Goal: Task Accomplishment & Management: Complete application form

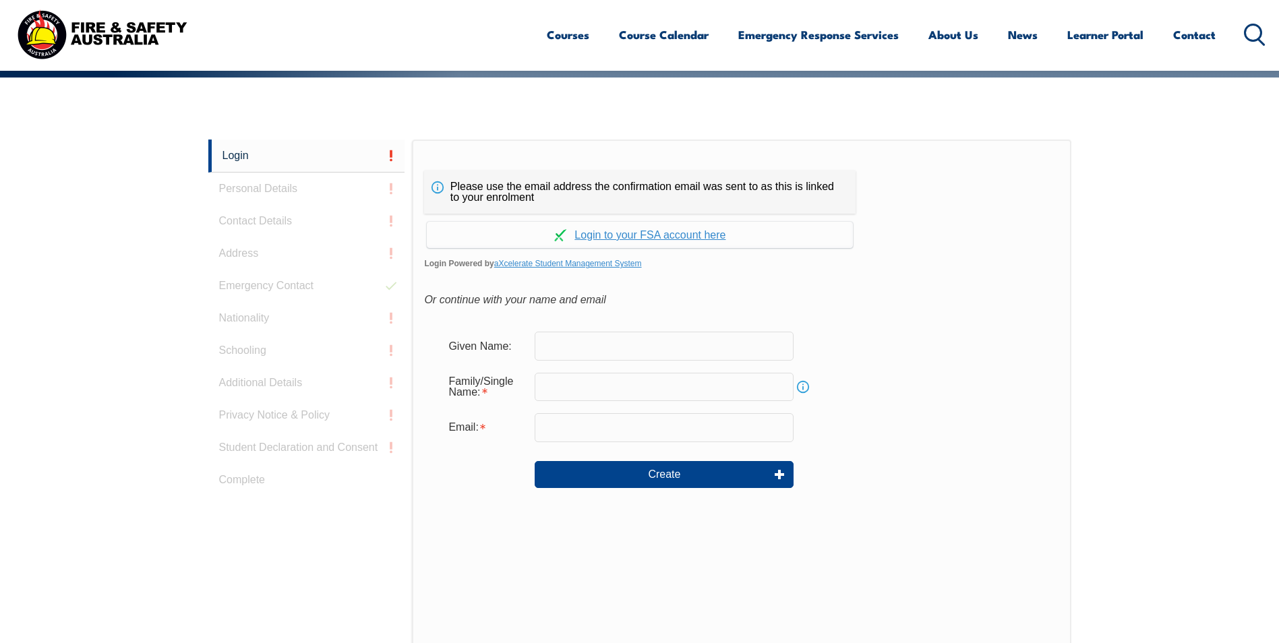
scroll to position [359, 0]
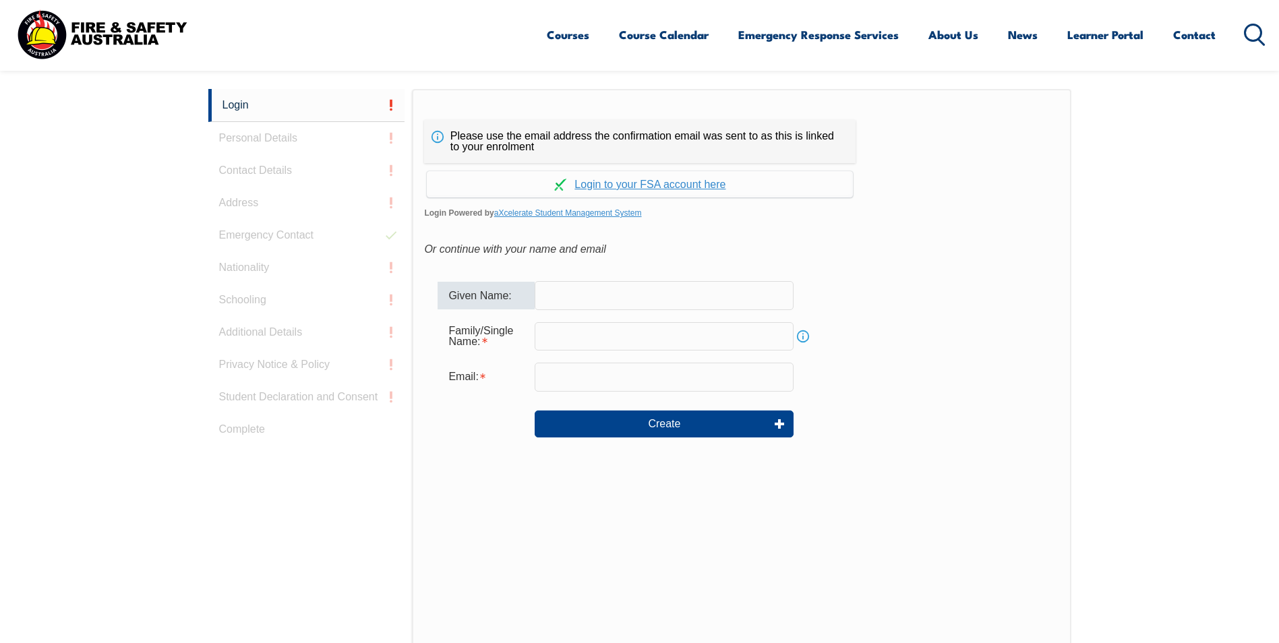
click at [552, 288] on input "text" at bounding box center [664, 295] width 259 height 28
type input "Shane"
type input "Shane.Parslow@bluewatersps.com.au"
click at [564, 338] on input "text" at bounding box center [664, 336] width 259 height 28
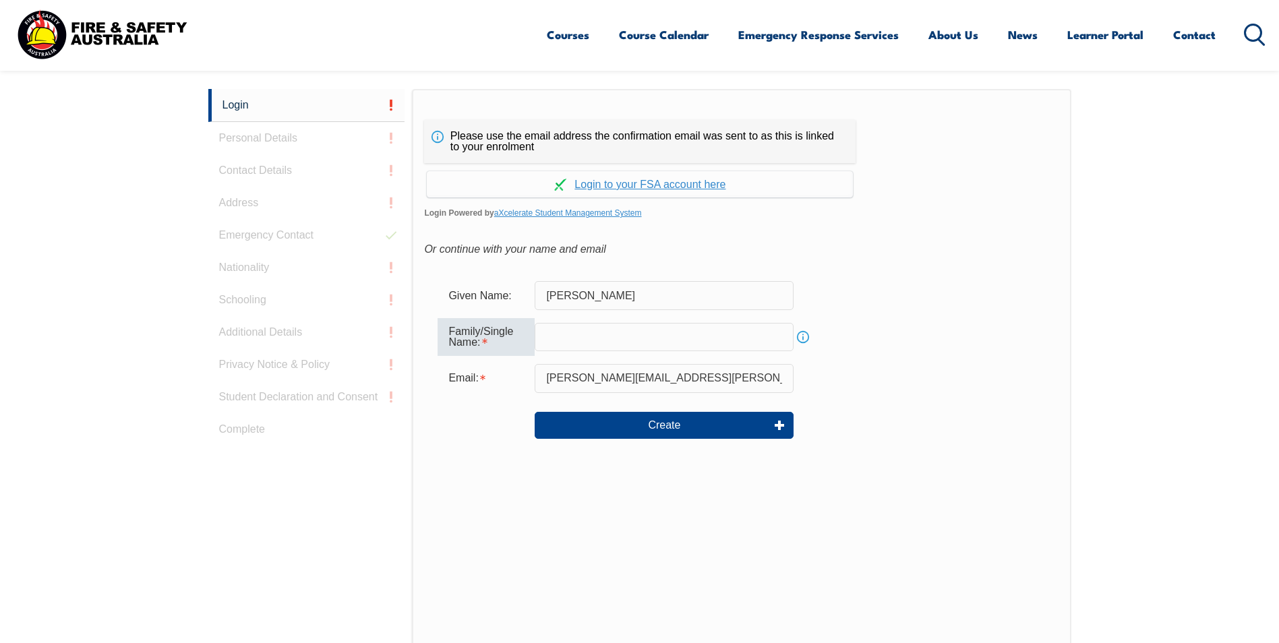
type input "Parslow"
click at [574, 421] on button "Create" at bounding box center [664, 424] width 259 height 27
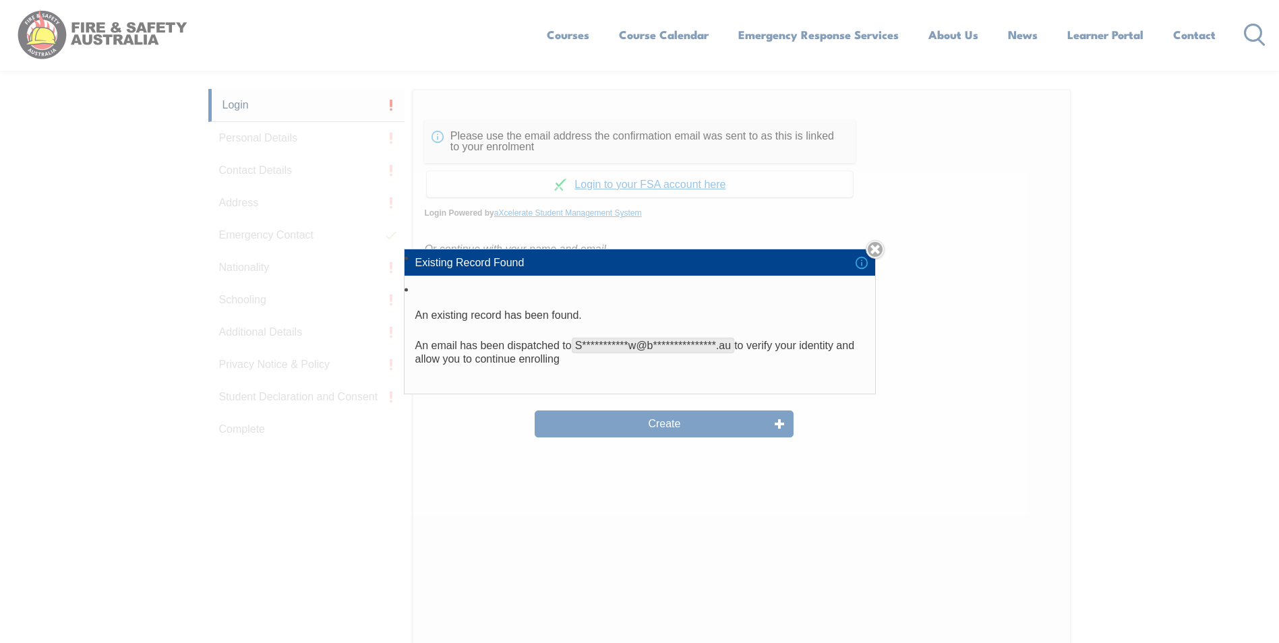
click at [620, 425] on div "**********" at bounding box center [639, 321] width 1279 height 643
click at [636, 539] on div "**********" at bounding box center [639, 321] width 1279 height 643
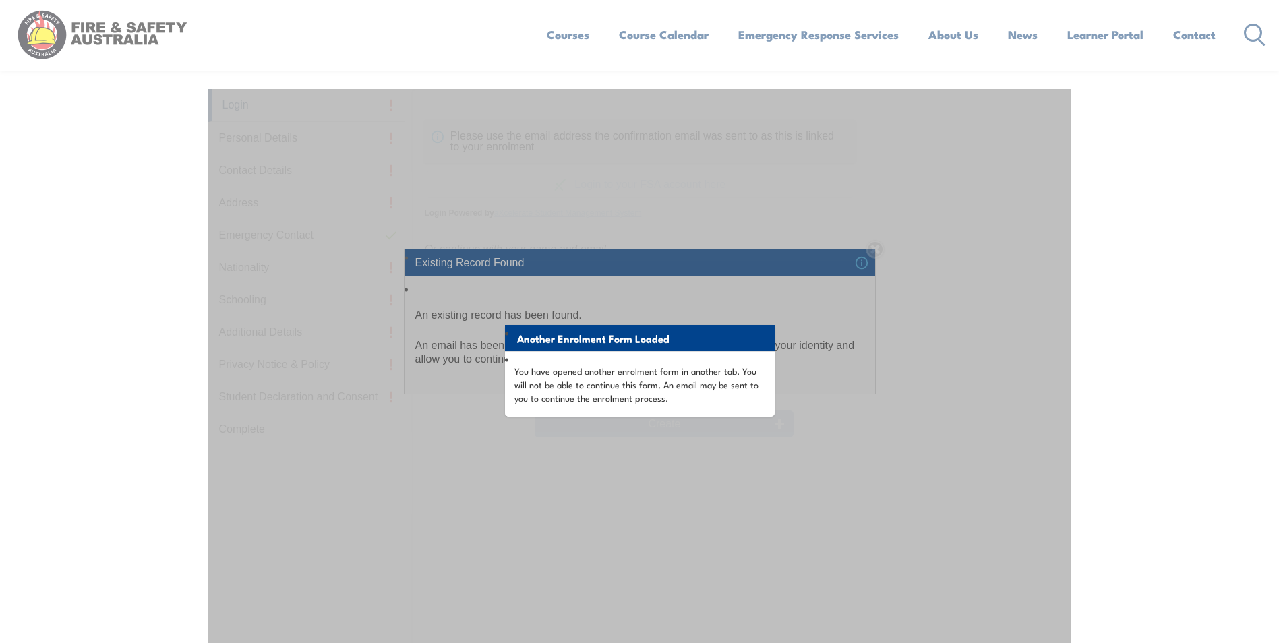
click at [585, 444] on div "Another Enrolment Form Loaded You have opened another enrolment form in another…" at bounding box center [639, 426] width 863 height 674
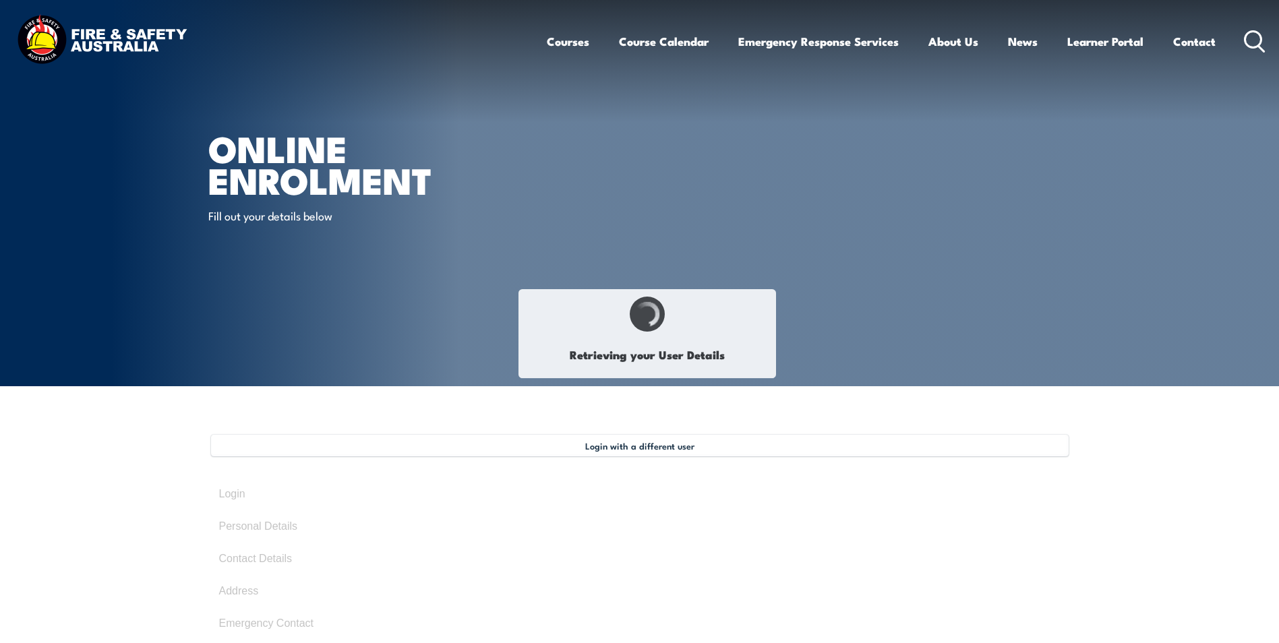
type input "Shane"
type input "PARSLOW"
type input "[DATE]"
type input "N4G3Y9EGTV"
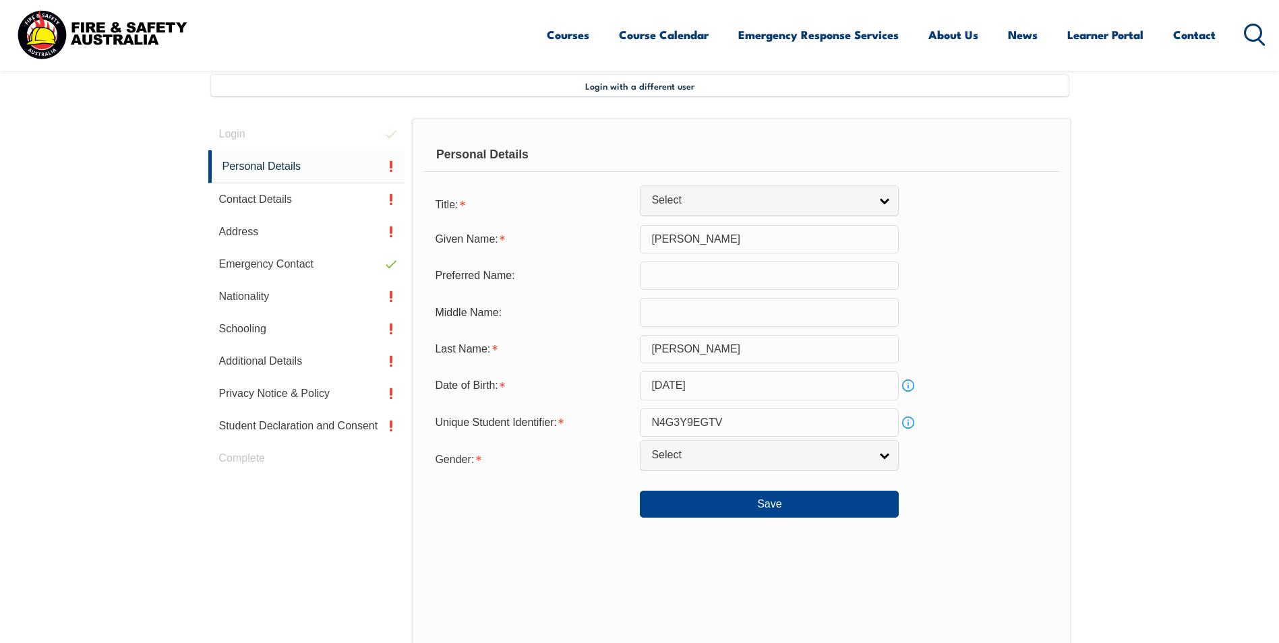
scroll to position [367, 0]
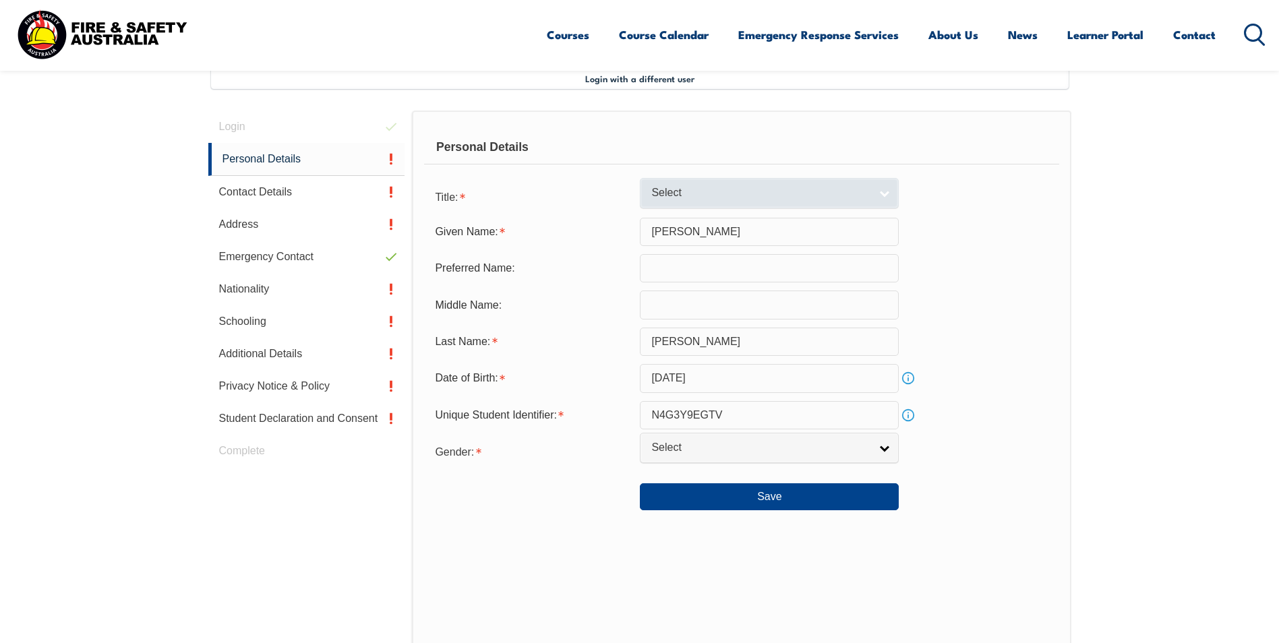
click at [653, 198] on span "Select" at bounding box center [760, 193] width 218 height 14
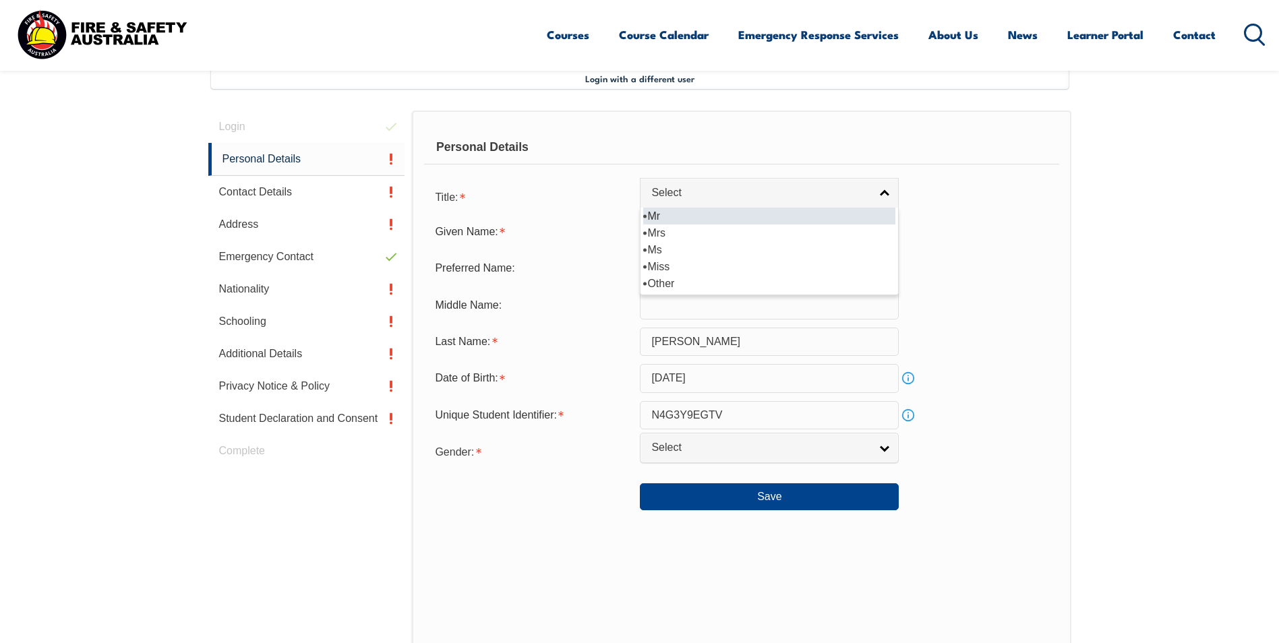
click at [663, 215] on li "Mr" at bounding box center [769, 216] width 252 height 17
select select "Mr"
click at [668, 274] on input "text" at bounding box center [769, 268] width 259 height 28
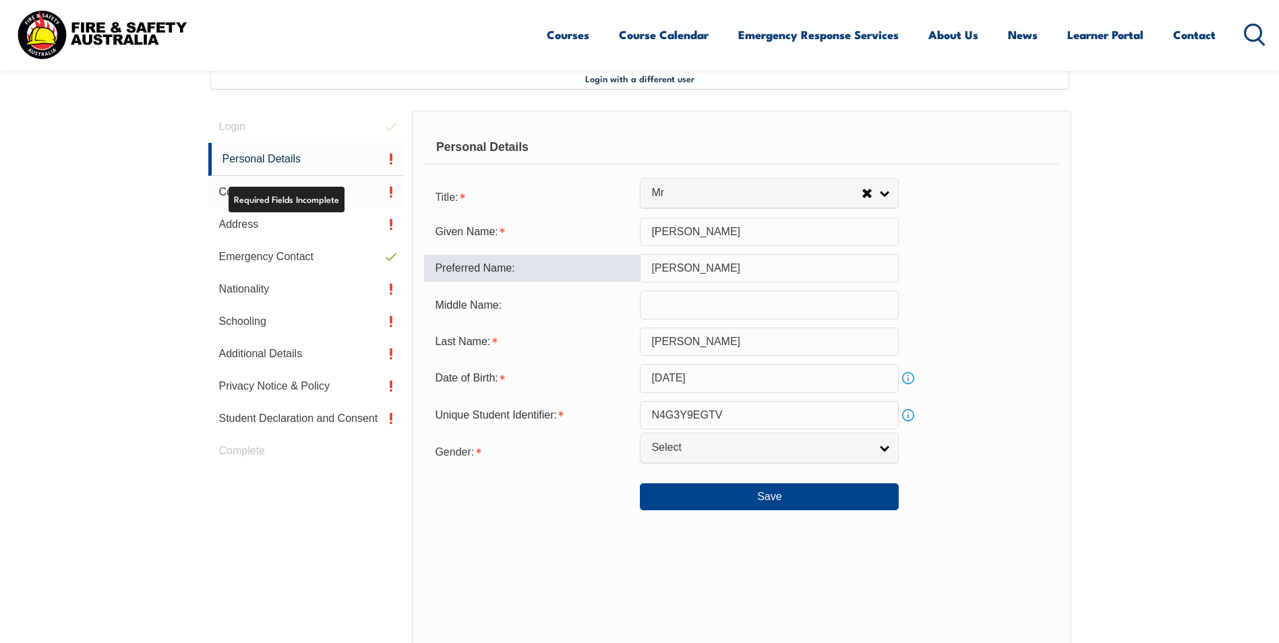
type input "Shane"
click at [291, 189] on link "Contact Details" at bounding box center [306, 192] width 197 height 32
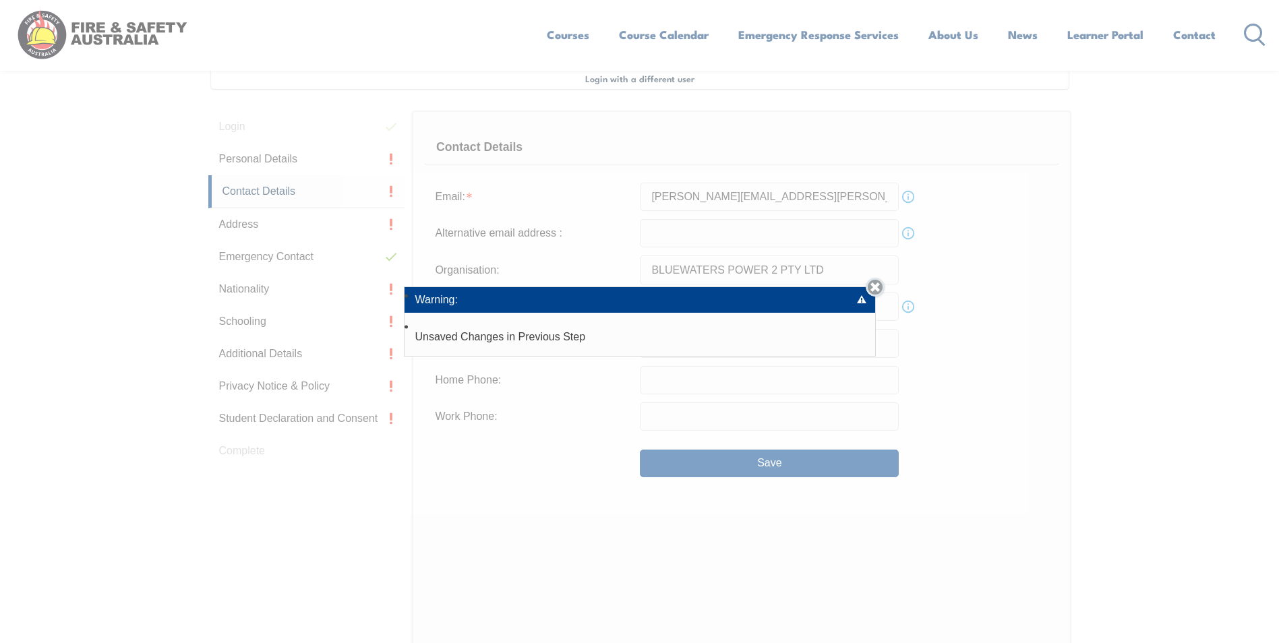
click at [882, 288] on link "Close" at bounding box center [875, 287] width 19 height 19
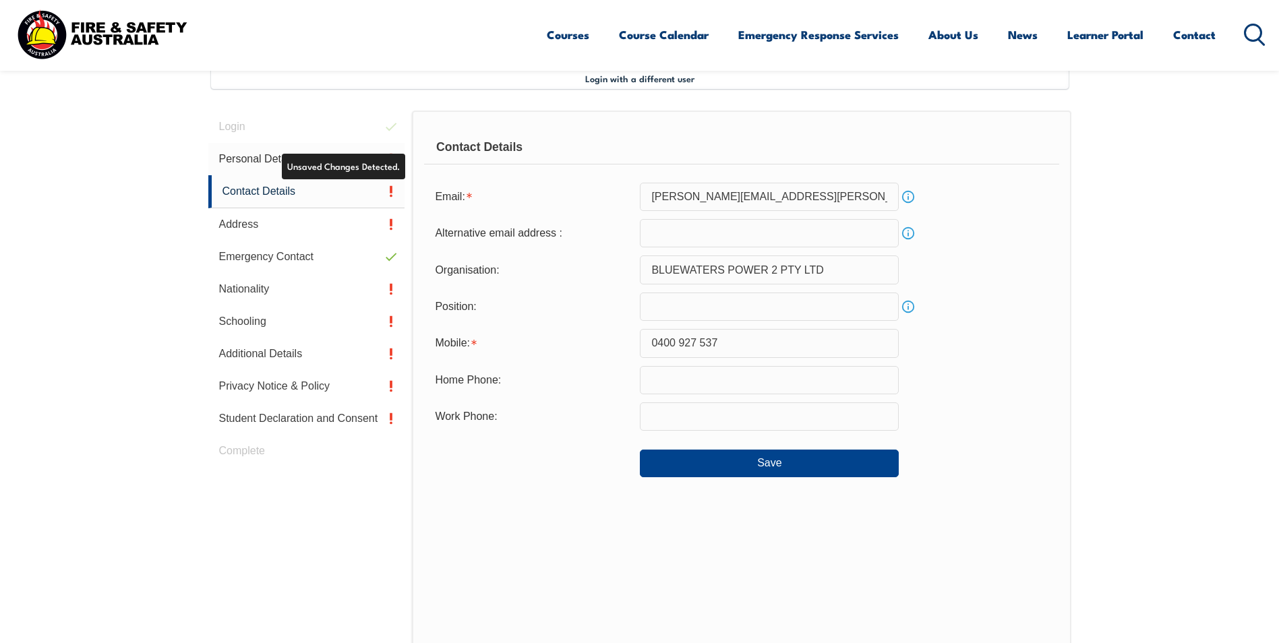
click at [237, 158] on link "Personal Details" at bounding box center [306, 159] width 197 height 32
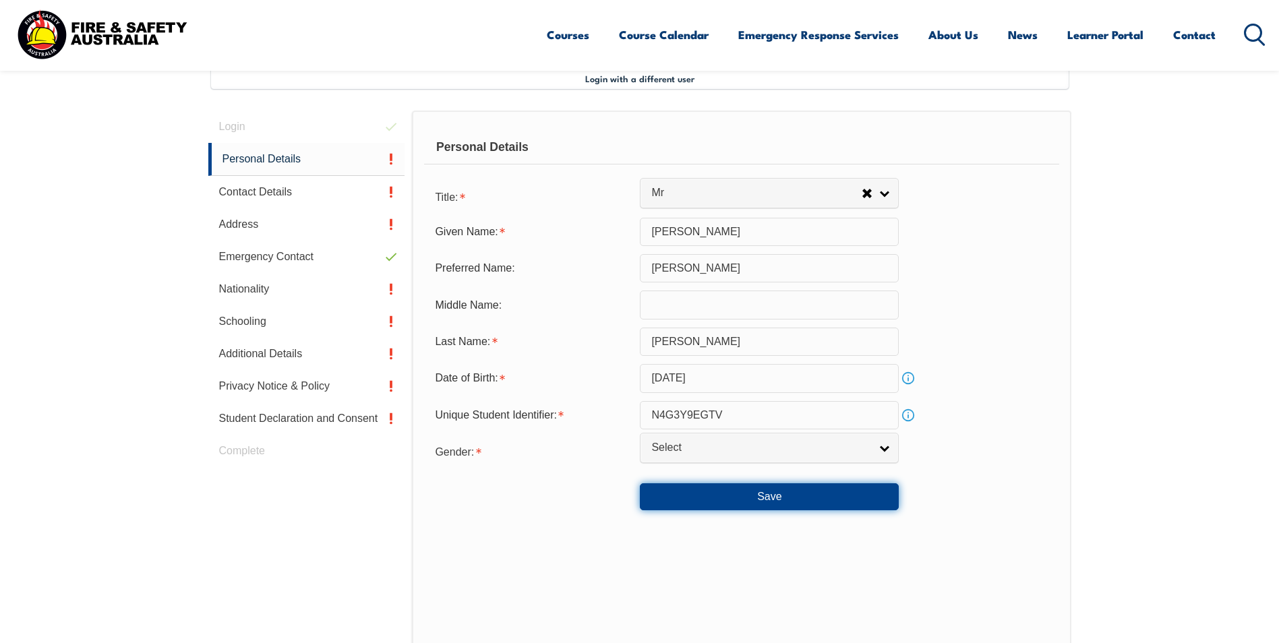
click at [753, 496] on button "Save" at bounding box center [769, 496] width 259 height 27
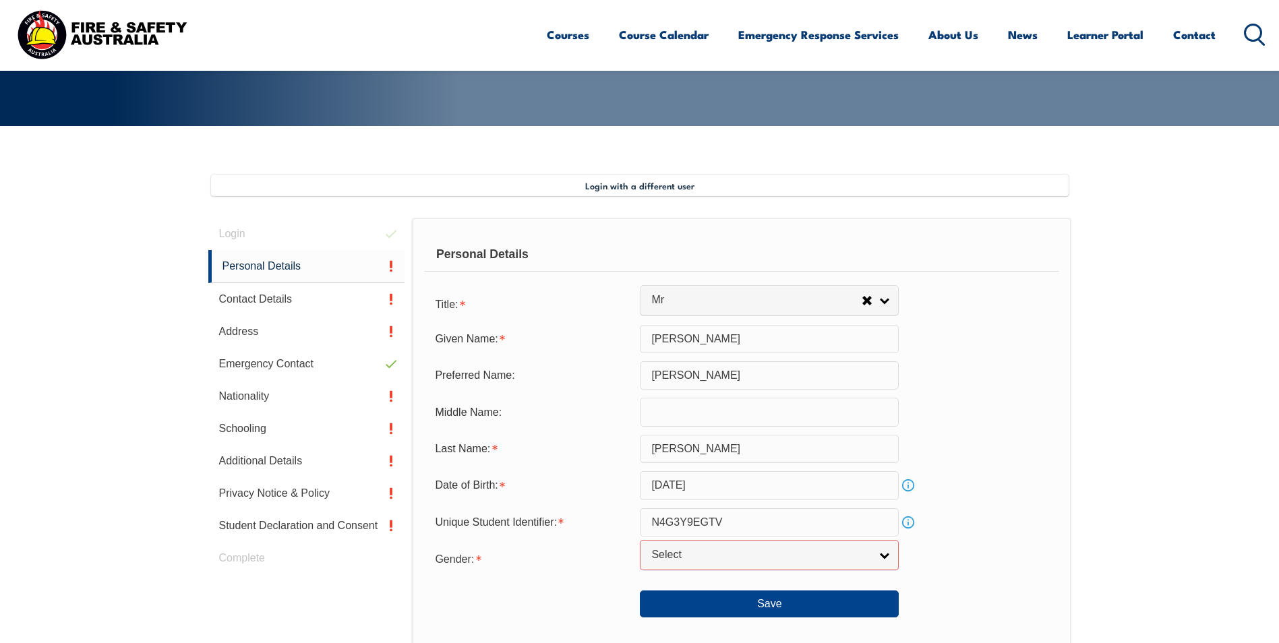
scroll to position [260, 0]
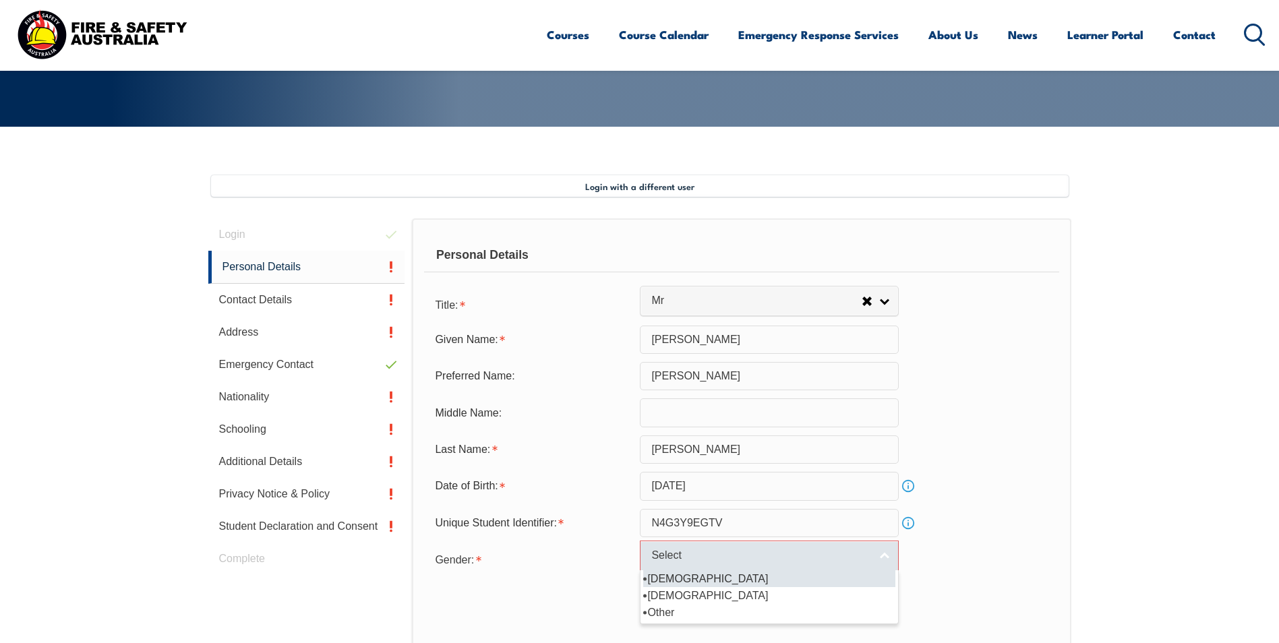
click at [661, 556] on span "Select" at bounding box center [760, 556] width 218 height 14
click at [668, 585] on li "Male" at bounding box center [769, 578] width 252 height 17
select select "M"
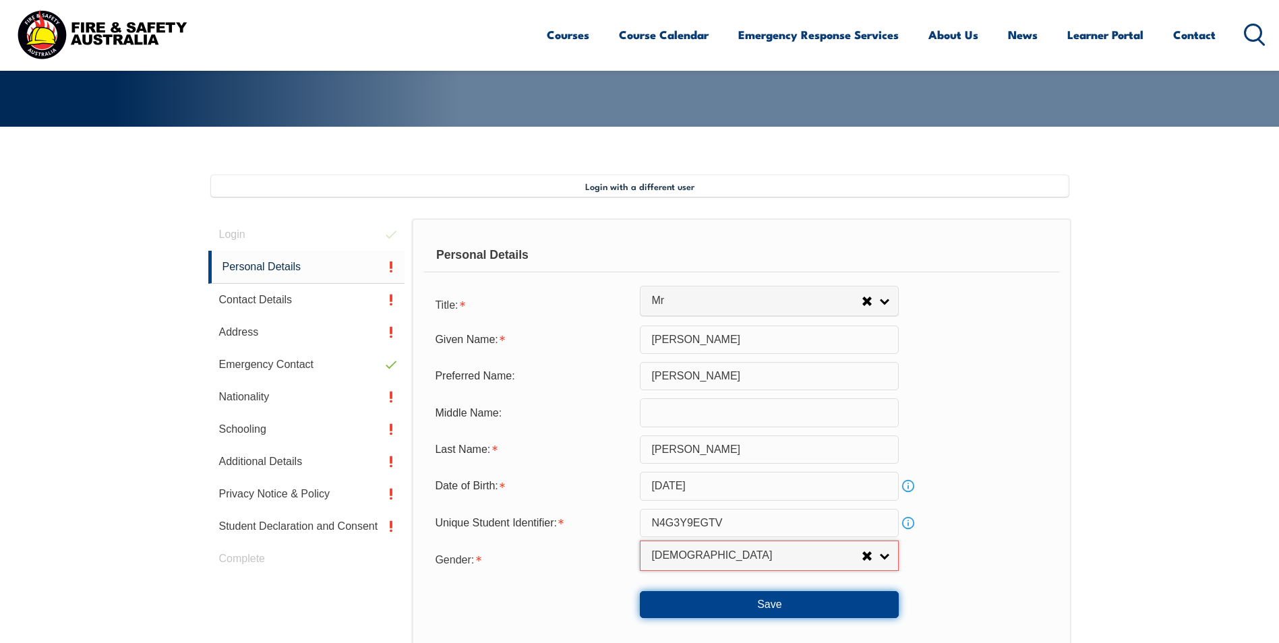
click at [682, 607] on button "Save" at bounding box center [769, 604] width 259 height 27
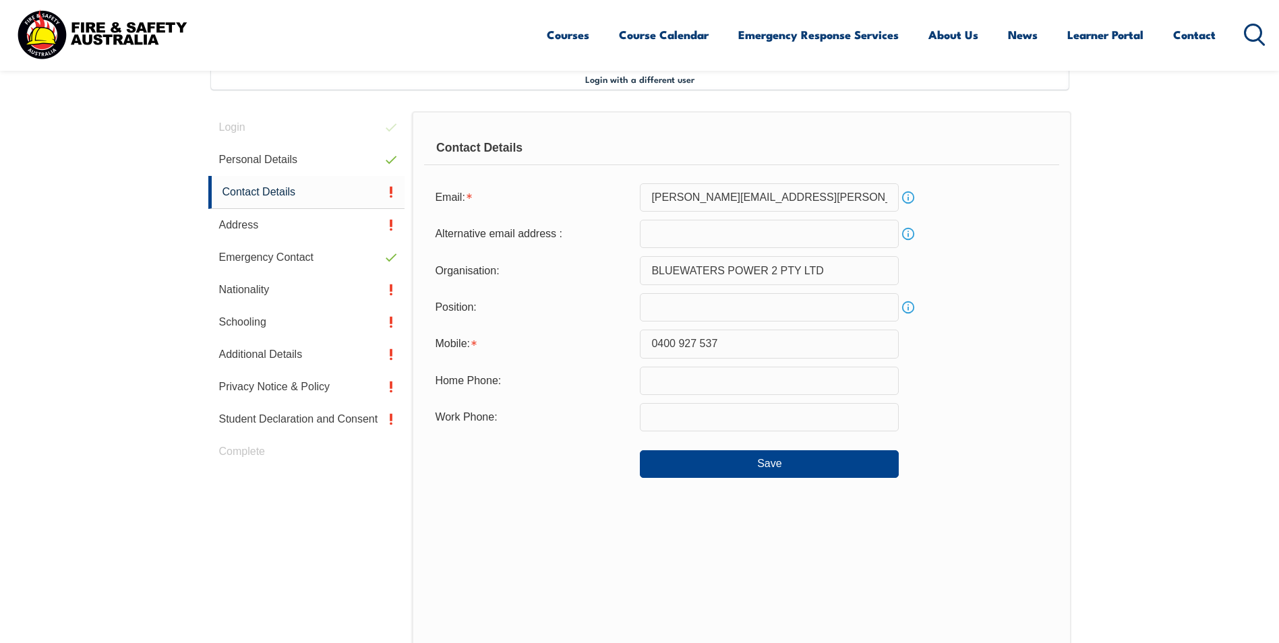
scroll to position [367, 0]
click at [656, 347] on input "0400 927 537" at bounding box center [769, 343] width 259 height 28
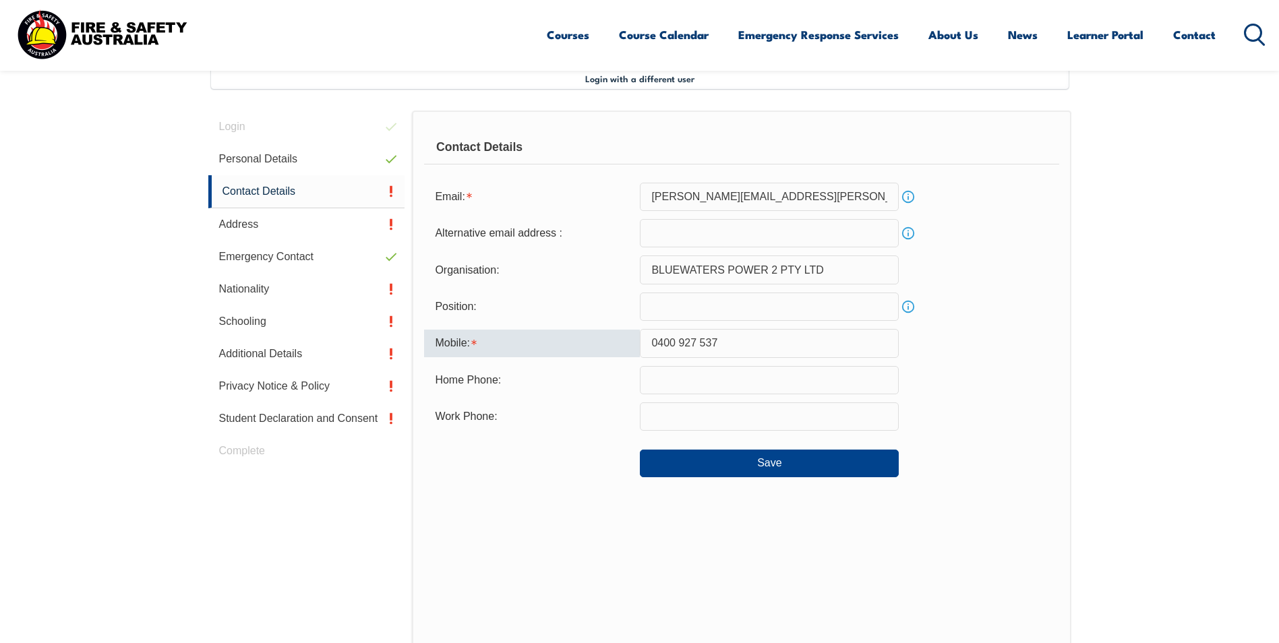
click at [650, 348] on input "0400 927 537" at bounding box center [769, 343] width 259 height 28
click at [773, 465] on button "Save" at bounding box center [769, 463] width 259 height 27
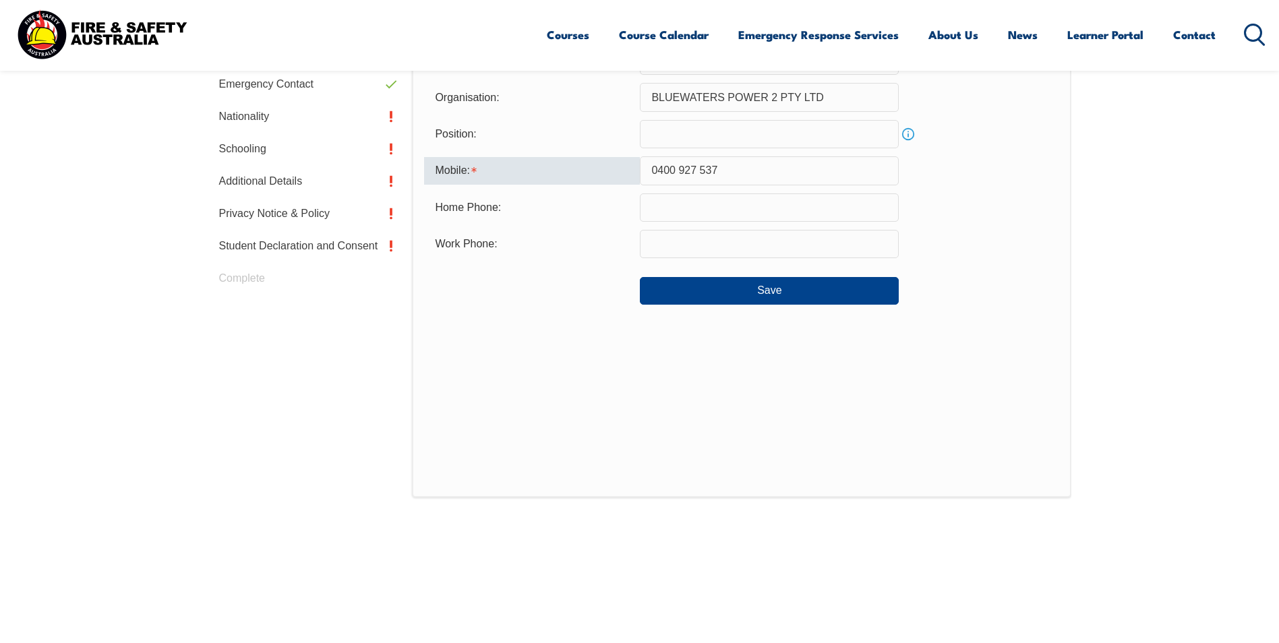
scroll to position [427, 0]
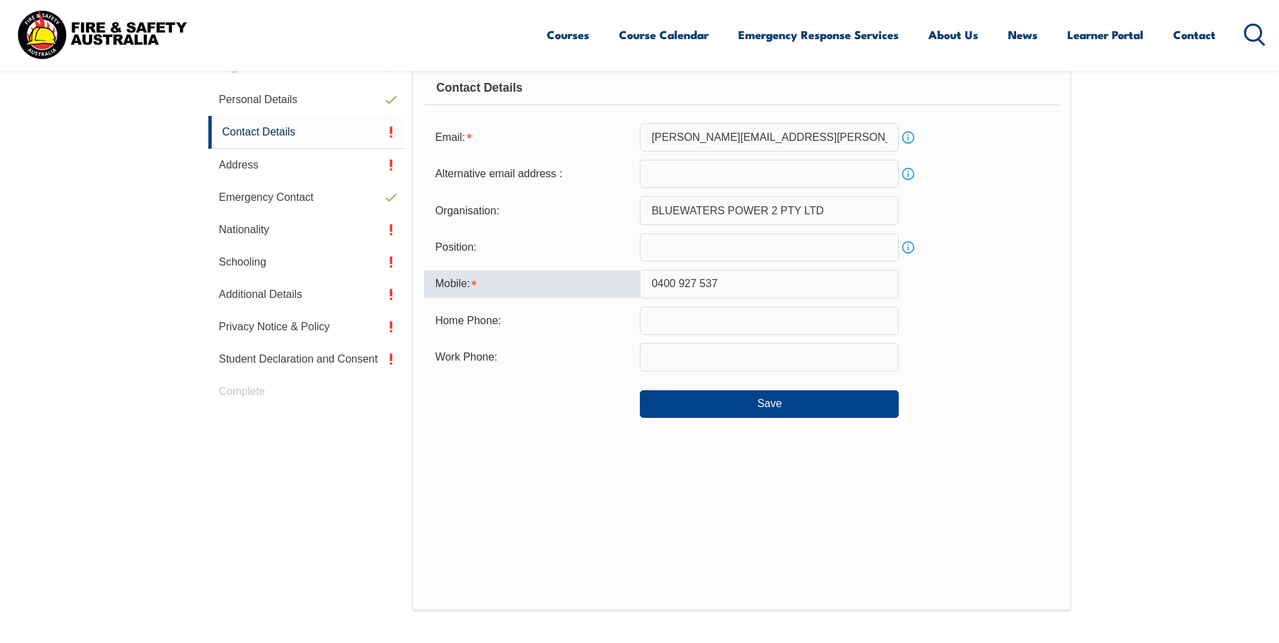
click at [701, 284] on input "0400 927 537" at bounding box center [769, 284] width 259 height 28
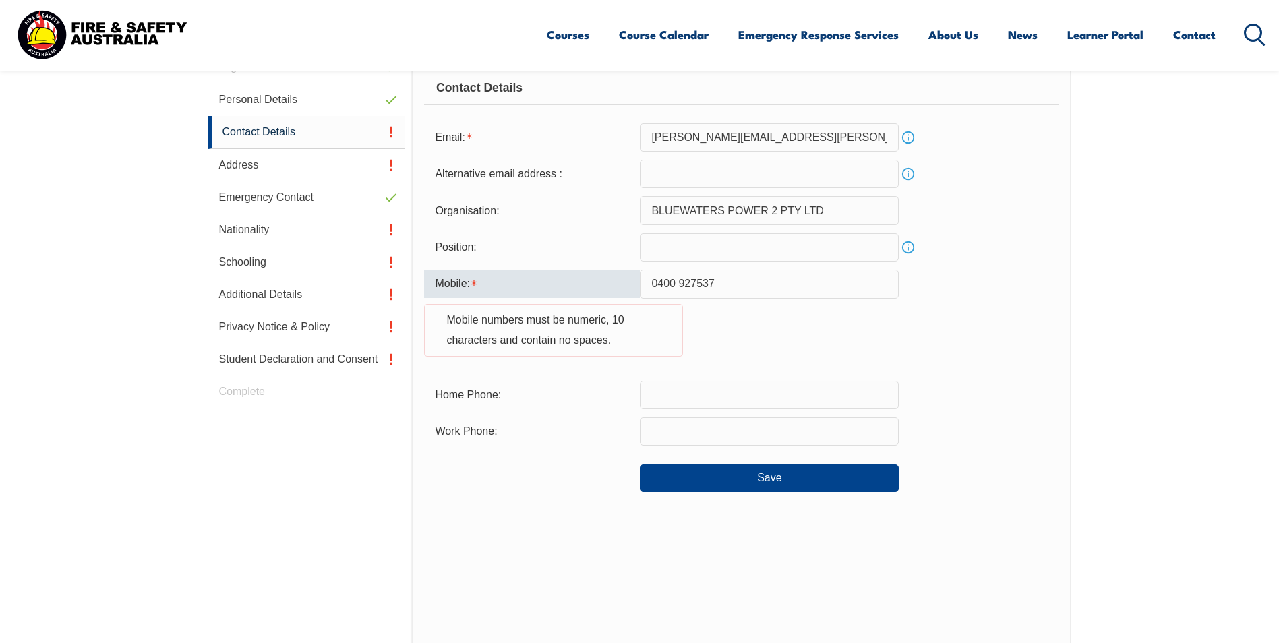
click at [678, 283] on input "0400 927537" at bounding box center [769, 284] width 259 height 28
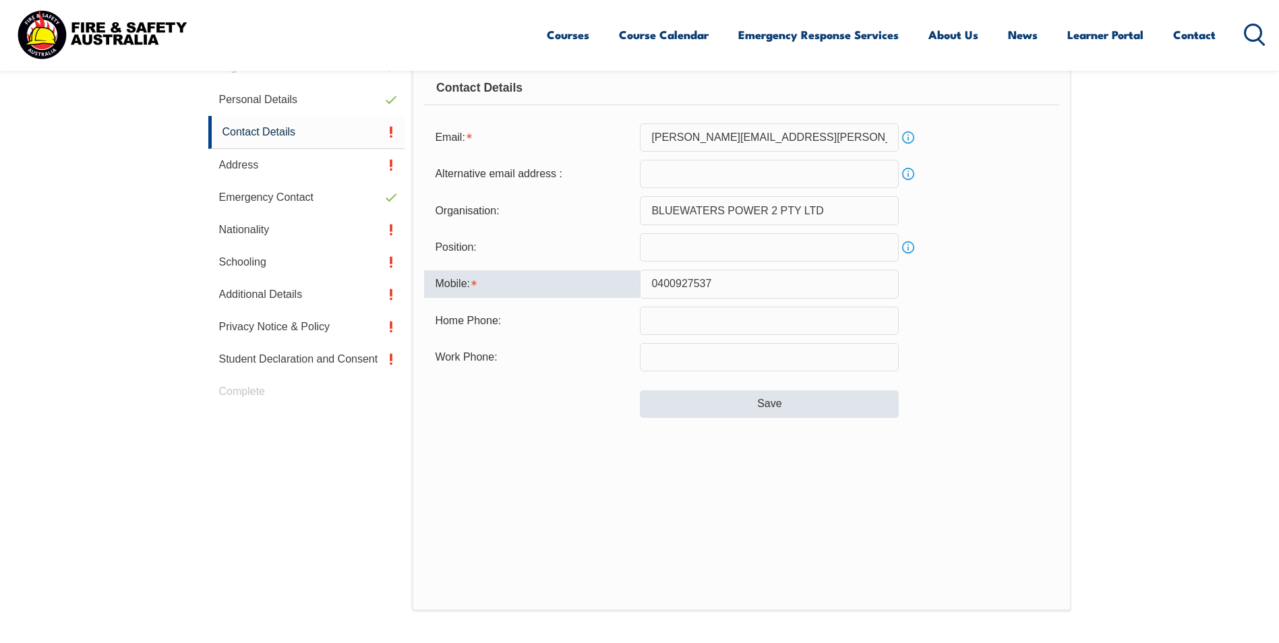
type input "0400927537"
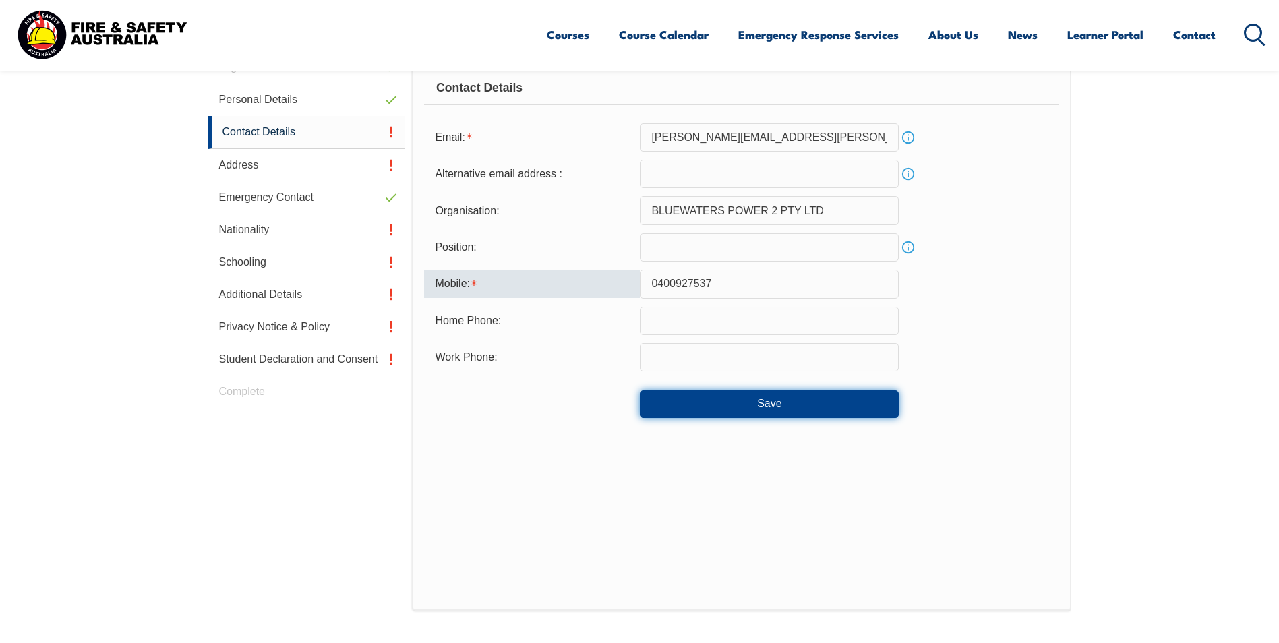
click at [738, 409] on button "Save" at bounding box center [769, 403] width 259 height 27
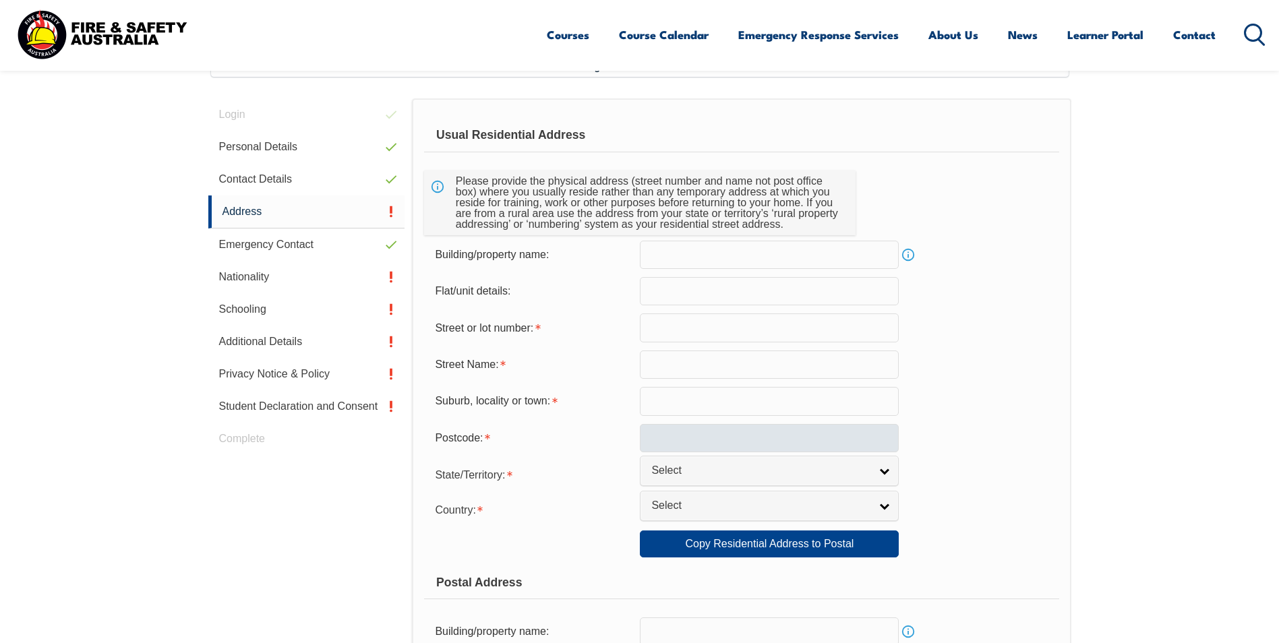
scroll to position [367, 0]
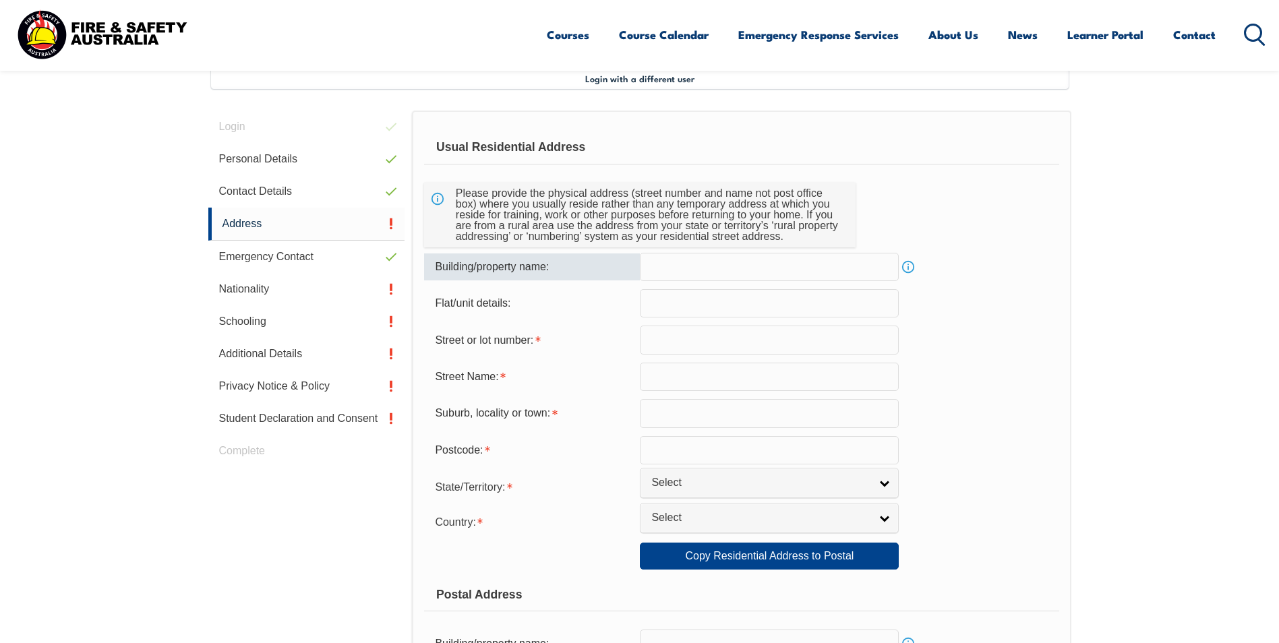
click at [686, 268] on input "text" at bounding box center [769, 267] width 259 height 28
click at [697, 338] on input "text" at bounding box center [769, 340] width 259 height 28
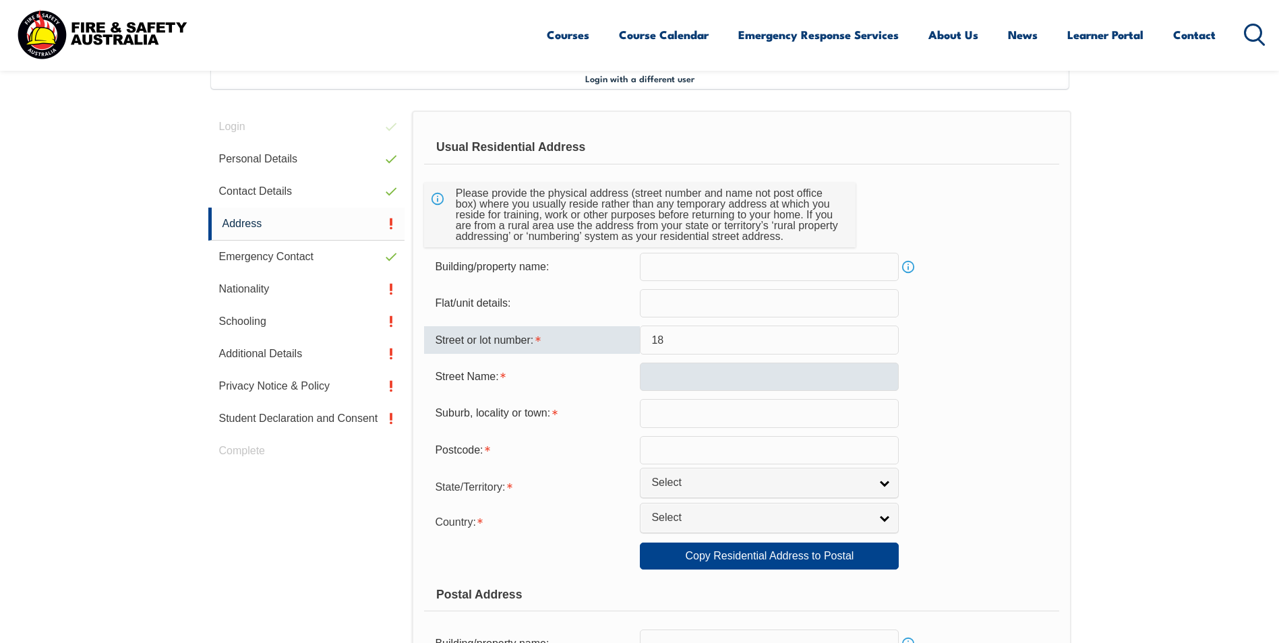
type input "18"
click at [699, 377] on input "text" at bounding box center [769, 377] width 259 height 28
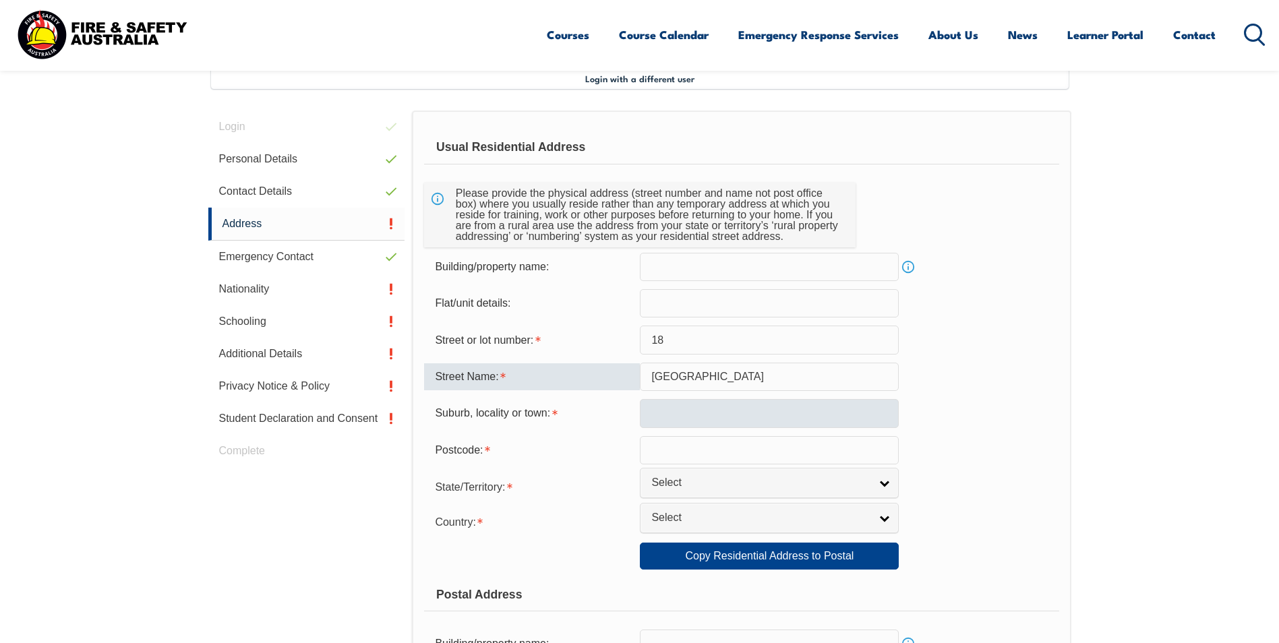
type input "Wandoo Road"
click at [709, 411] on input "text" at bounding box center [769, 413] width 259 height 28
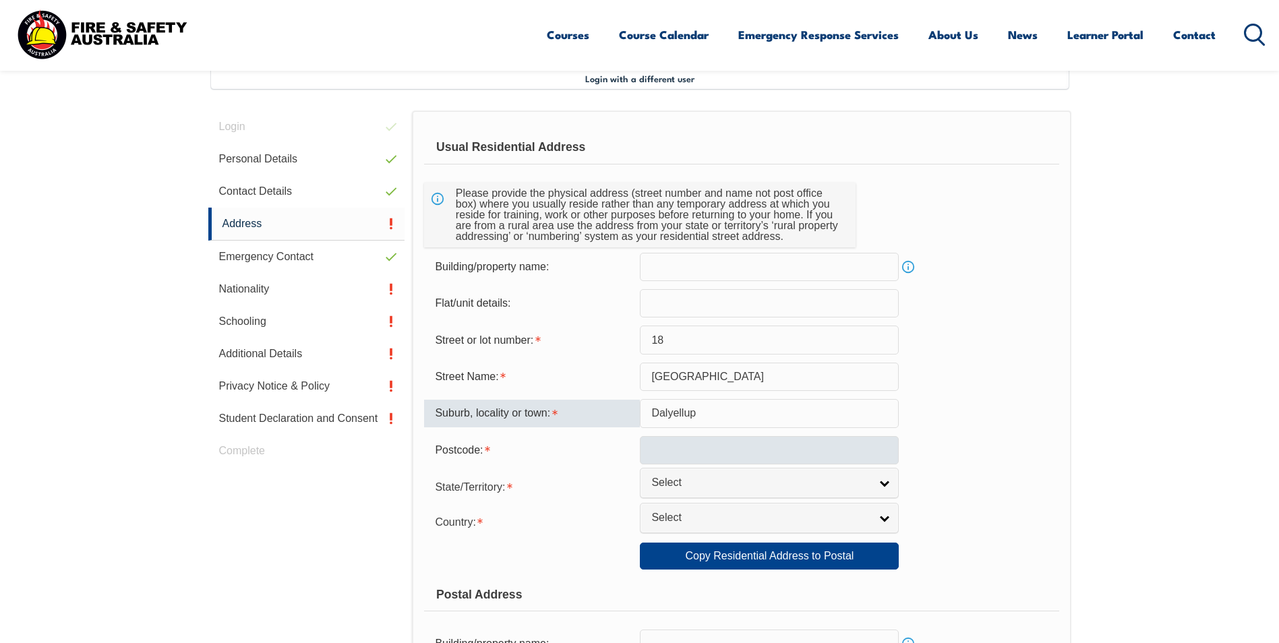
type input "Dalyellup"
click at [713, 441] on input "text" at bounding box center [769, 450] width 259 height 28
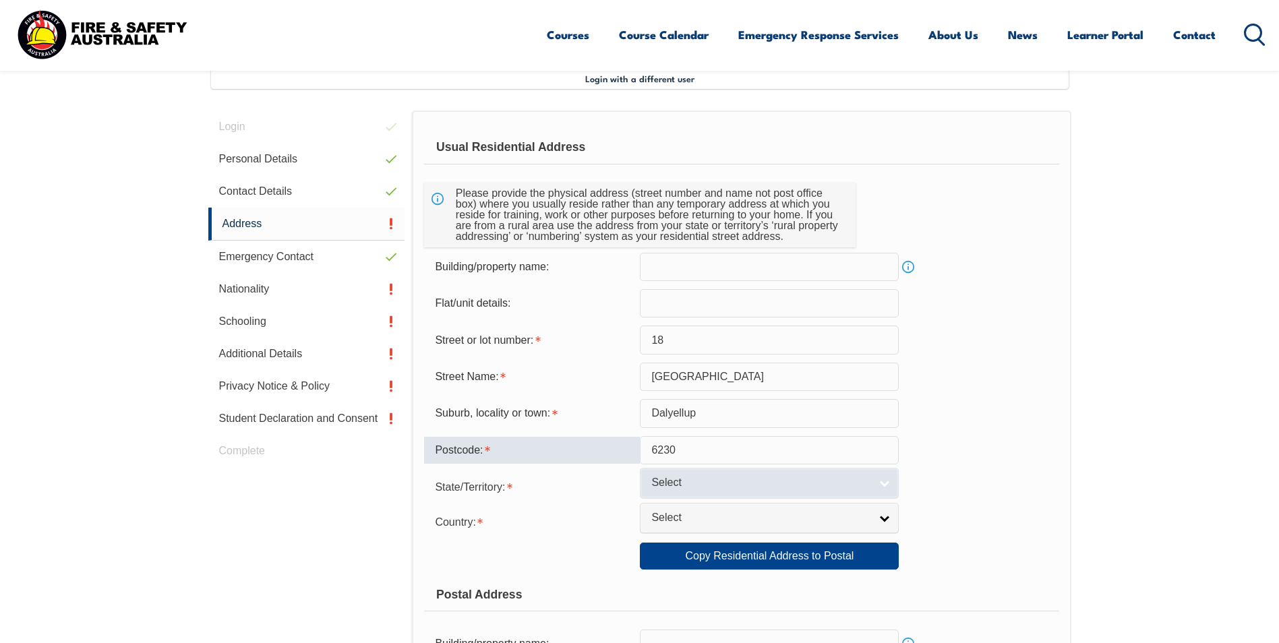
type input "6230"
click at [701, 477] on span "Select" at bounding box center [760, 483] width 218 height 14
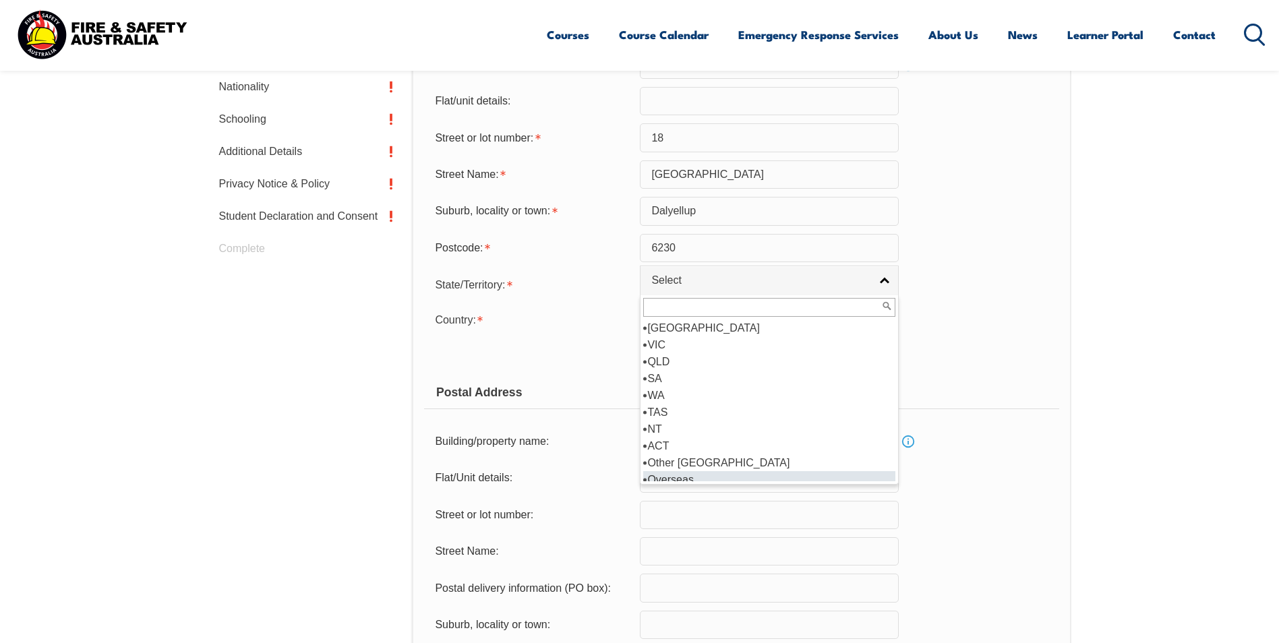
scroll to position [7, 0]
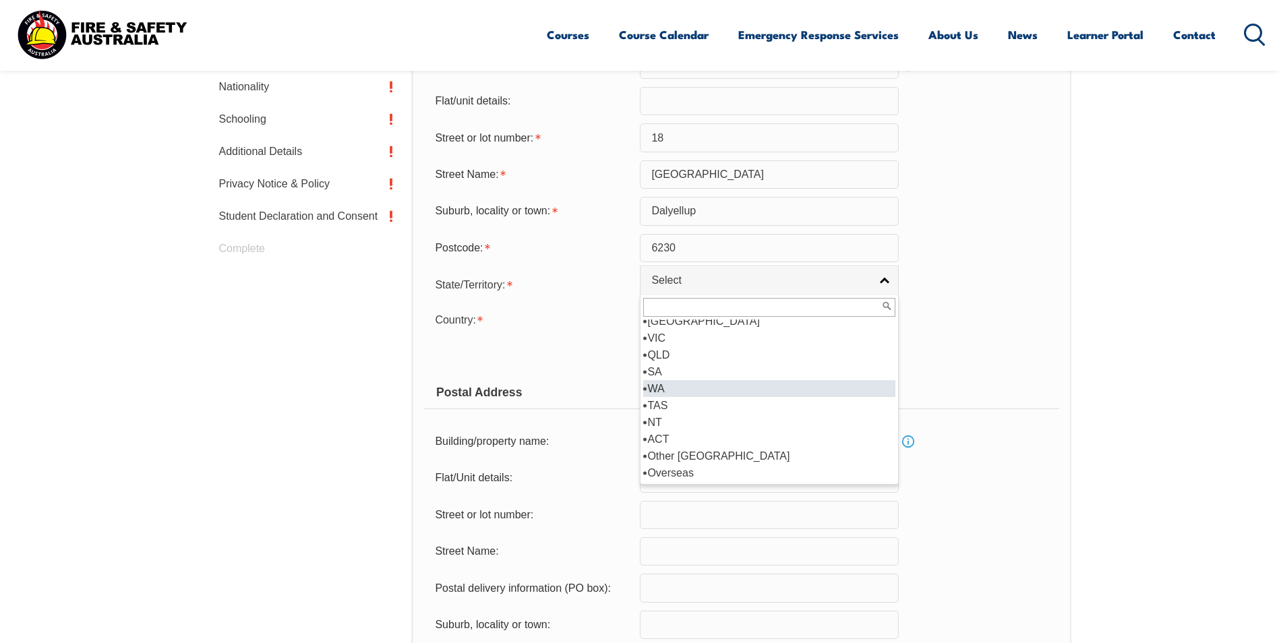
click at [659, 390] on li "WA" at bounding box center [769, 388] width 252 height 17
select select "WA"
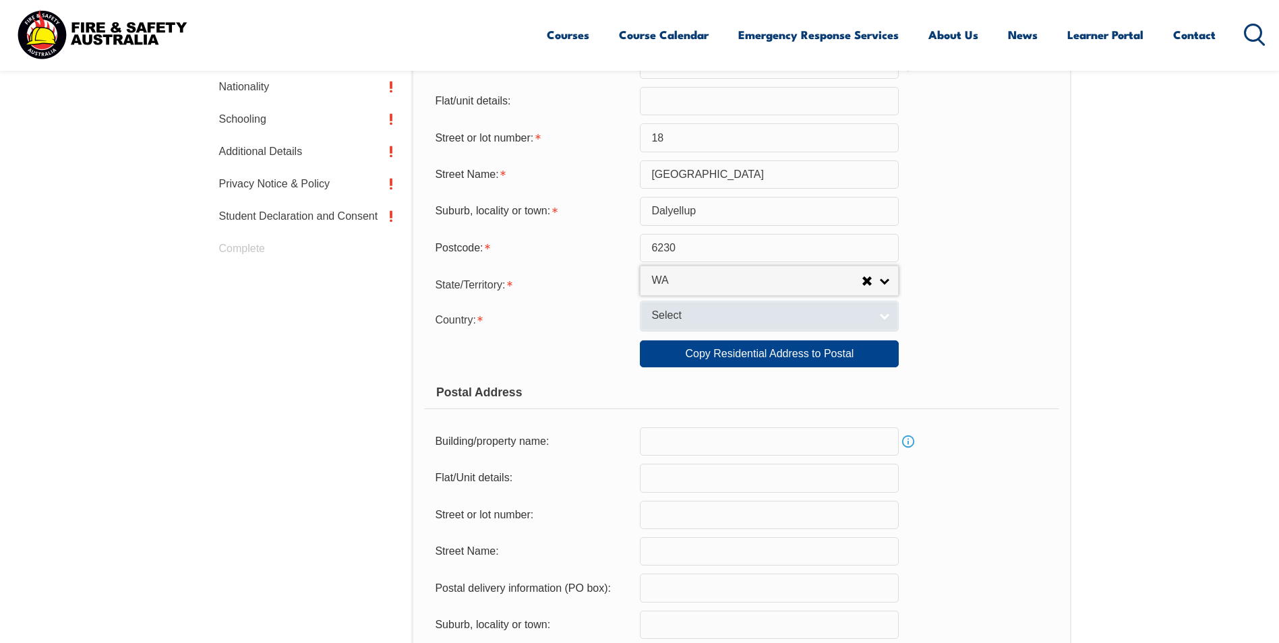
click at [671, 317] on span "Select" at bounding box center [760, 316] width 218 height 14
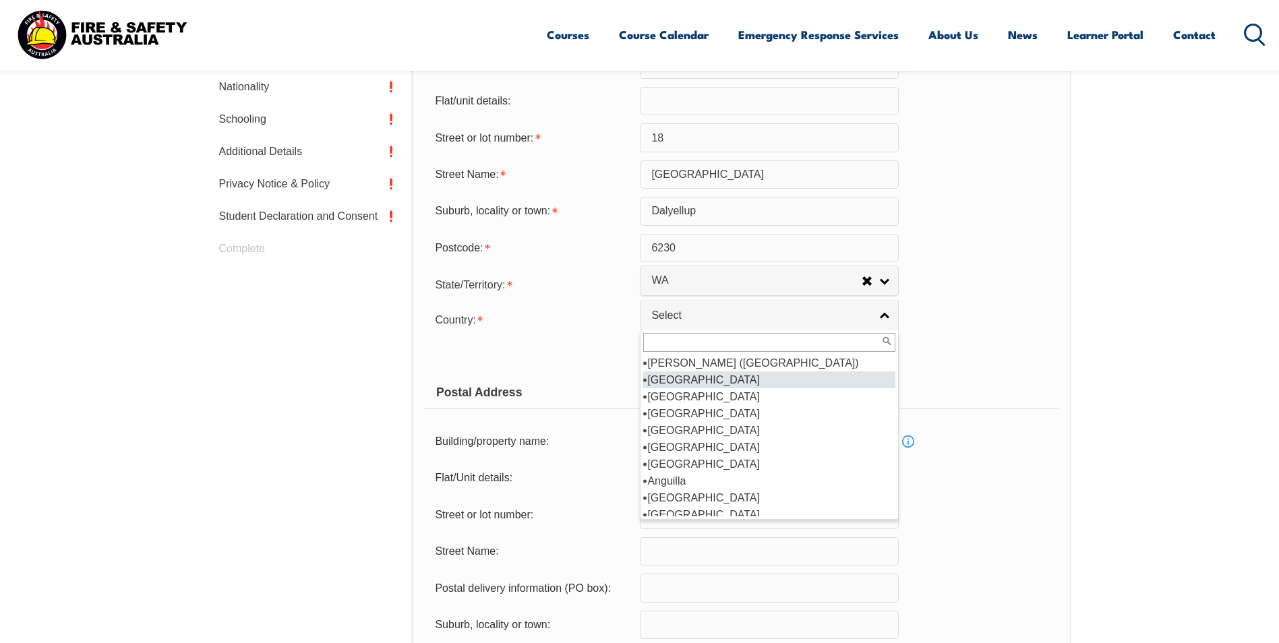
scroll to position [135, 0]
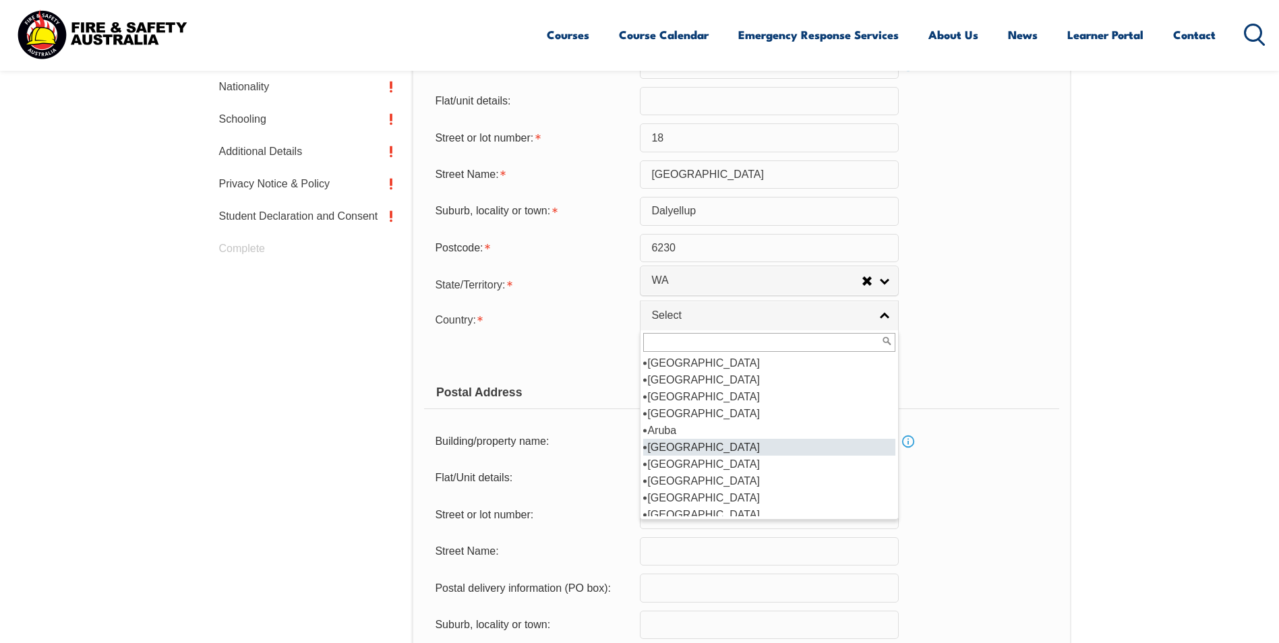
click at [684, 442] on li "Australia" at bounding box center [769, 447] width 252 height 17
select select "1101"
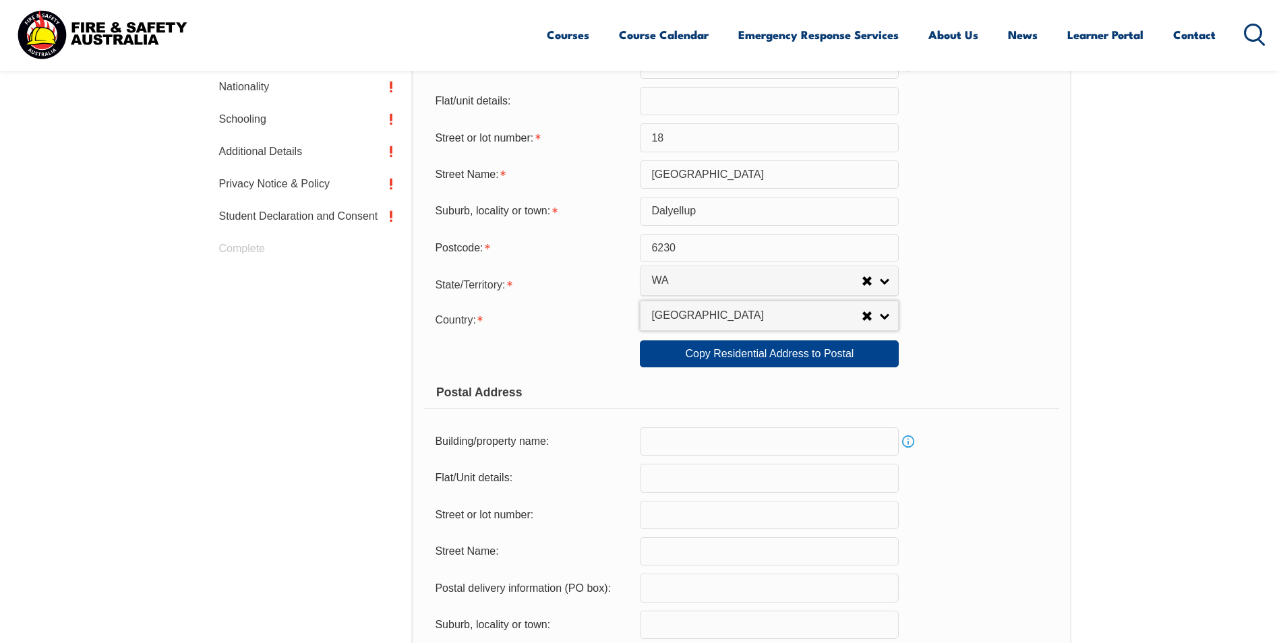
click at [612, 409] on div "Postal Address" at bounding box center [741, 393] width 634 height 34
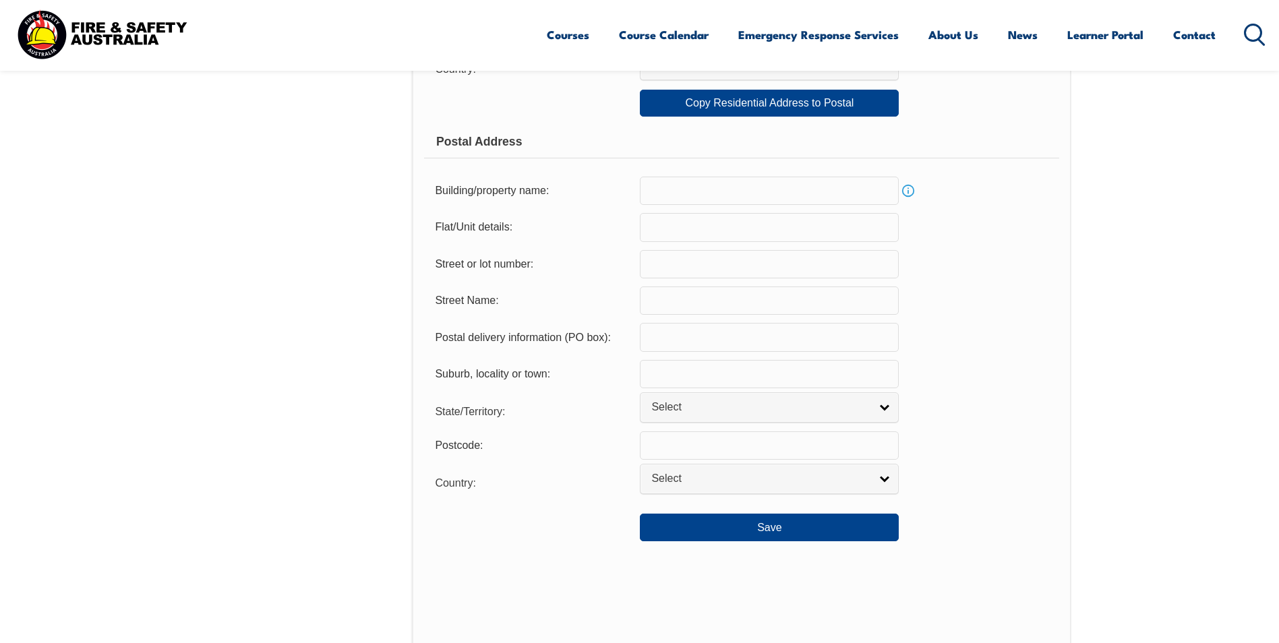
scroll to position [839, 0]
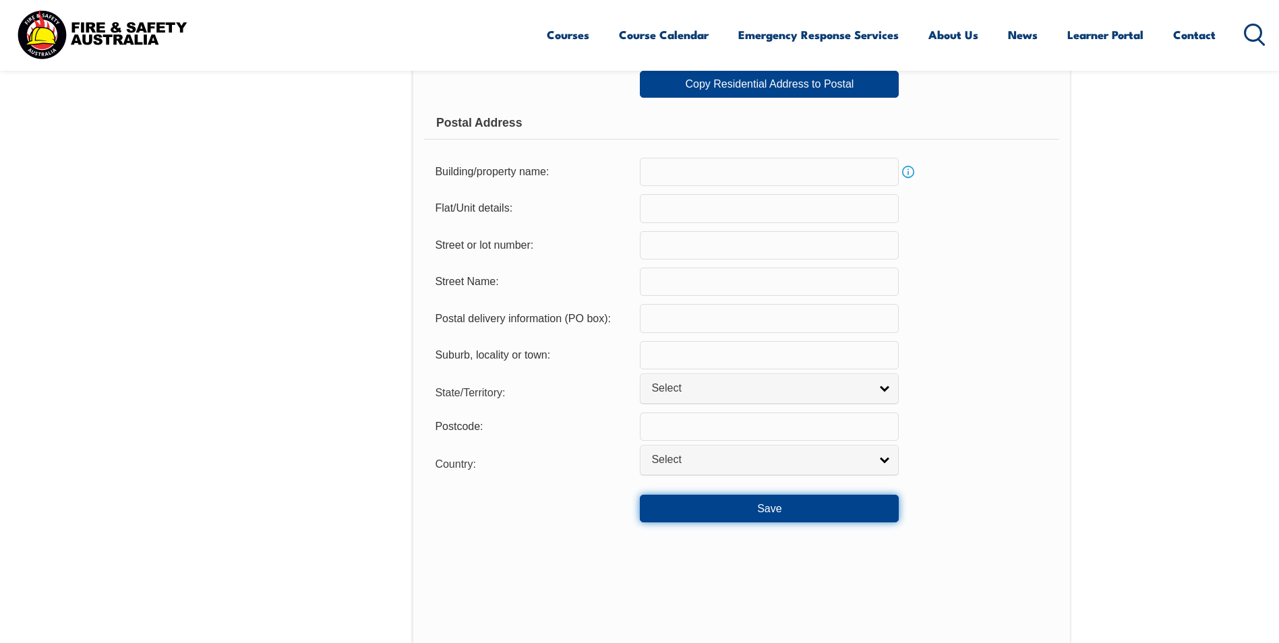
click at [699, 507] on button "Save" at bounding box center [769, 508] width 259 height 27
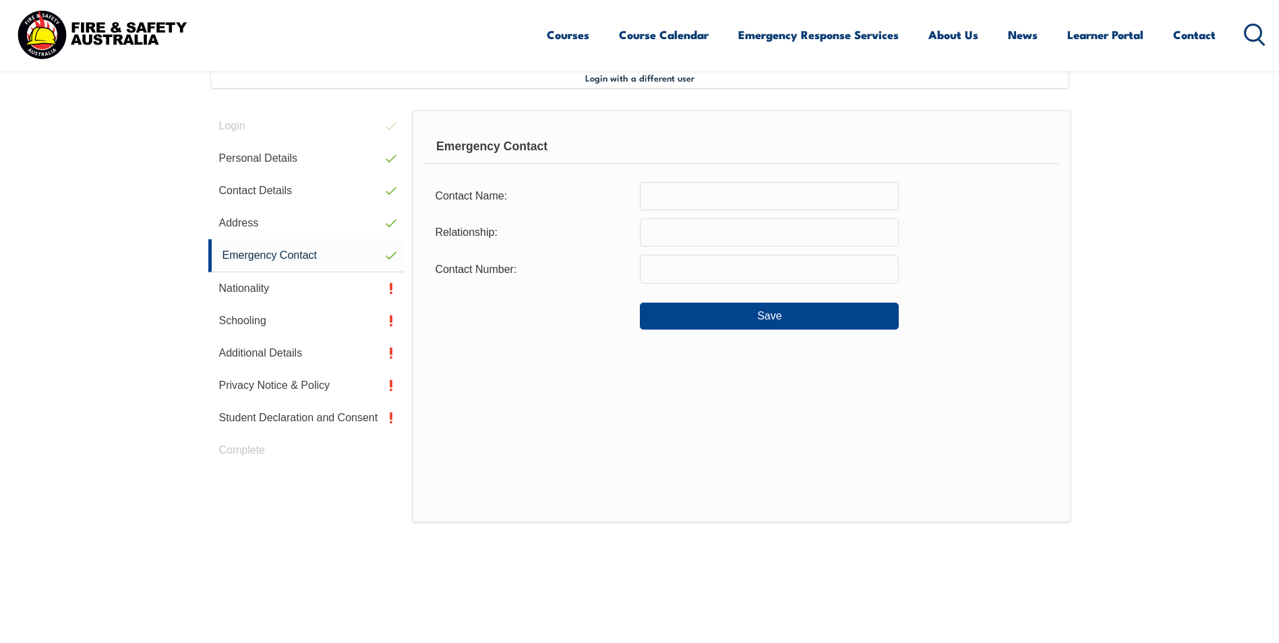
scroll to position [367, 0]
click at [662, 200] on input "text" at bounding box center [769, 197] width 259 height 28
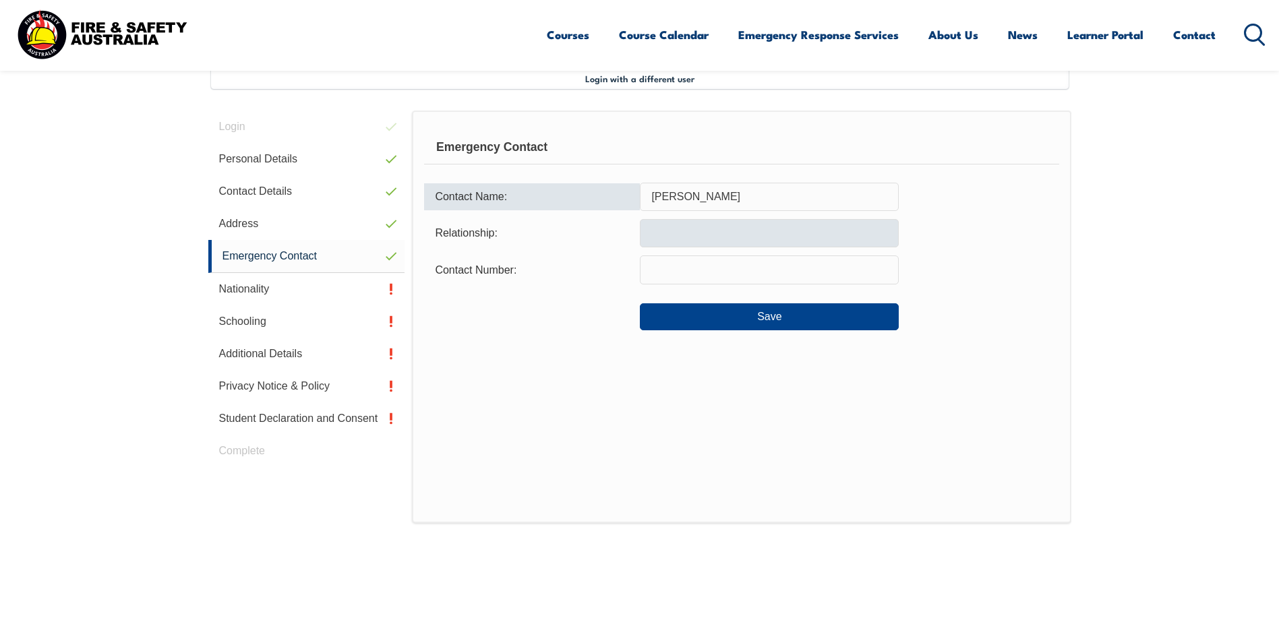
type input "Emily Parslow"
click at [678, 238] on input "text" at bounding box center [769, 233] width 259 height 28
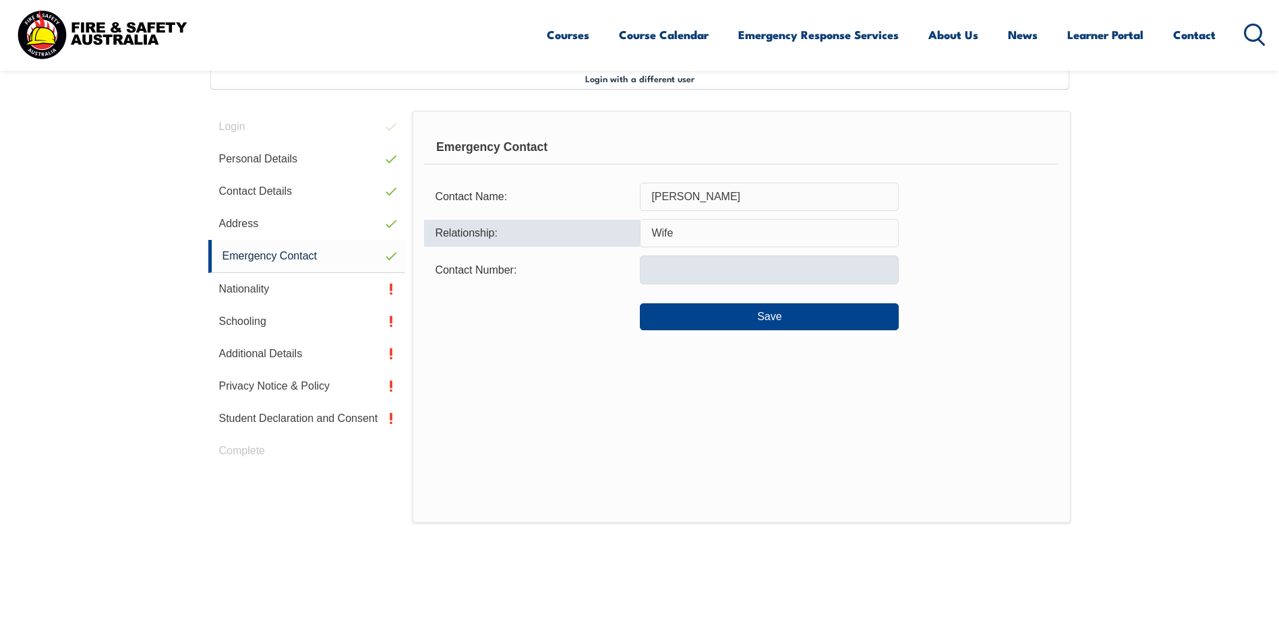
type input "Wife"
click at [674, 272] on input "text" at bounding box center [769, 270] width 259 height 28
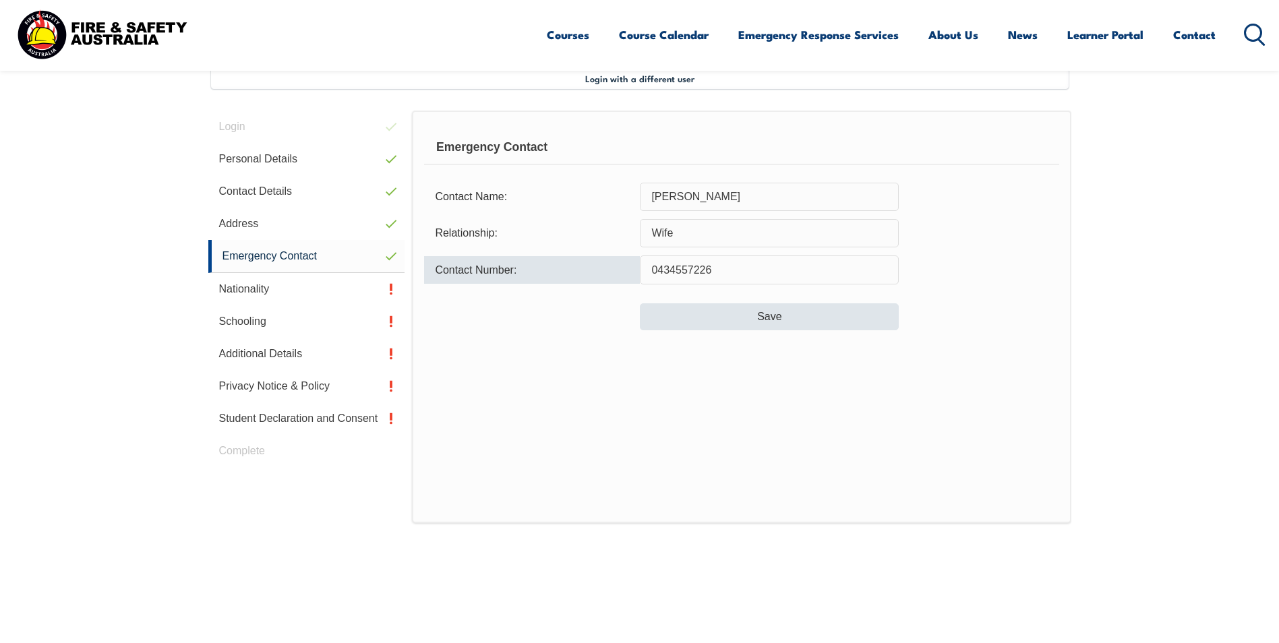
type input "0434557226"
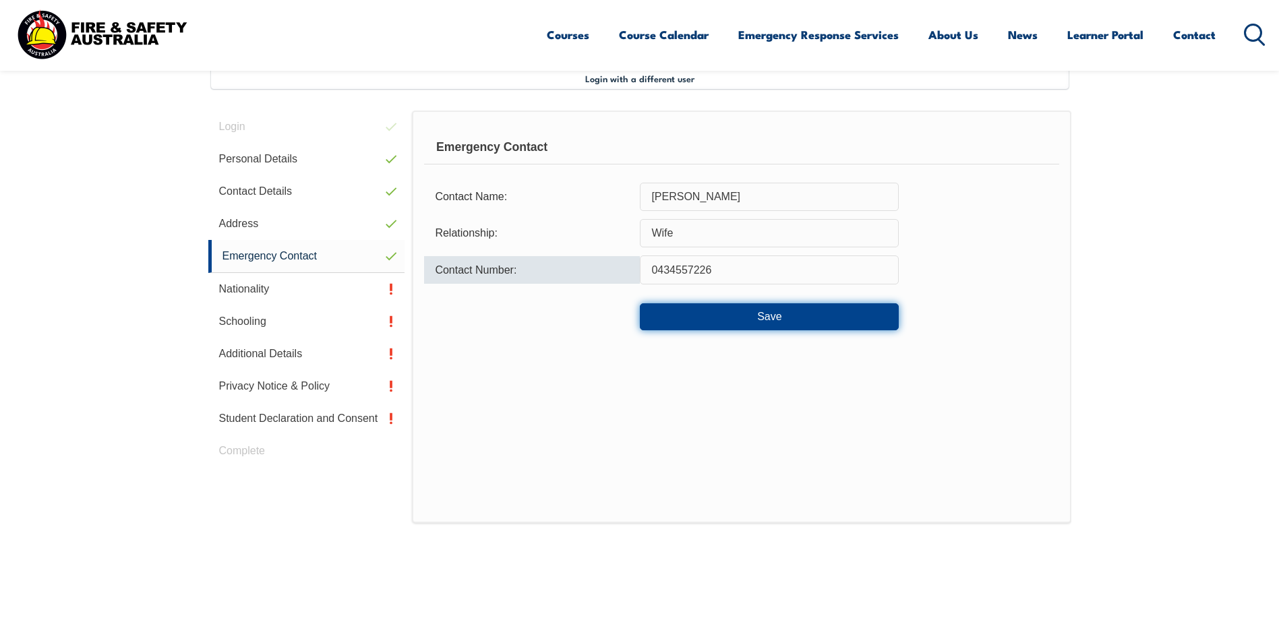
click at [751, 312] on button "Save" at bounding box center [769, 316] width 259 height 27
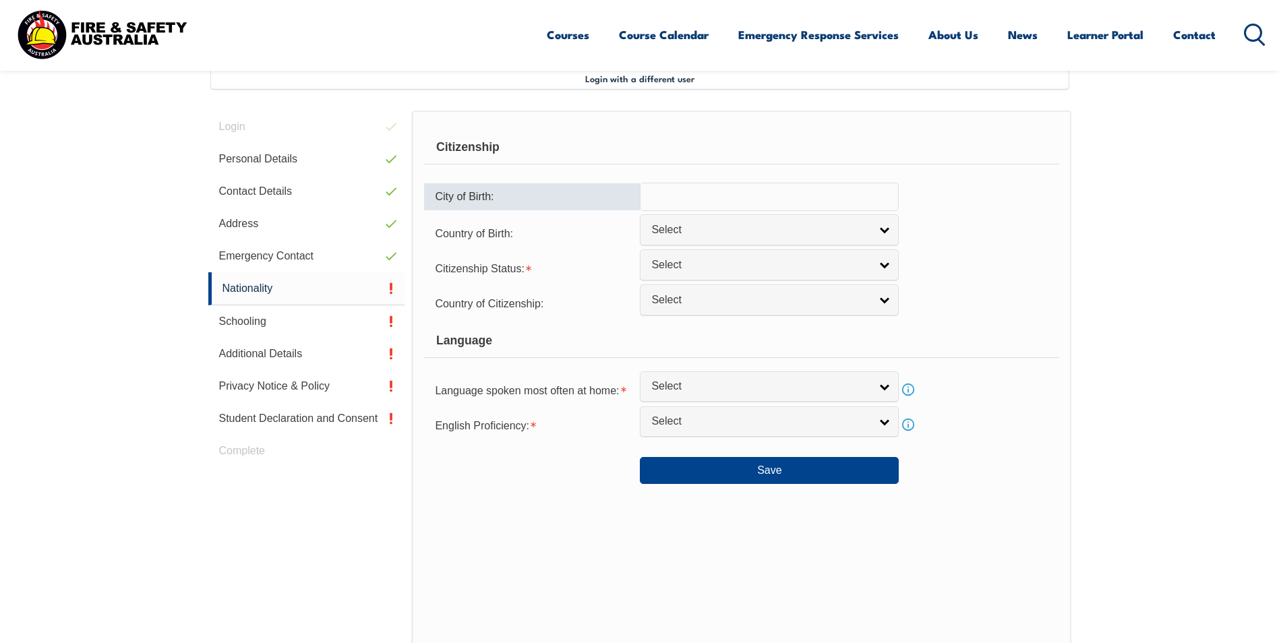
click at [682, 196] on input "text" at bounding box center [769, 197] width 259 height 28
type input "Kalgoorlie"
click at [698, 229] on span "Select" at bounding box center [760, 230] width 218 height 14
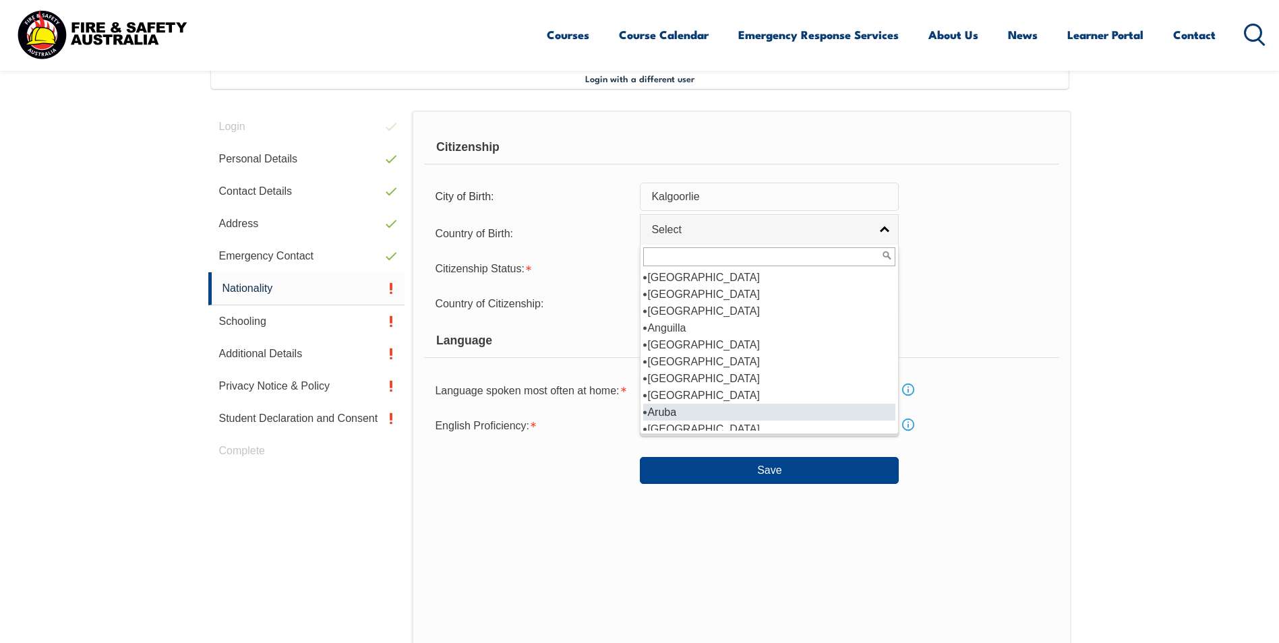
scroll to position [135, 0]
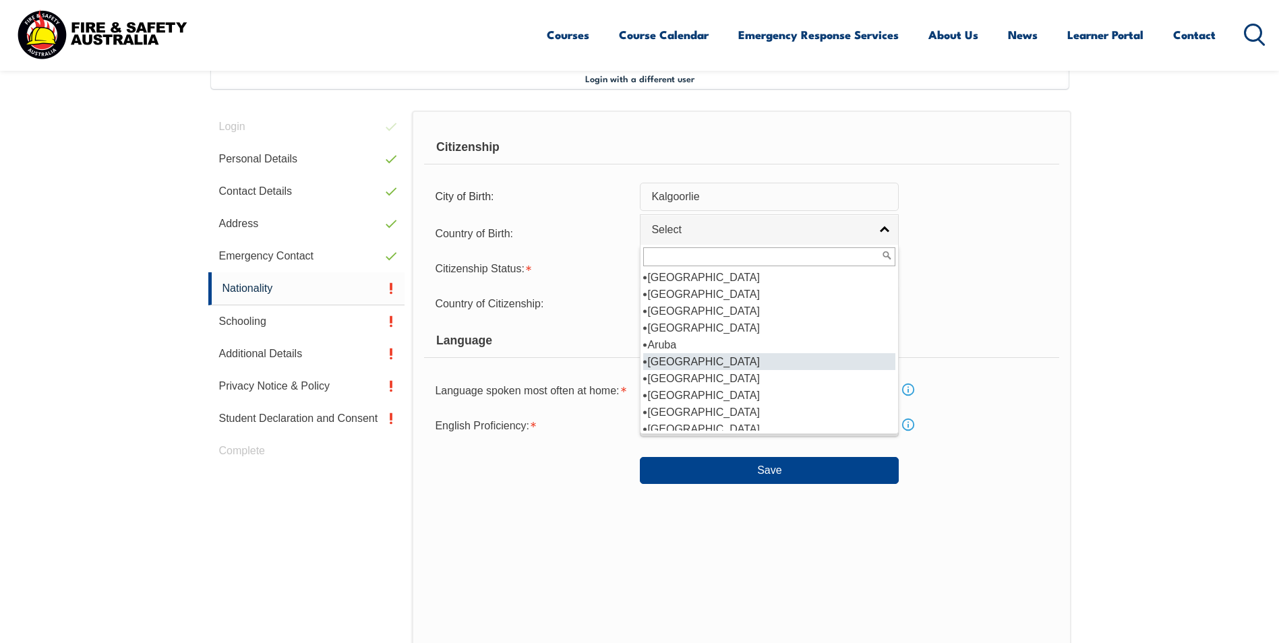
click at [688, 357] on li "Australia" at bounding box center [769, 361] width 252 height 17
select select "1101"
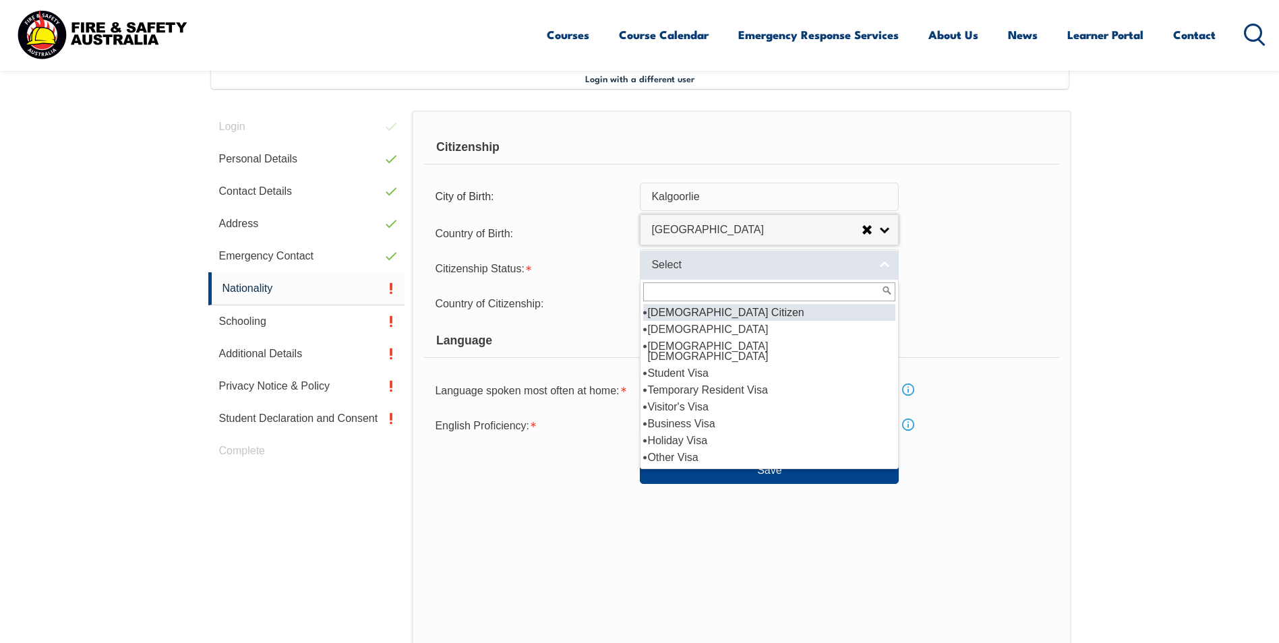
click at [690, 266] on span "Select" at bounding box center [760, 265] width 218 height 14
click at [696, 309] on li "Australian Citizen" at bounding box center [769, 312] width 252 height 17
select select "1"
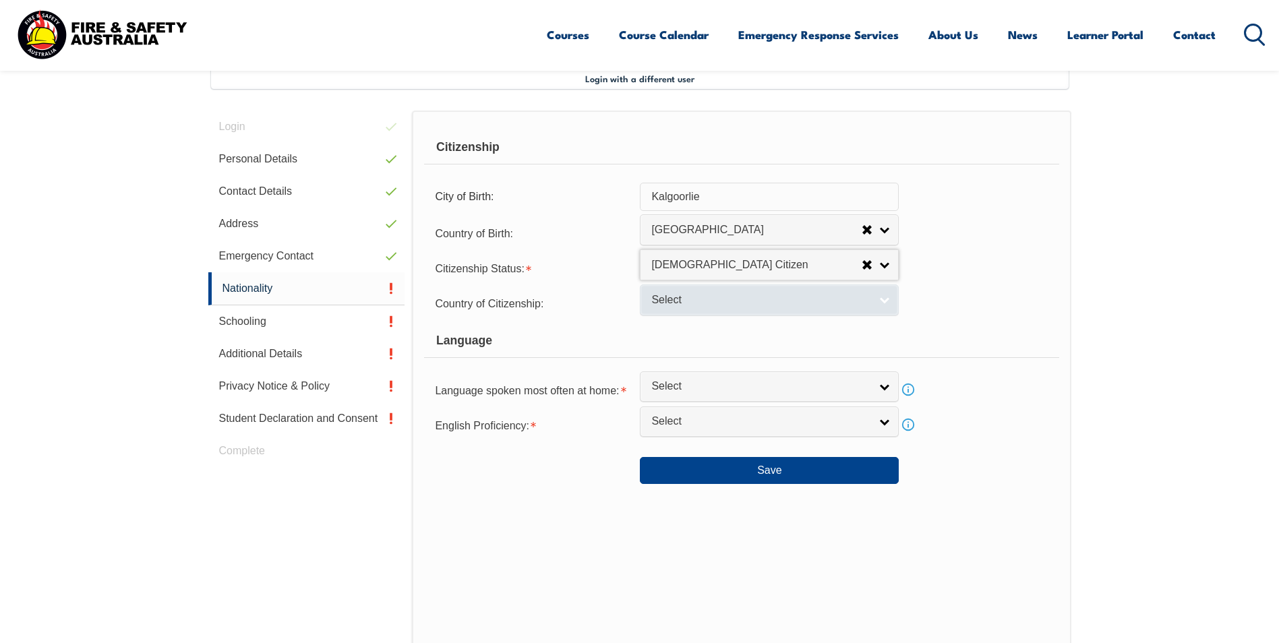
click at [702, 297] on span "Select" at bounding box center [760, 300] width 218 height 14
click at [601, 318] on form "Citizenship City of Birth: Kalgoorlie Country of Birth: Adelie Land (France) Af…" at bounding box center [741, 307] width 634 height 353
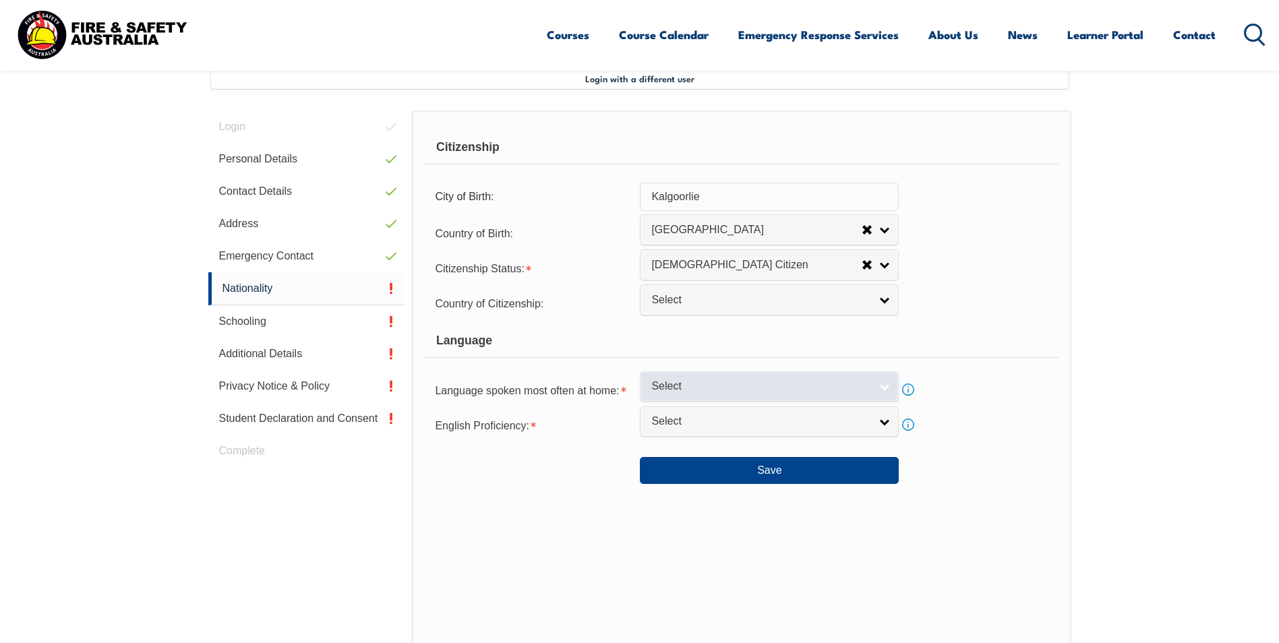
click at [677, 384] on span "Select" at bounding box center [760, 387] width 218 height 14
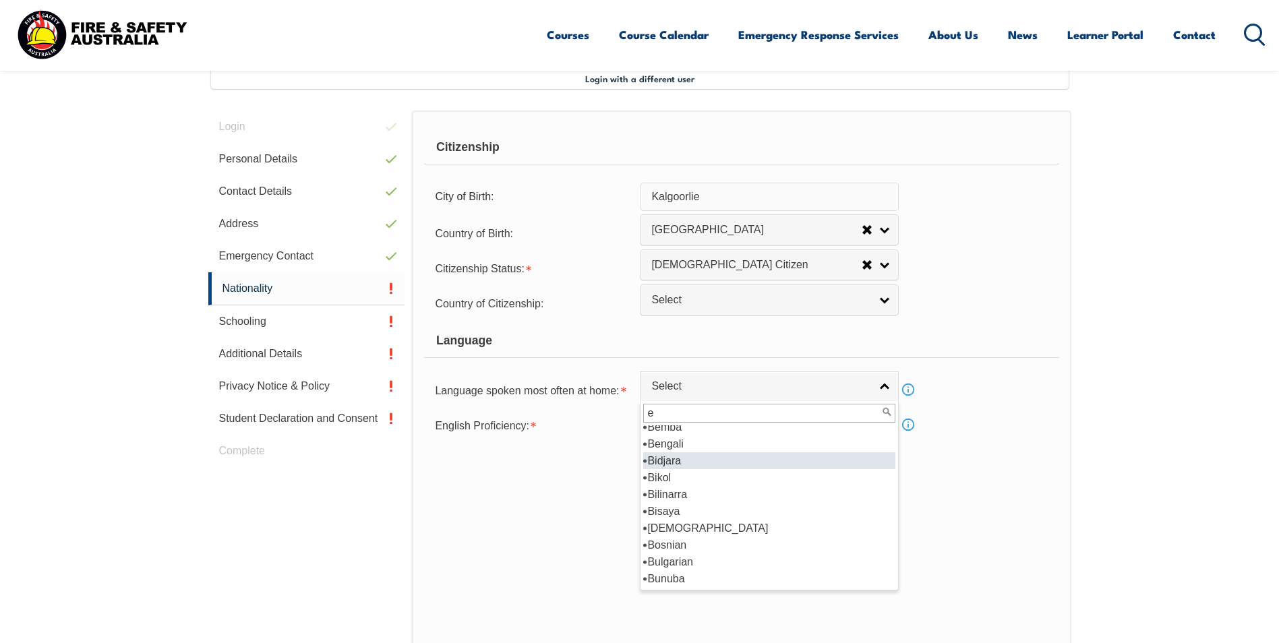
scroll to position [0, 0]
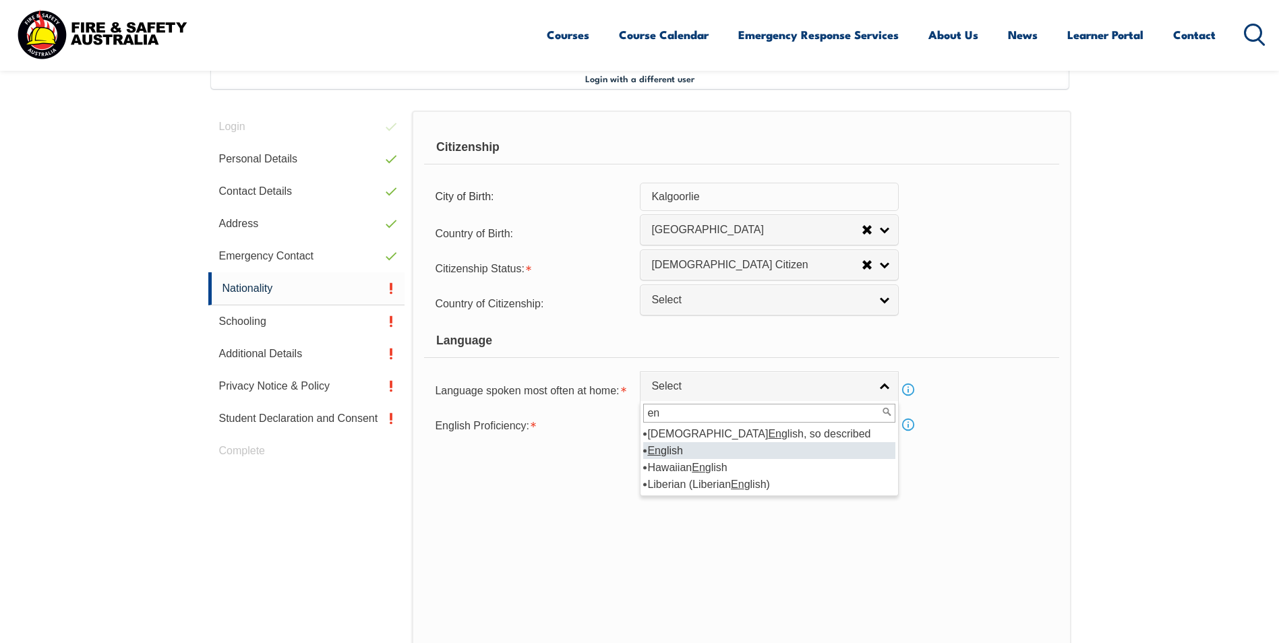
type input "en"
click at [661, 446] on li "En glish" at bounding box center [769, 450] width 252 height 17
select select "1201"
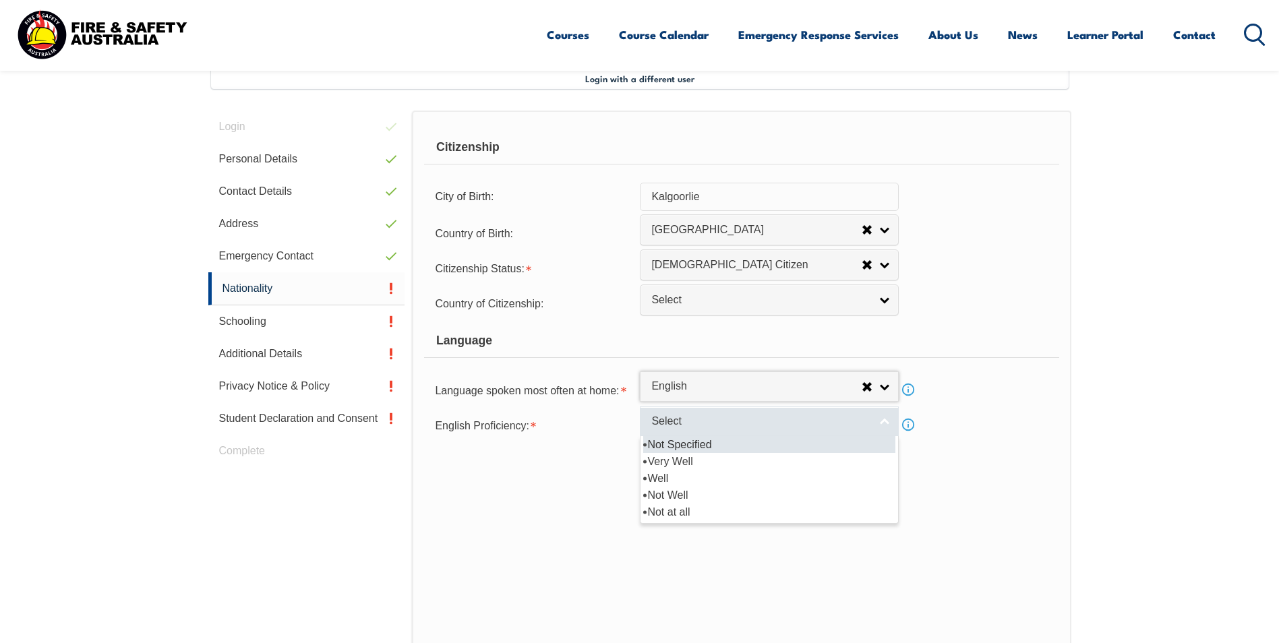
click at [670, 425] on span "Select" at bounding box center [760, 422] width 218 height 14
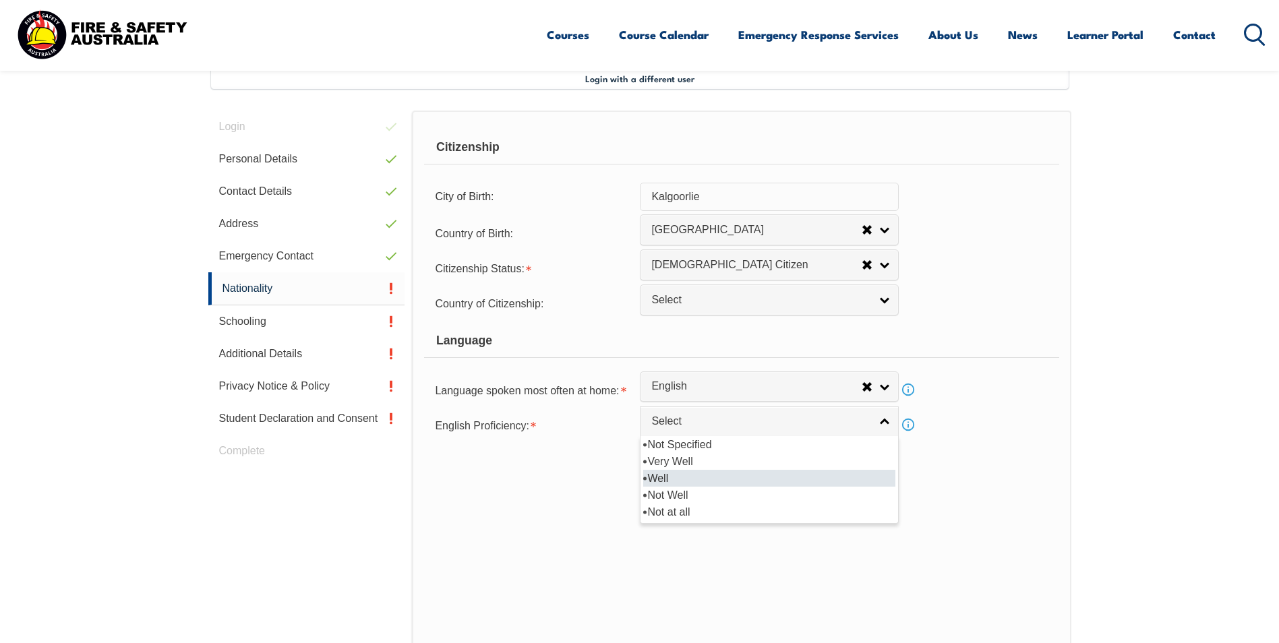
click at [668, 477] on li "Well" at bounding box center [769, 478] width 252 height 17
select select "2"
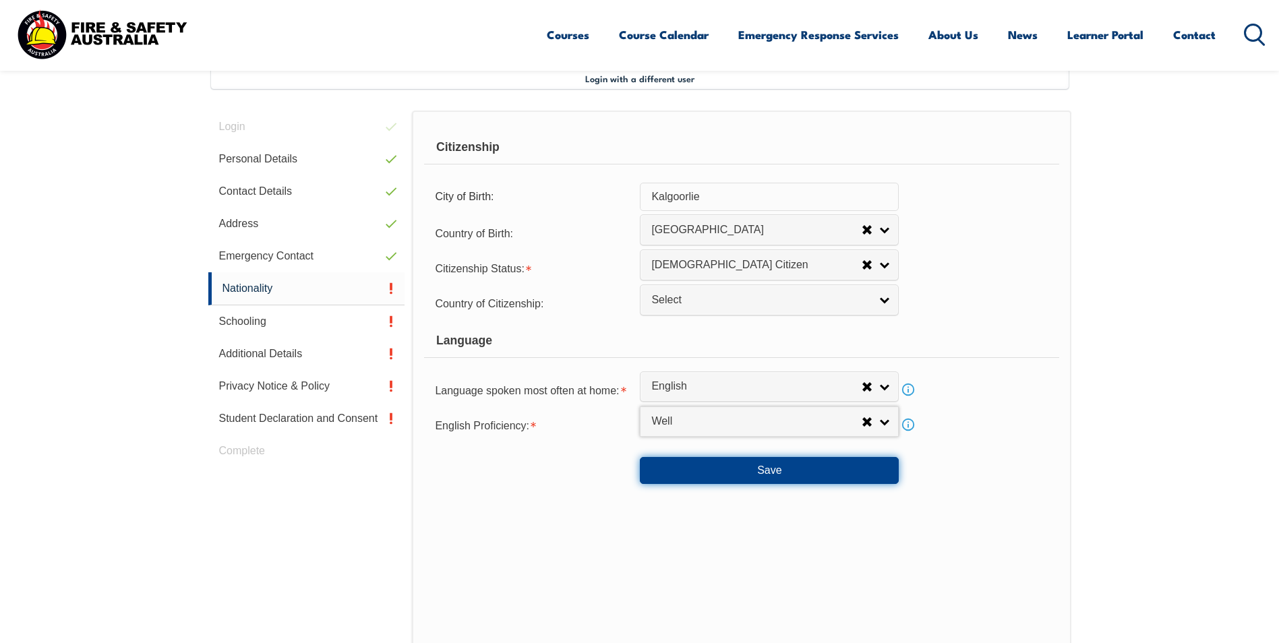
click at [703, 465] on button "Save" at bounding box center [769, 470] width 259 height 27
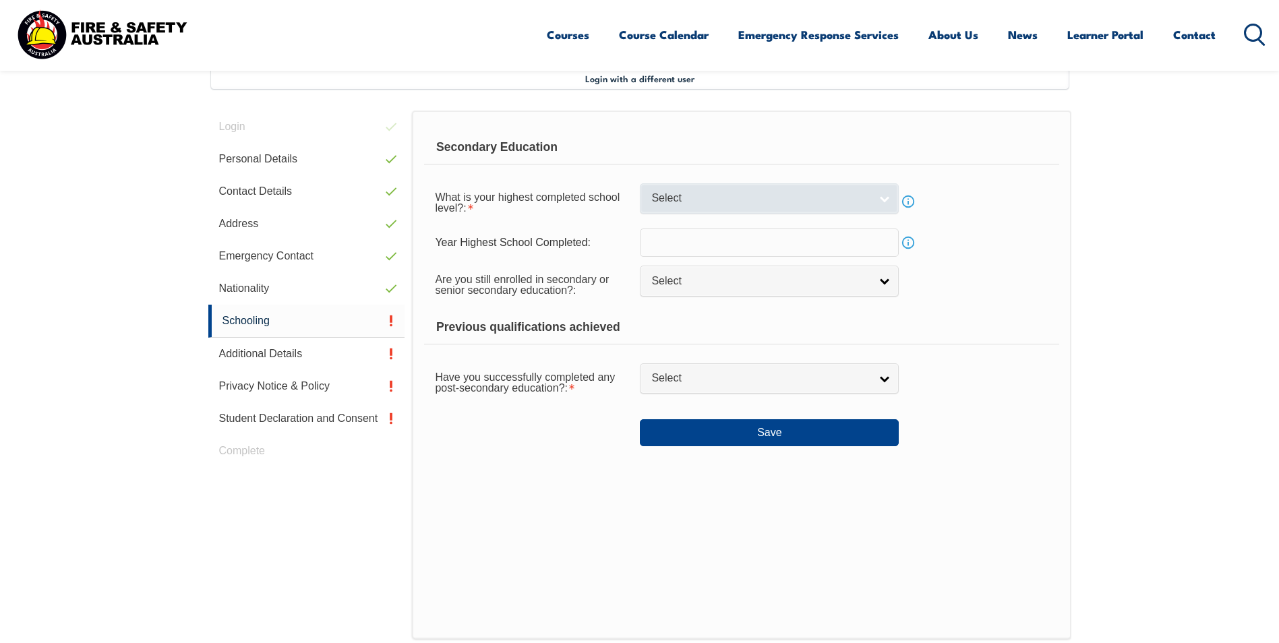
click at [689, 193] on span "Select" at bounding box center [760, 198] width 218 height 14
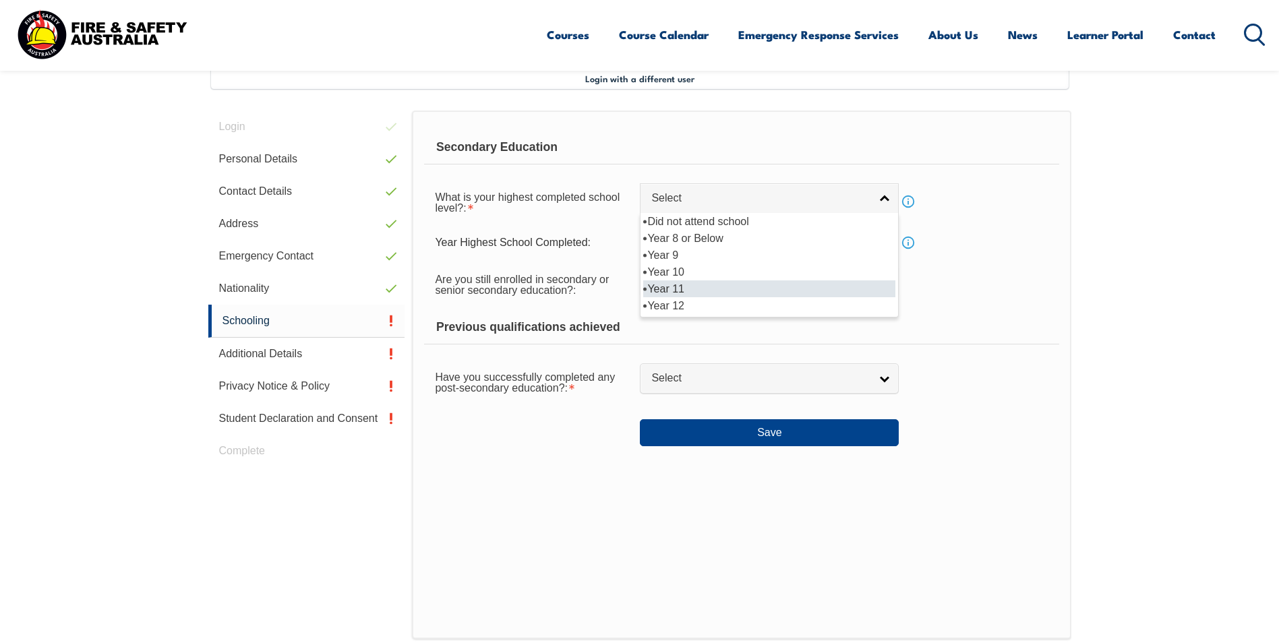
click at [678, 291] on li "Year 11" at bounding box center [769, 288] width 252 height 17
select select "11"
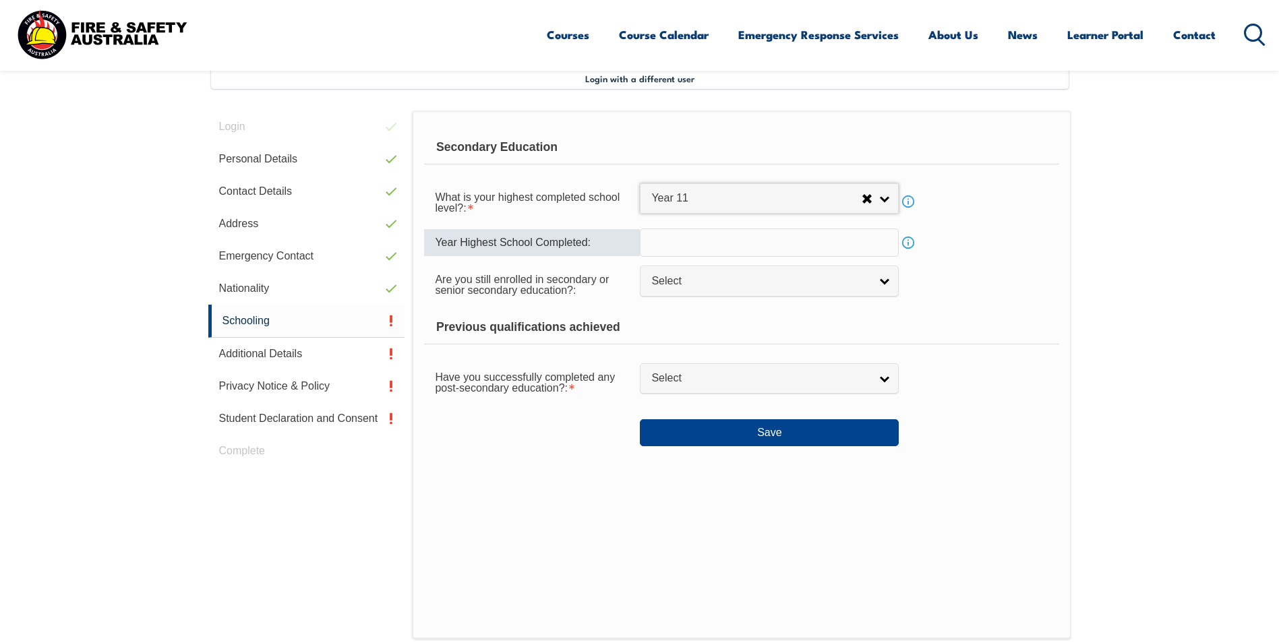
click at [676, 252] on input "text" at bounding box center [769, 243] width 259 height 28
type input "1997"
click at [686, 281] on span "Select" at bounding box center [760, 281] width 218 height 14
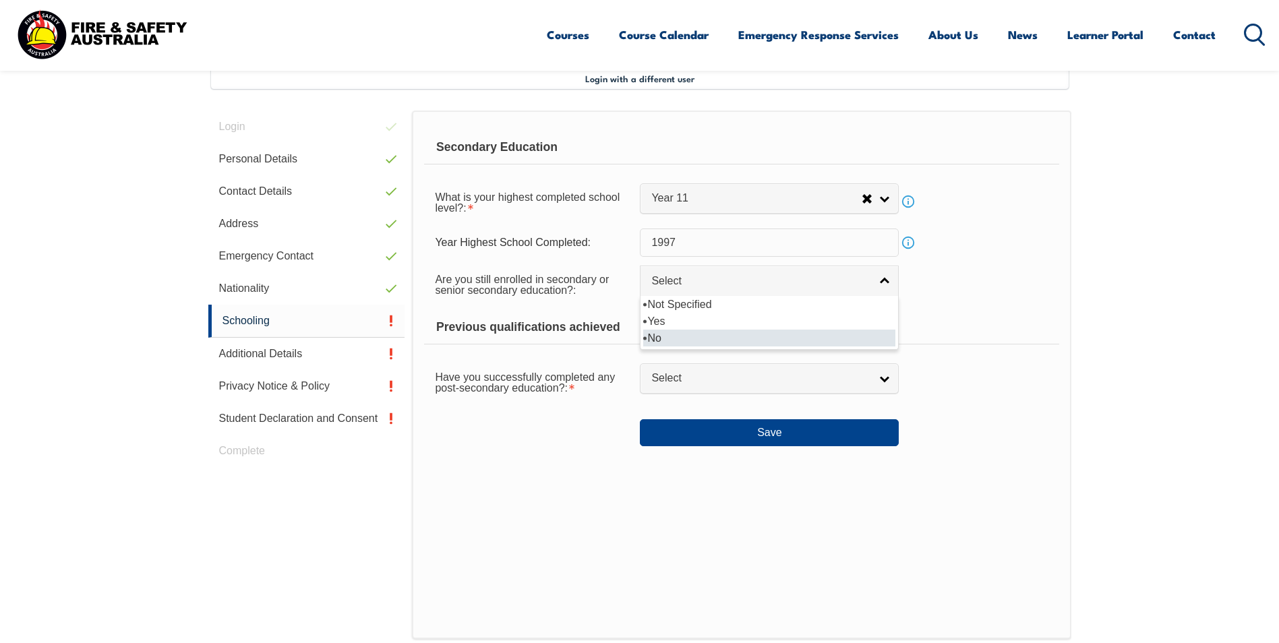
click at [672, 334] on li "No" at bounding box center [769, 338] width 252 height 17
select select "false"
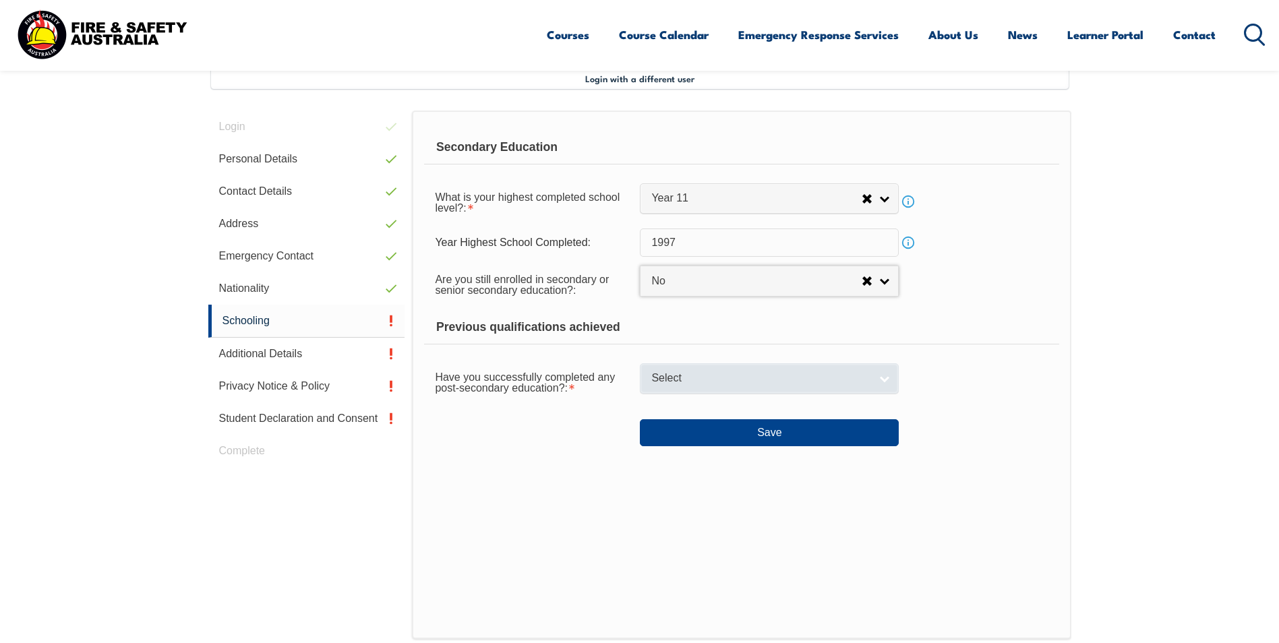
click at [680, 381] on span "Select" at bounding box center [760, 379] width 218 height 14
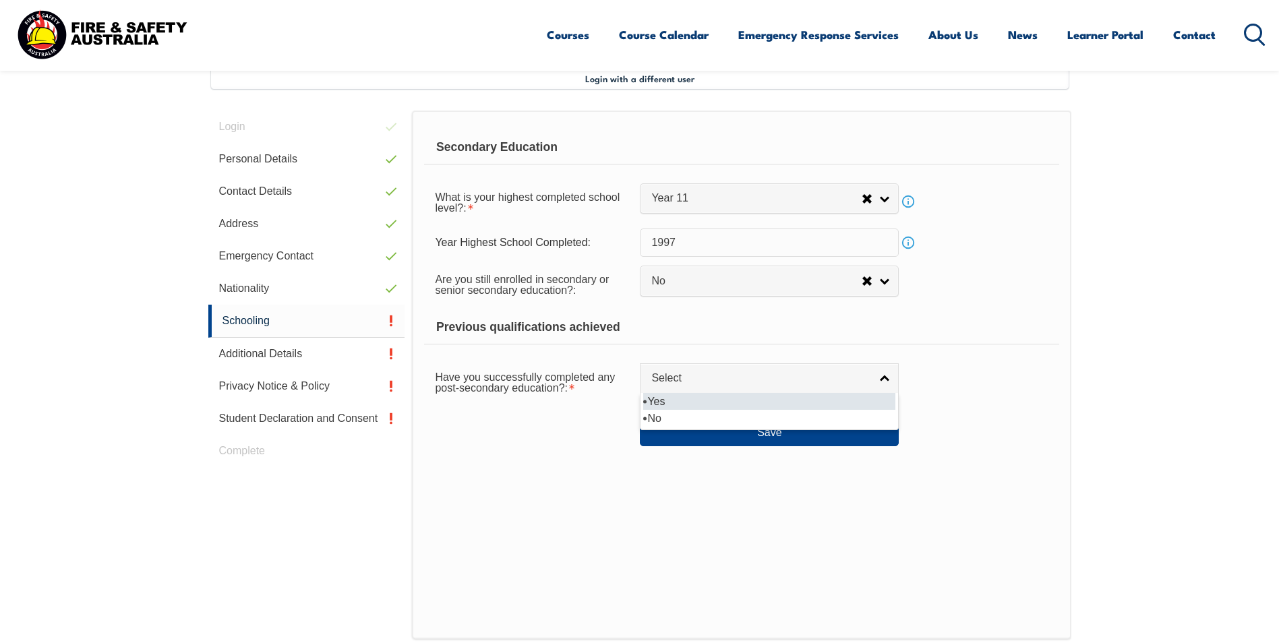
click at [673, 399] on li "Yes" at bounding box center [769, 401] width 252 height 17
select select "true"
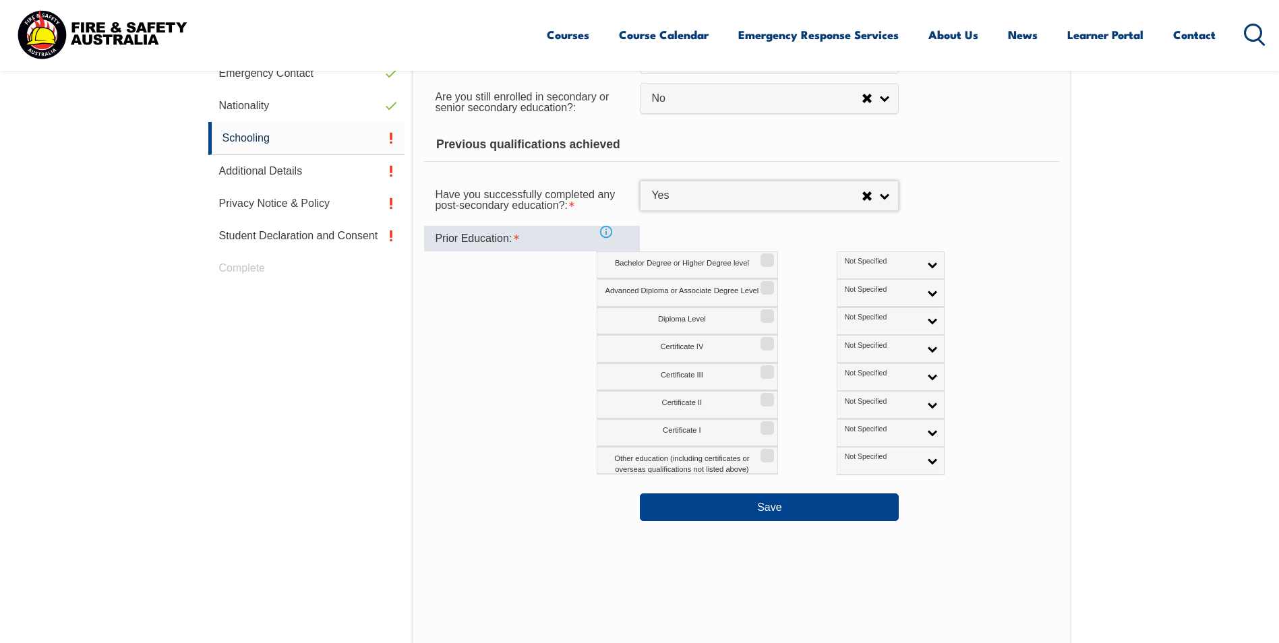
scroll to position [570, 0]
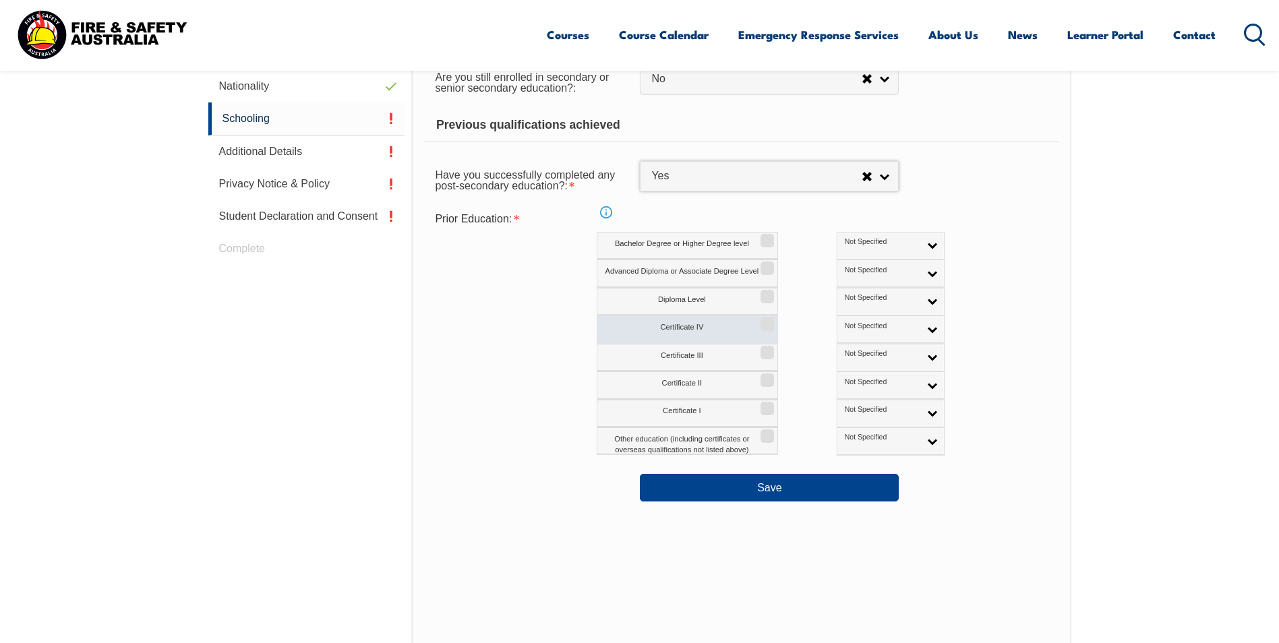
click at [765, 320] on input "Certificate IV" at bounding box center [765, 319] width 8 height 1
checkbox input "true"
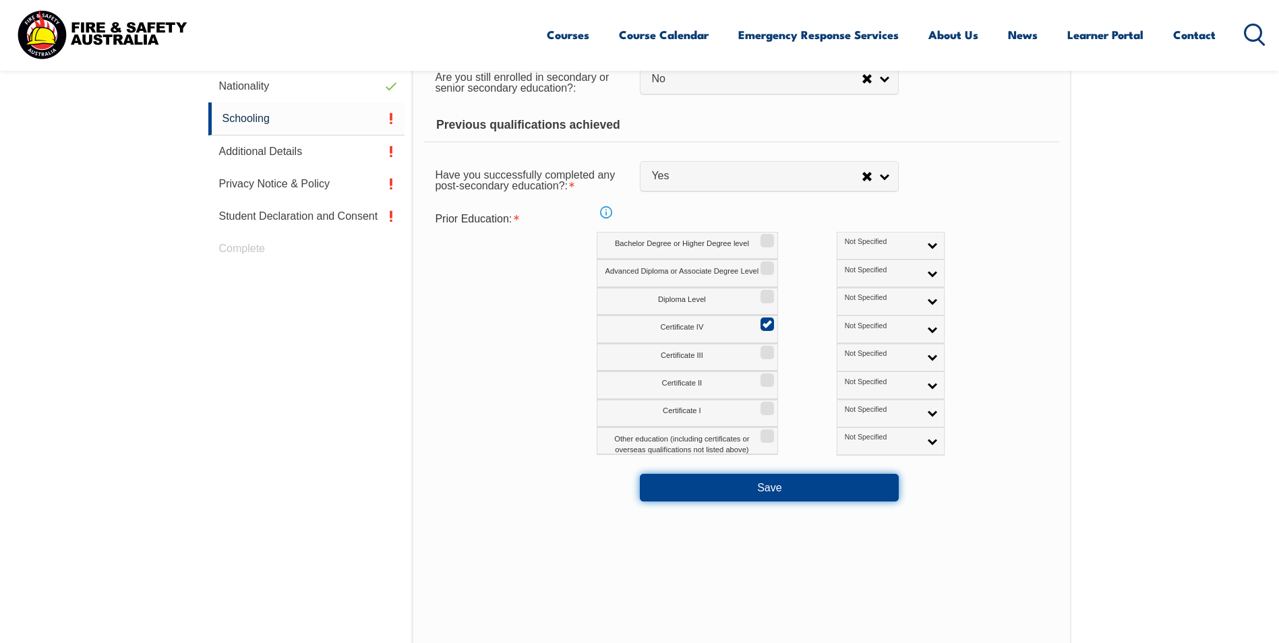
click at [770, 490] on button "Save" at bounding box center [769, 487] width 259 height 27
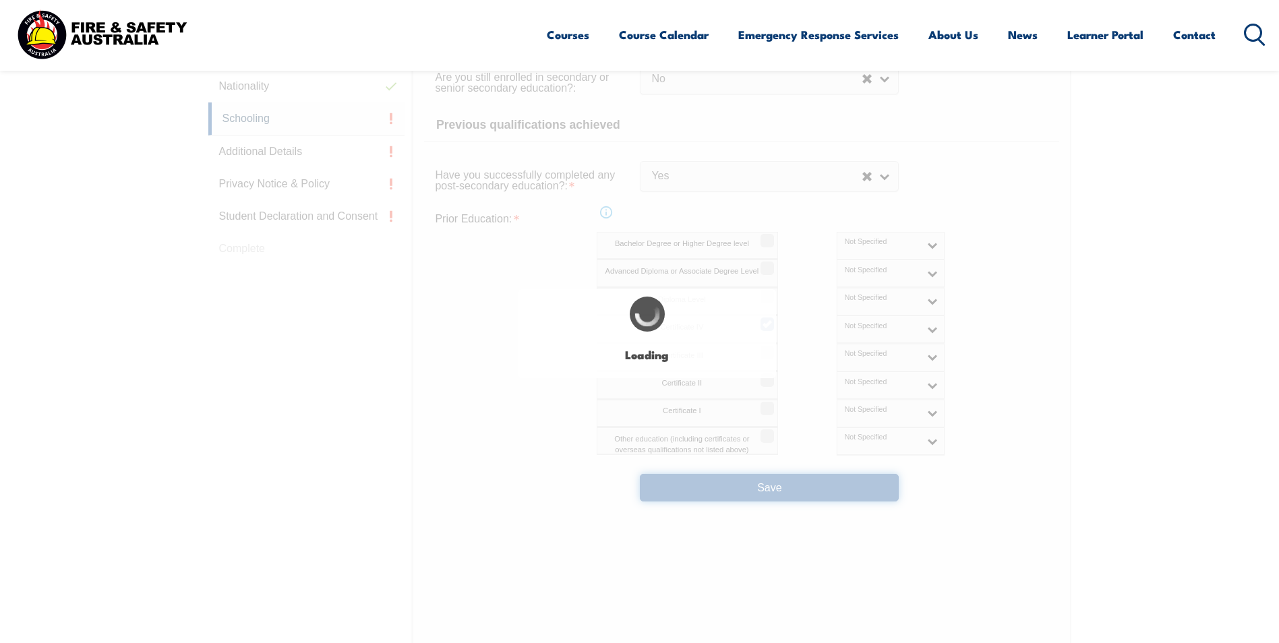
select select
select select "false"
select select "true"
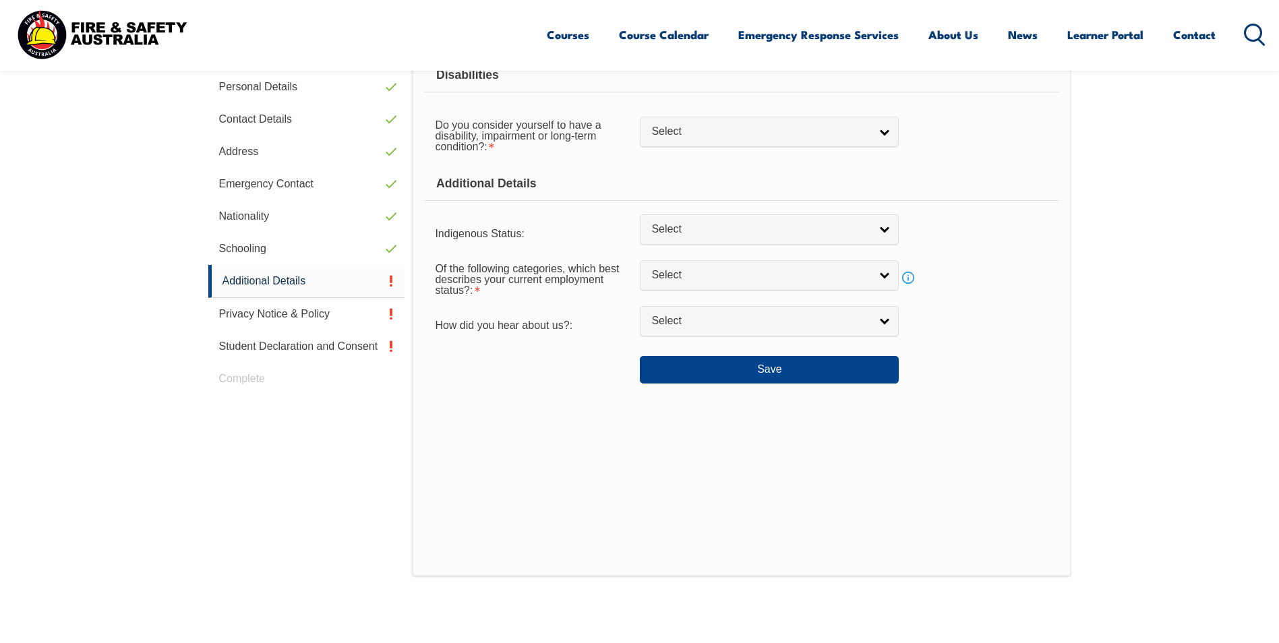
scroll to position [367, 0]
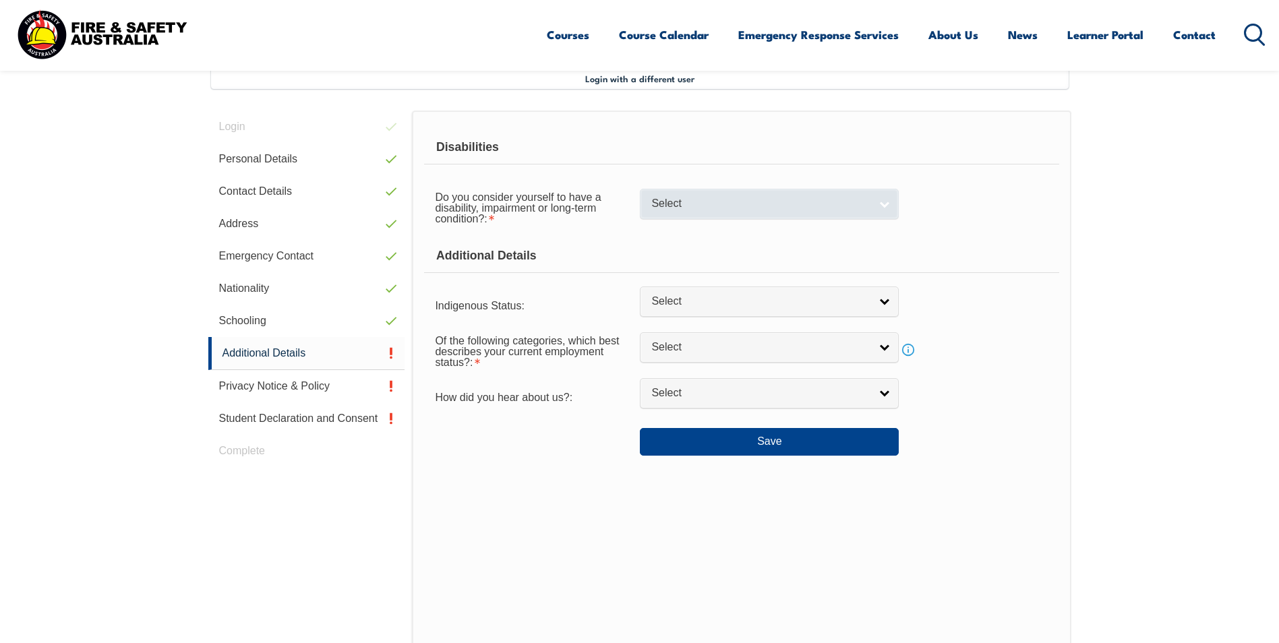
click at [680, 200] on span "Select" at bounding box center [760, 204] width 218 height 14
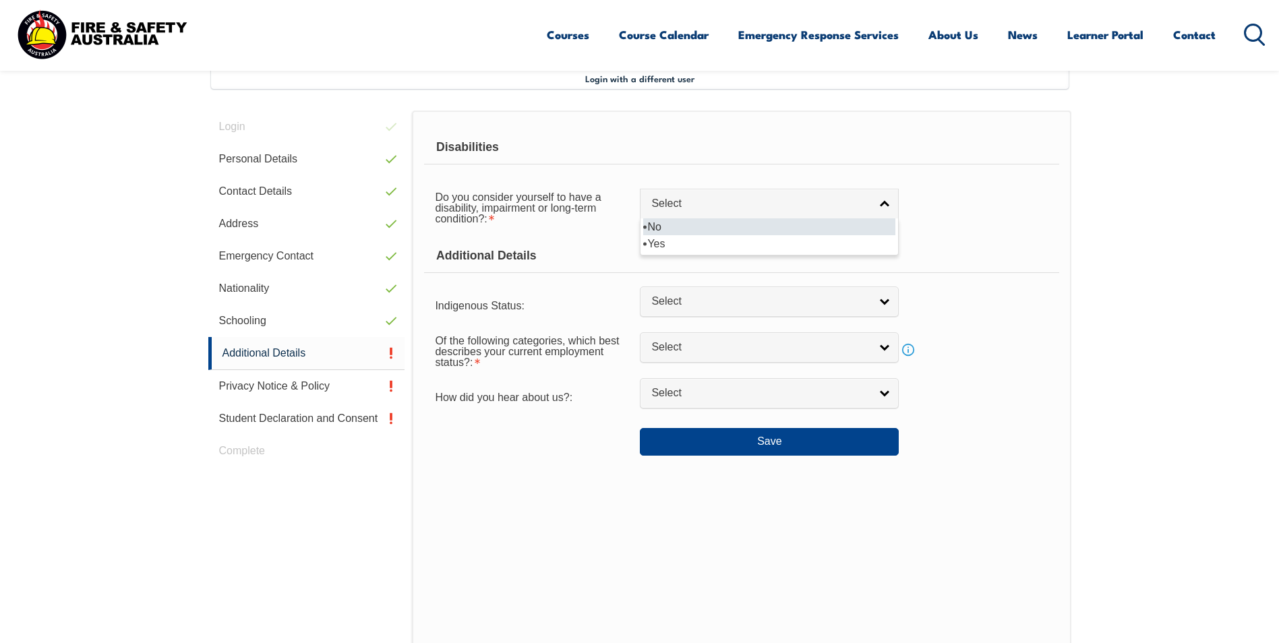
click at [661, 229] on li "No" at bounding box center [769, 226] width 252 height 17
select select "false"
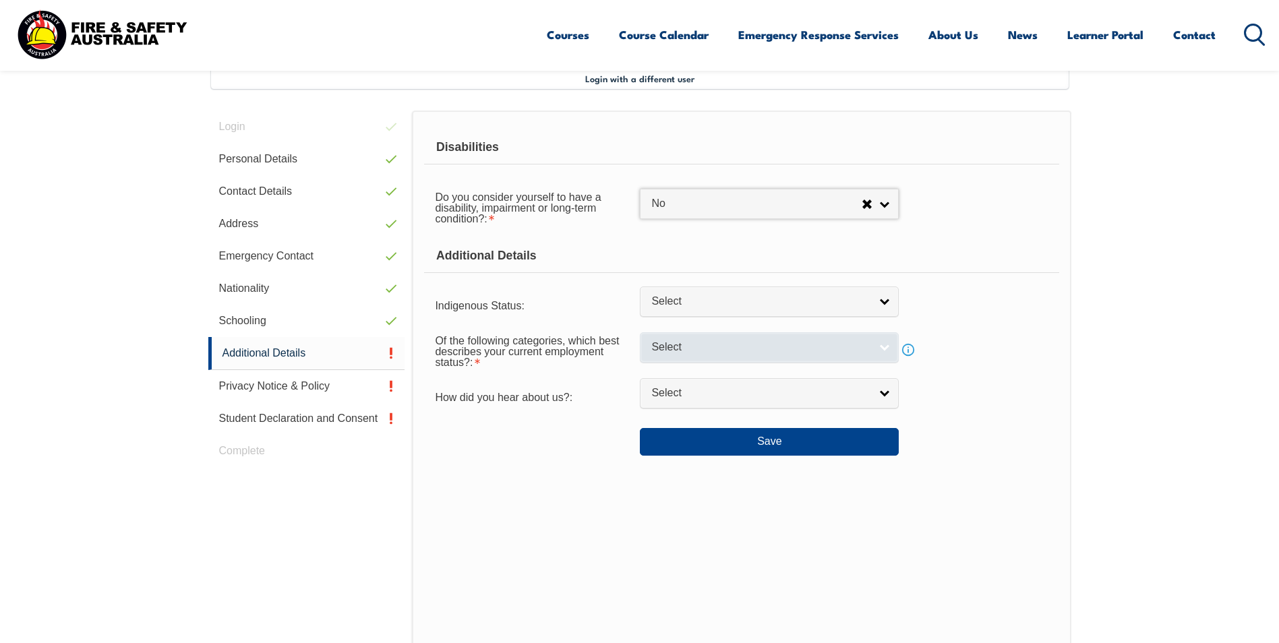
click at [669, 352] on span "Select" at bounding box center [760, 348] width 218 height 14
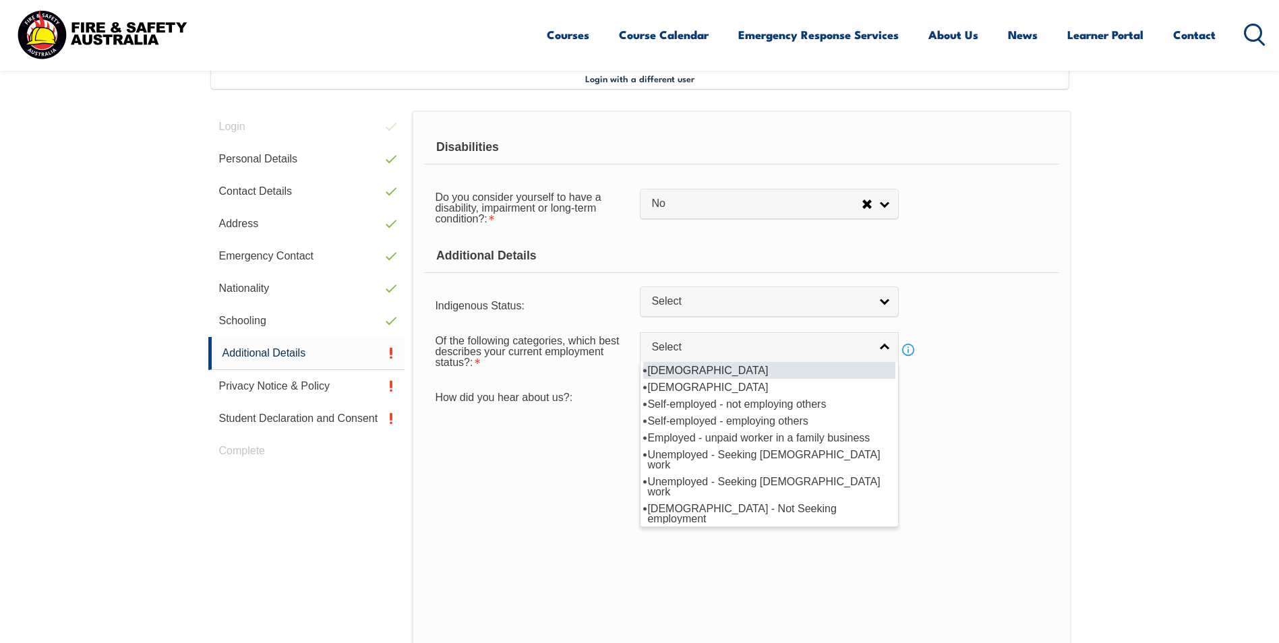
click at [678, 369] on li "Full-time employee" at bounding box center [769, 370] width 252 height 17
select select "1"
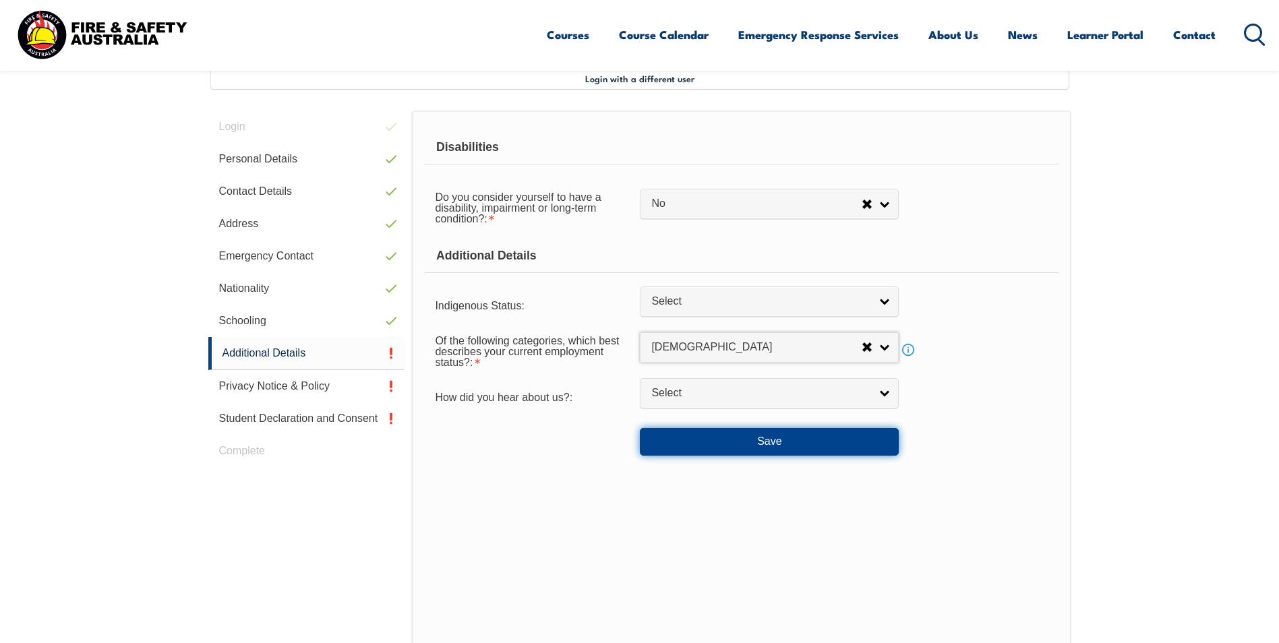
click at [697, 444] on button "Save" at bounding box center [769, 441] width 259 height 27
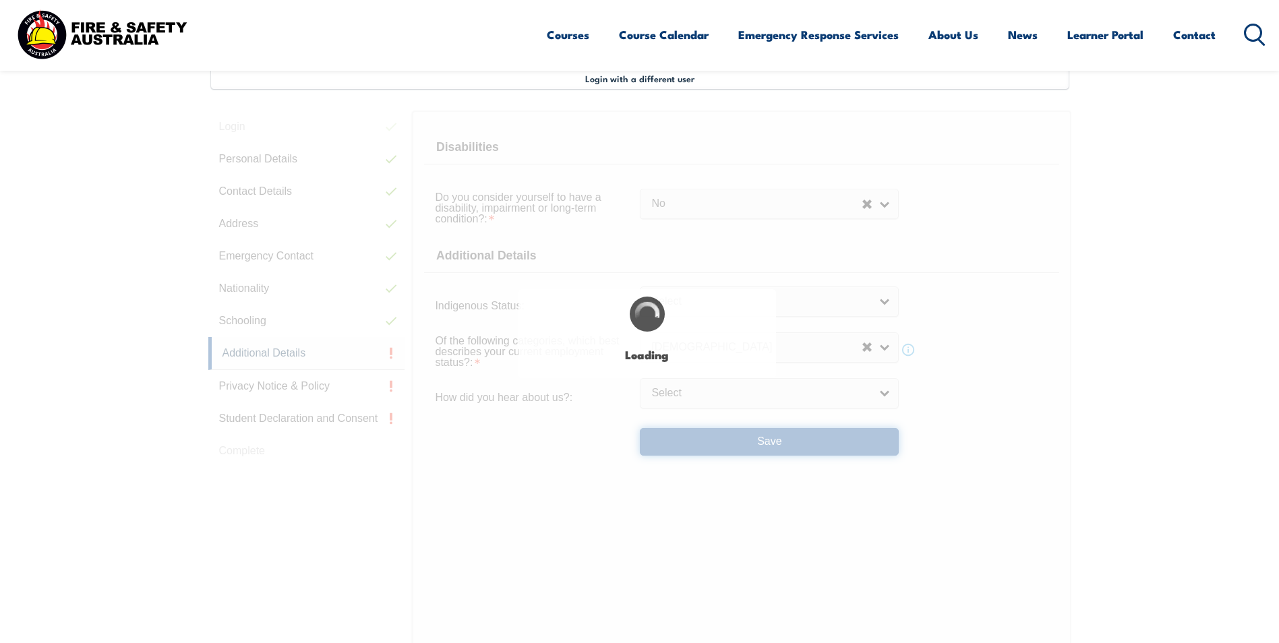
select select "false"
select select
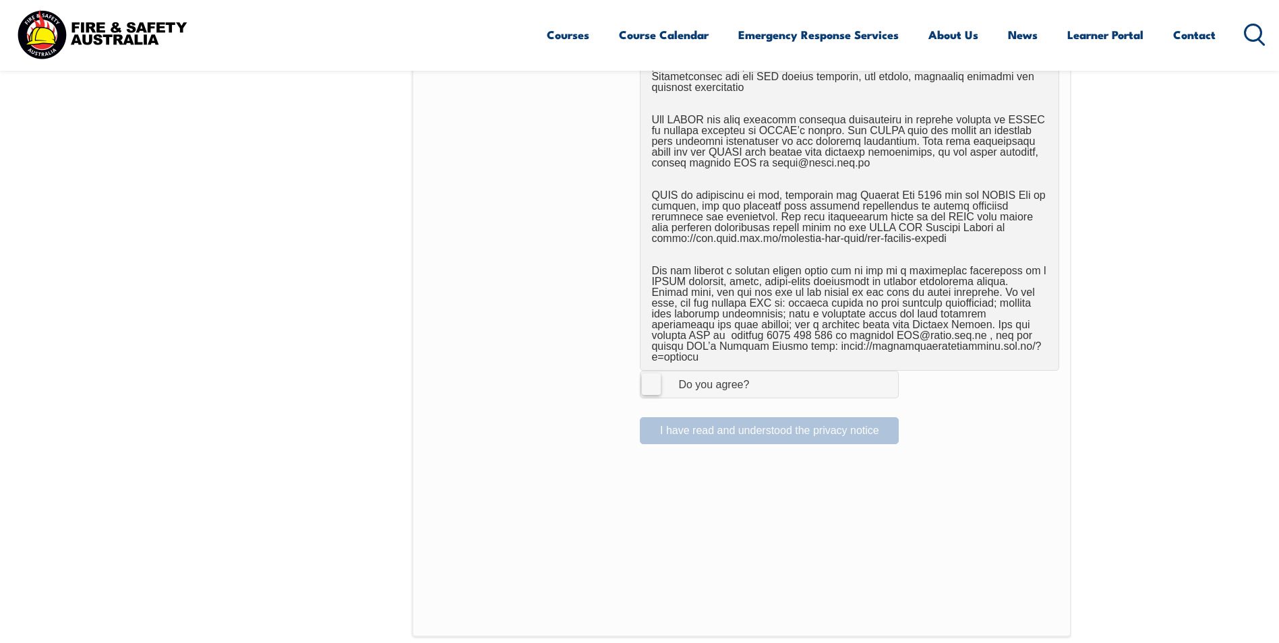
scroll to position [772, 0]
click at [647, 371] on label "I Agree Do you agree?" at bounding box center [769, 381] width 259 height 27
click at [760, 371] on input "I Agree Do you agree?" at bounding box center [771, 382] width 23 height 26
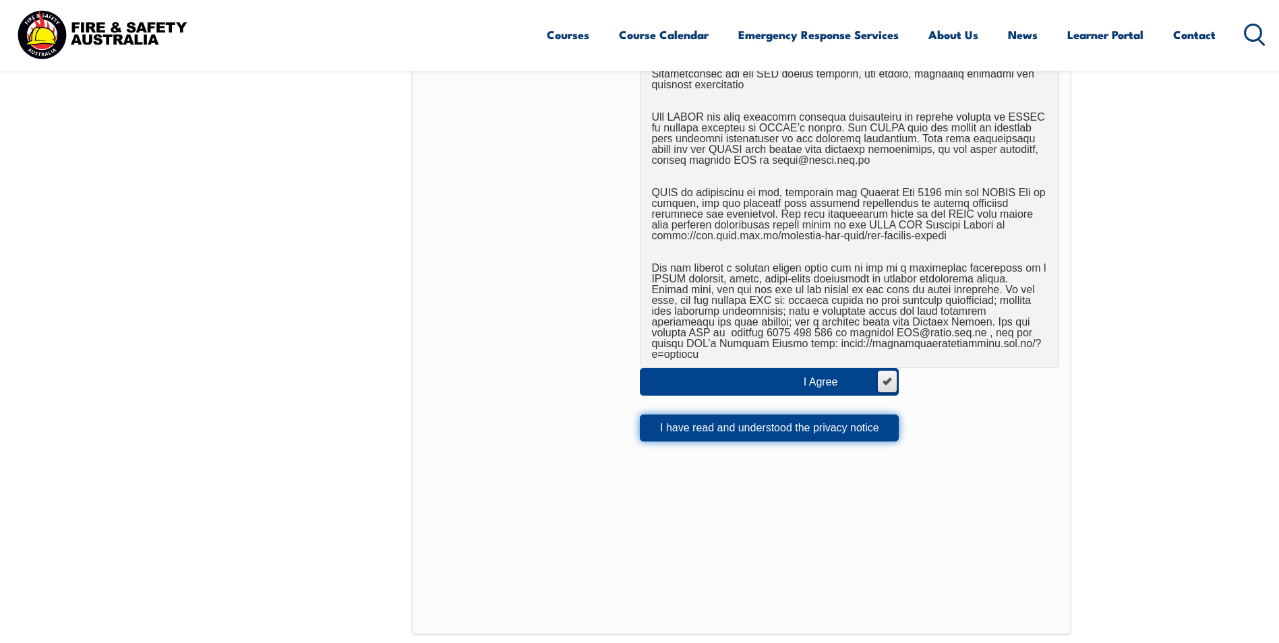
click at [674, 417] on button "I have read and understood the privacy notice" at bounding box center [769, 428] width 259 height 27
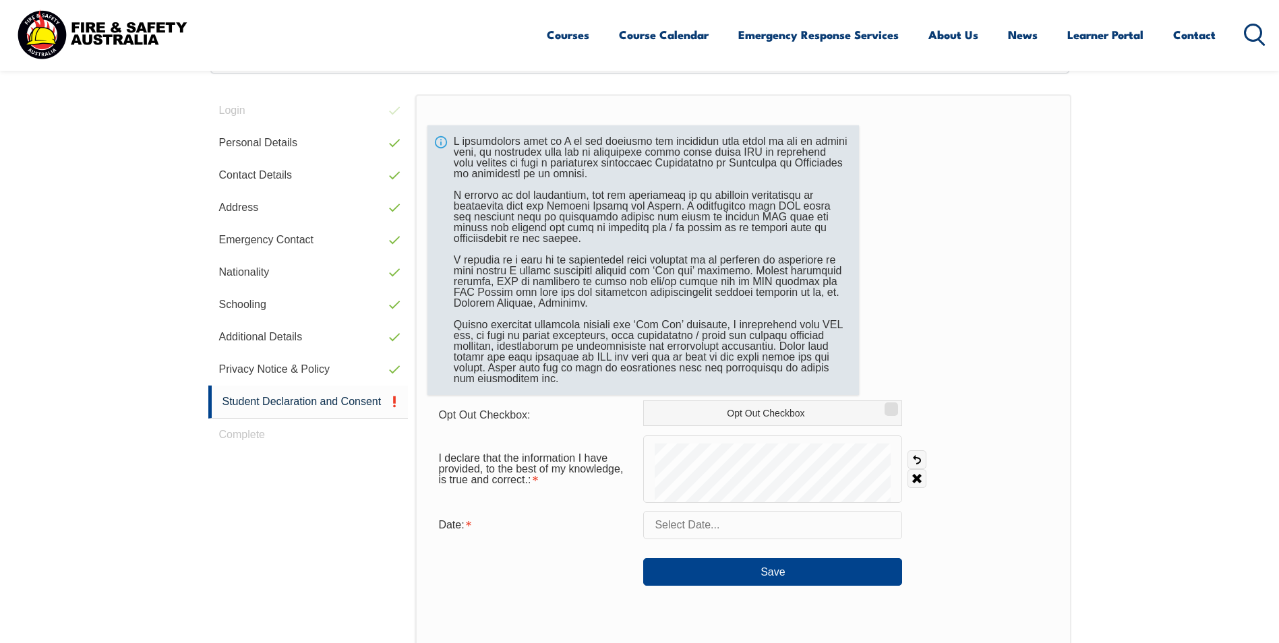
scroll to position [367, 0]
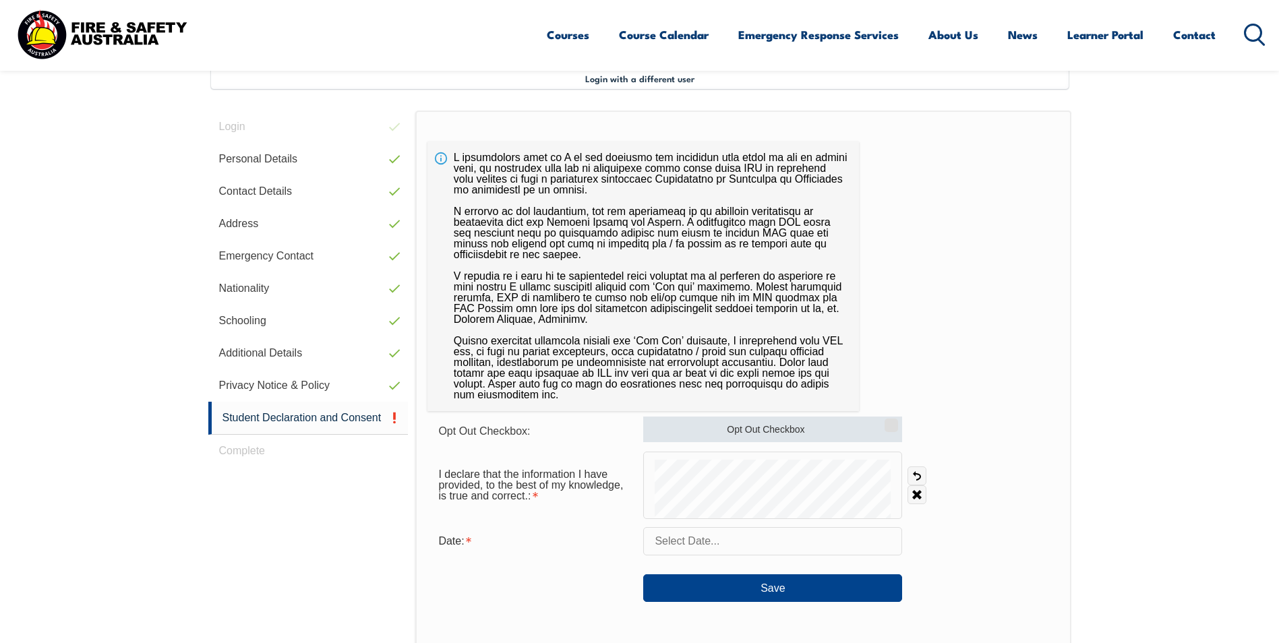
click at [719, 429] on label "Opt Out Checkbox" at bounding box center [772, 430] width 259 height 26
click at [885, 421] on input "Opt Out Checkbox" at bounding box center [889, 420] width 8 height 1
click at [721, 425] on label "Opt Out Checkbox" at bounding box center [772, 430] width 259 height 26
click at [885, 421] on input "Opt Out Checkbox" at bounding box center [889, 420] width 8 height 1
click at [689, 427] on label "Opt Out Checkbox" at bounding box center [772, 430] width 259 height 26
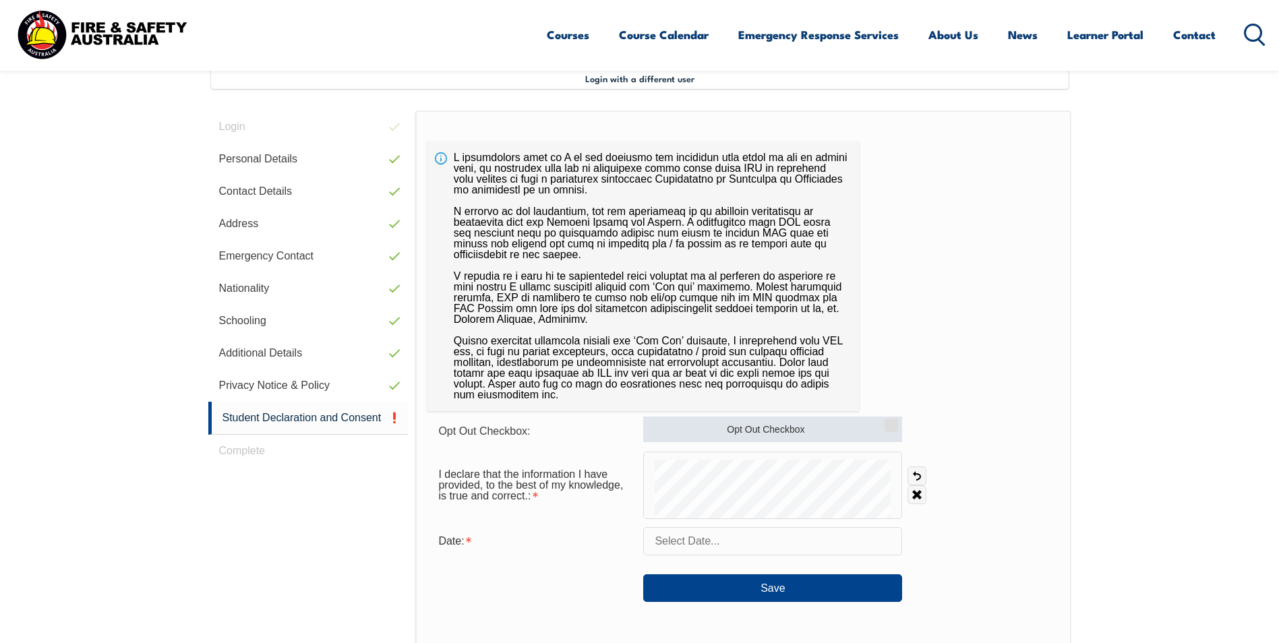
click at [885, 421] on input "Opt Out Checkbox" at bounding box center [889, 420] width 8 height 1
click at [709, 426] on label "Opt Out Checkbox" at bounding box center [772, 430] width 259 height 26
click at [885, 421] on input "Opt Out Checkbox" at bounding box center [889, 420] width 8 height 1
checkbox input "false"
click at [589, 446] on form "Opt Out Checkbox: Opt Out Checkbox I declare that the information I have provid…" at bounding box center [742, 509] width 631 height 185
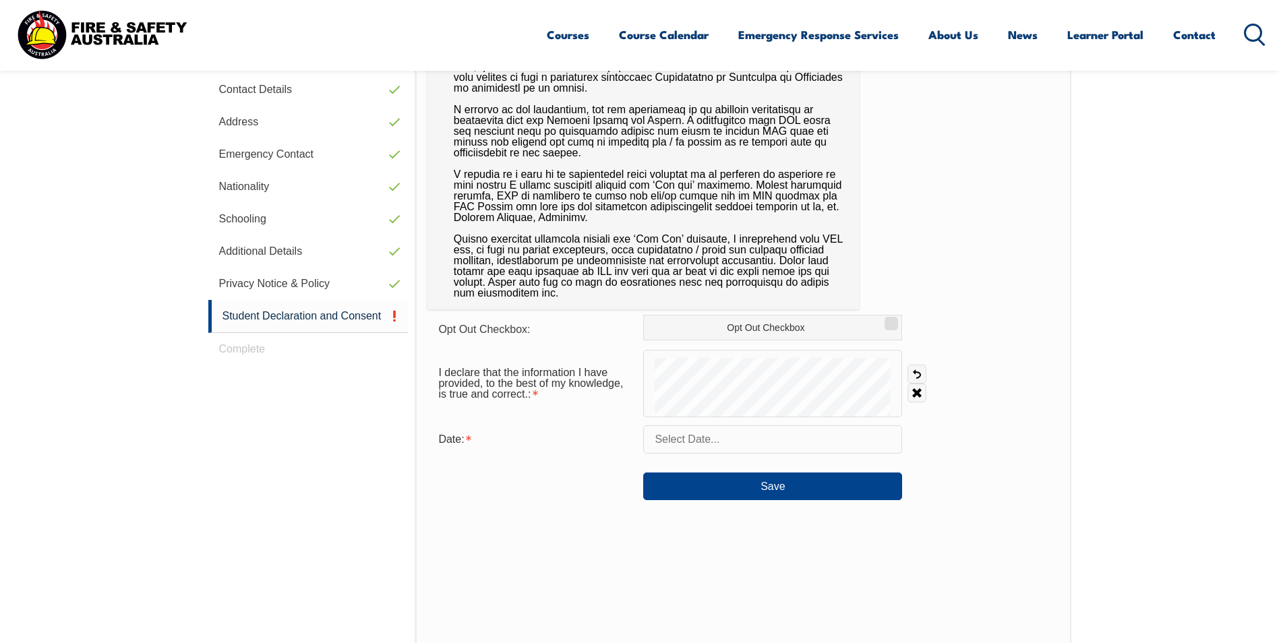
scroll to position [502, 0]
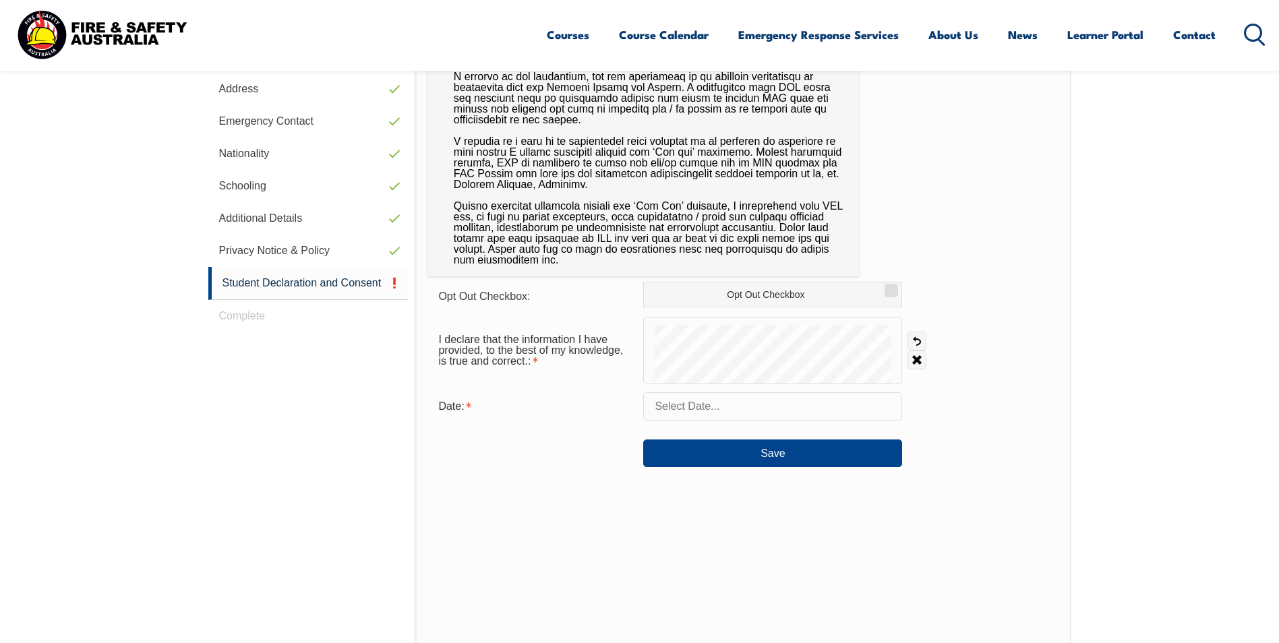
click at [690, 406] on input "text" at bounding box center [772, 406] width 259 height 28
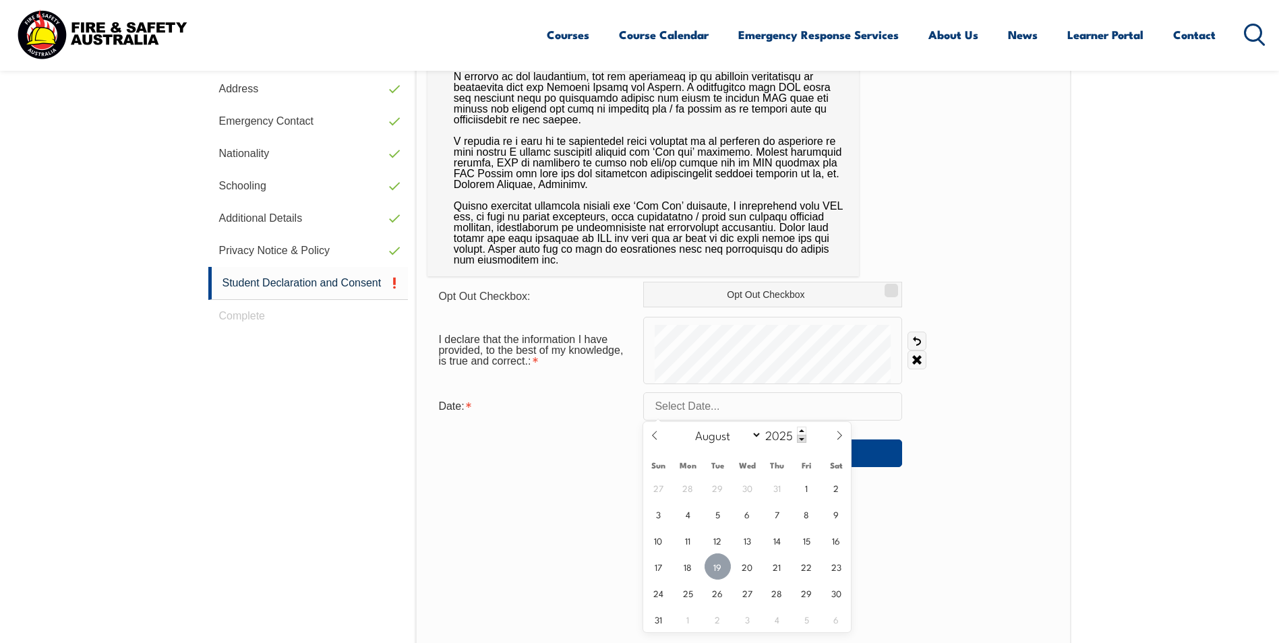
click at [719, 568] on span "19" at bounding box center [718, 567] width 26 height 26
type input "August 19, 2025"
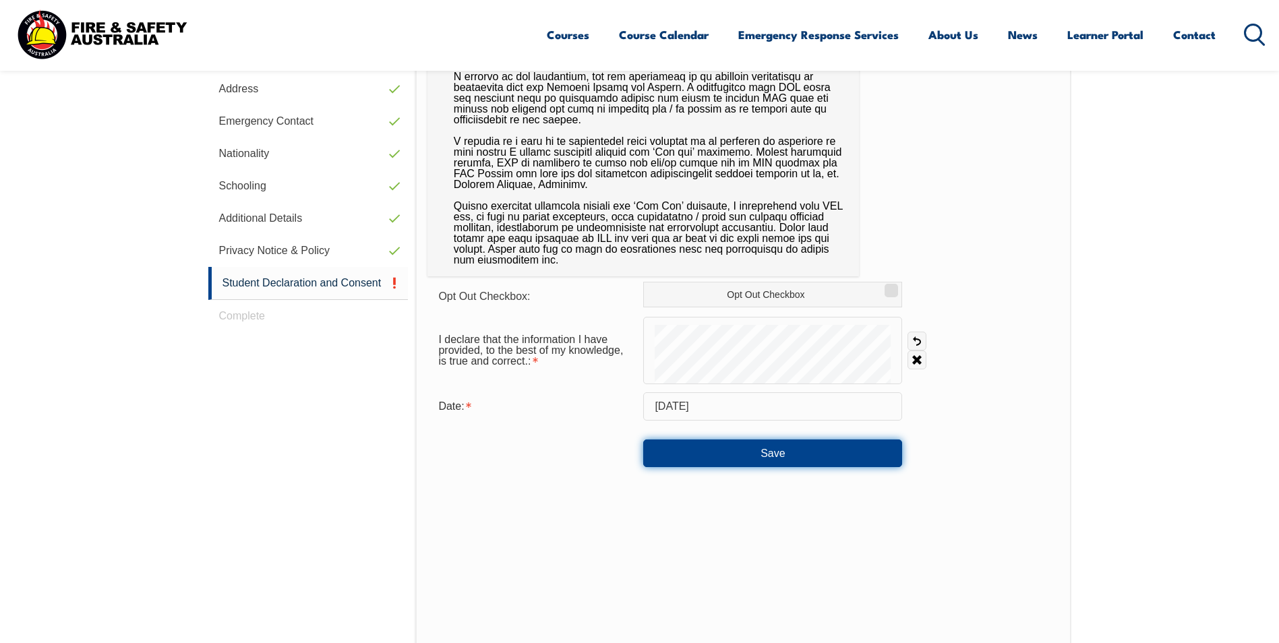
click at [713, 462] on button "Save" at bounding box center [772, 453] width 259 height 27
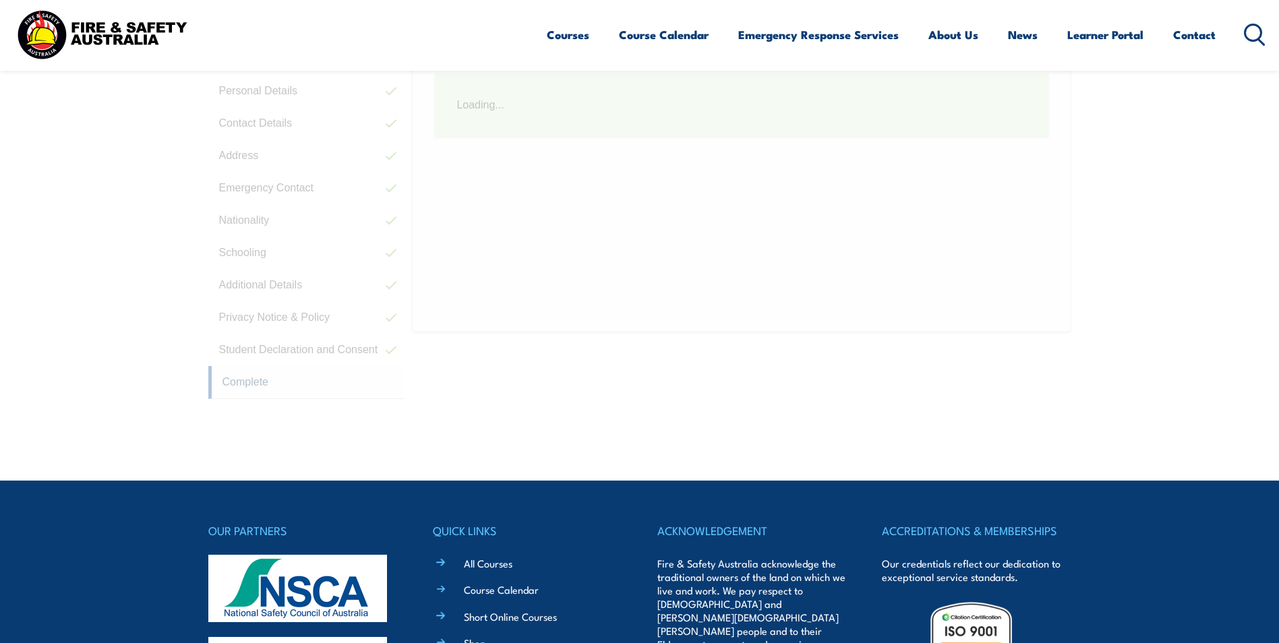
scroll to position [367, 0]
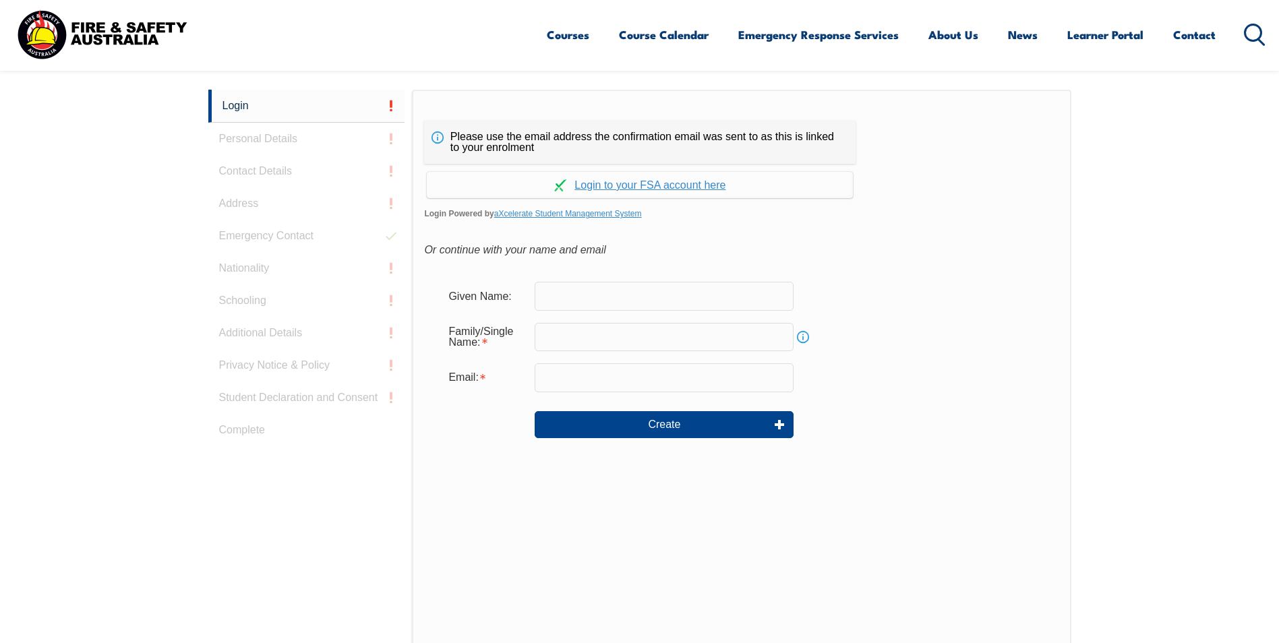
scroll to position [359, 0]
click at [550, 291] on input "text" at bounding box center [664, 295] width 259 height 28
type input "[PERSON_NAME]"
type input "Parslow"
type input "[PERSON_NAME][EMAIL_ADDRESS][PERSON_NAME][DOMAIN_NAME]"
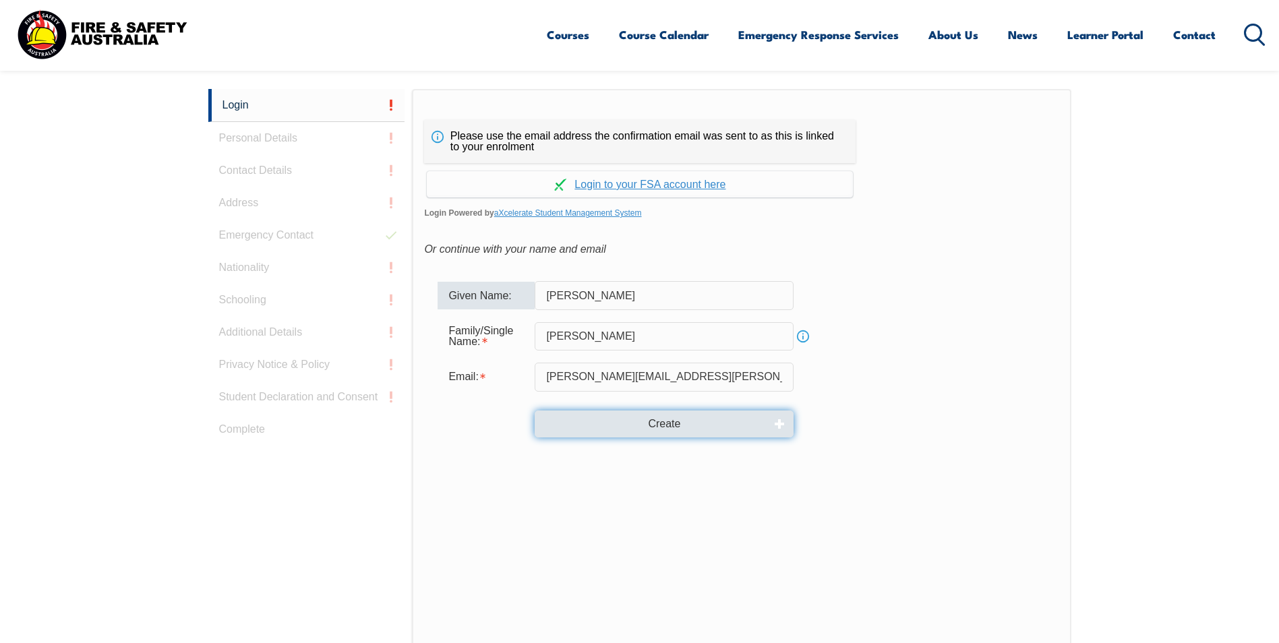
click at [610, 420] on button "Create" at bounding box center [664, 424] width 259 height 27
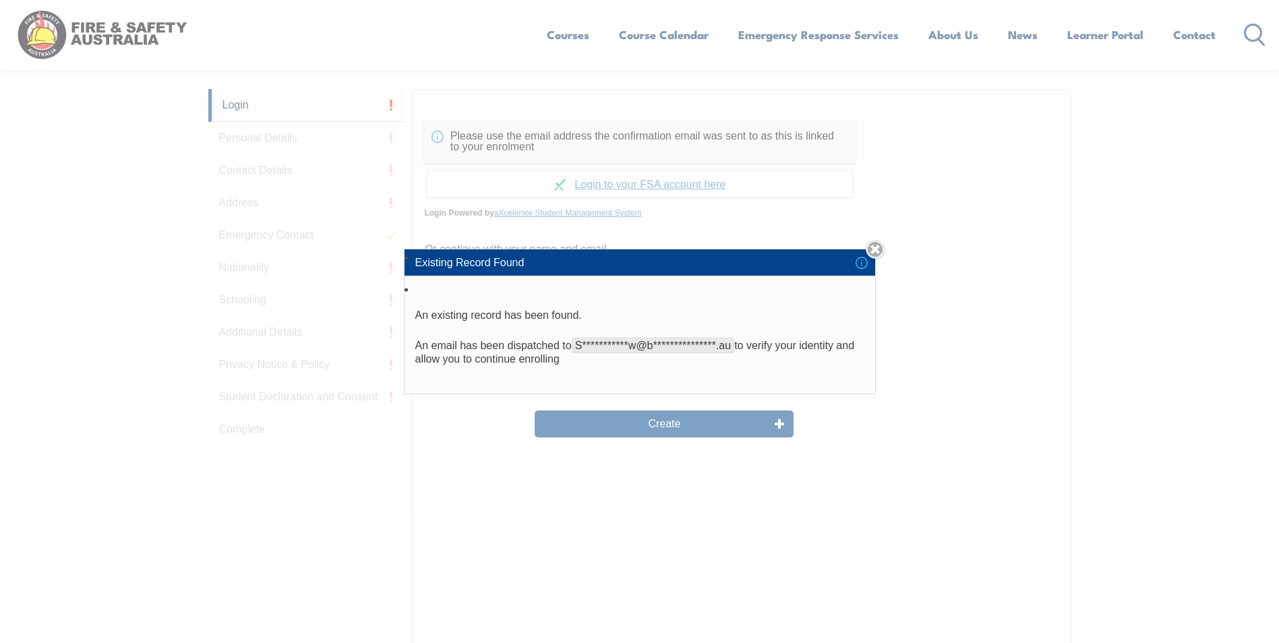
click at [450, 411] on div "**********" at bounding box center [639, 321] width 1279 height 643
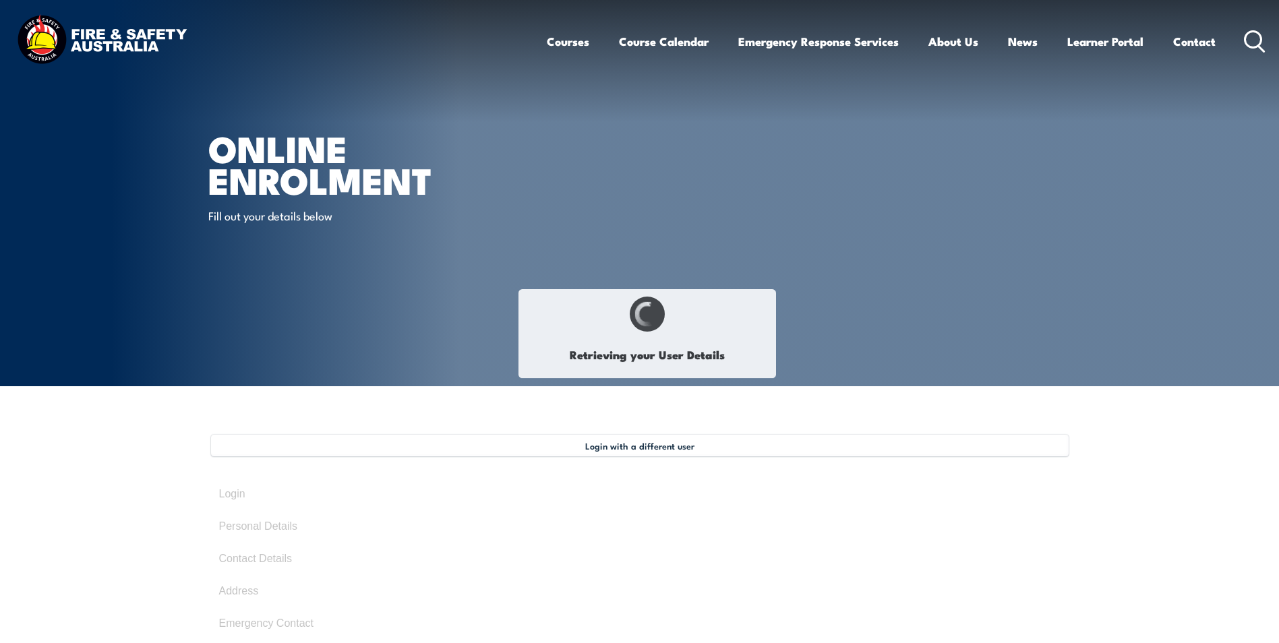
select select "Mr"
type input "[PERSON_NAME]"
type input "[DATE]"
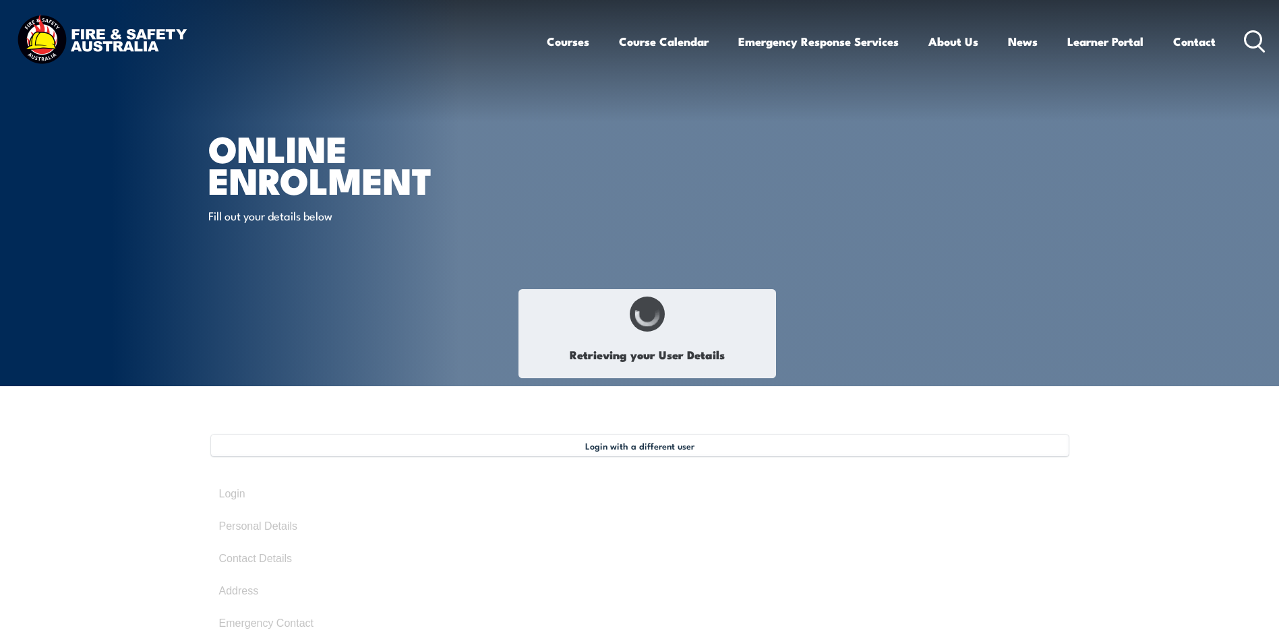
type input "N4G3Y9EGTV"
select select "M"
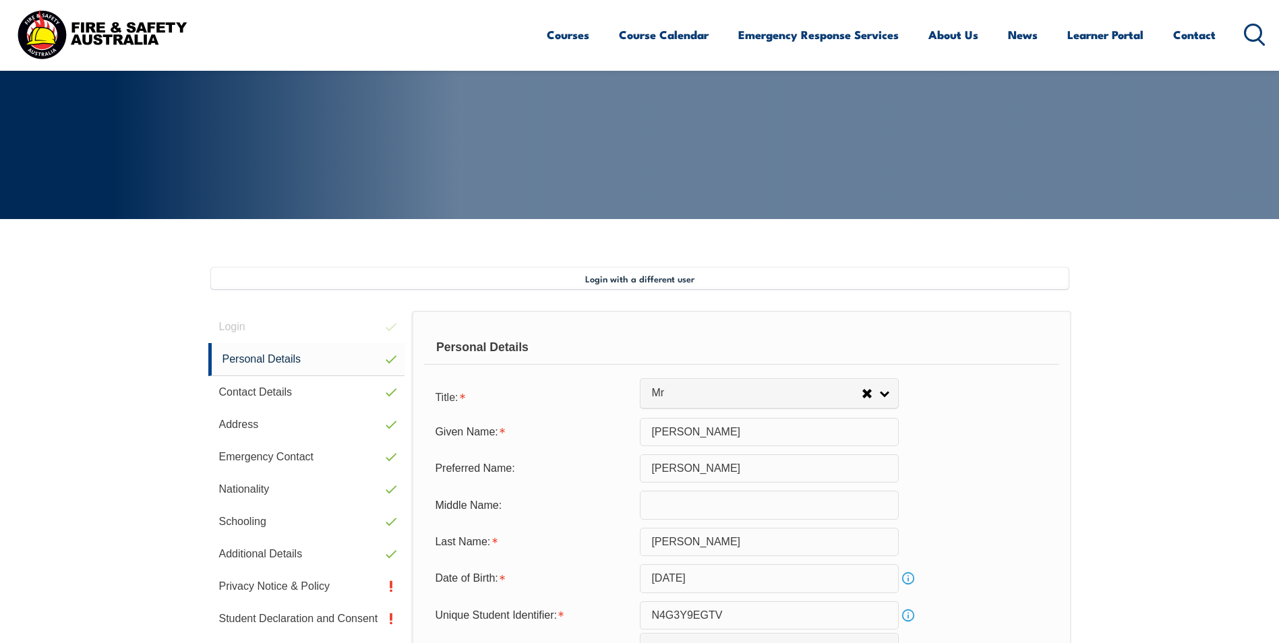
scroll to position [367, 0]
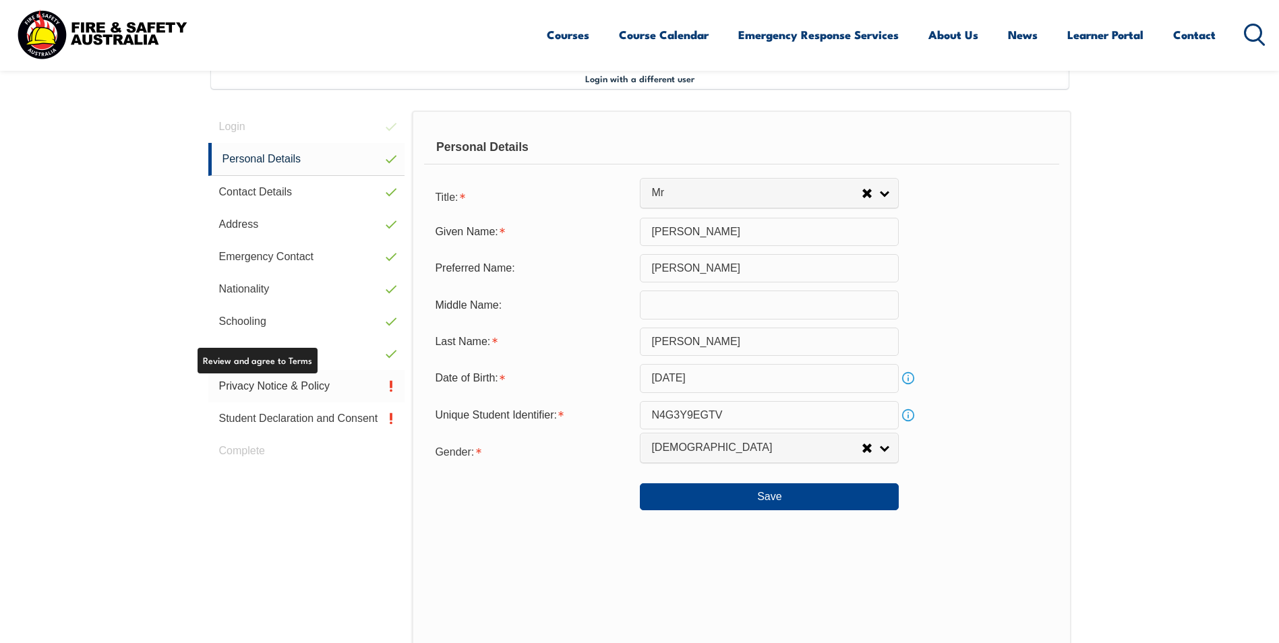
click at [316, 385] on link "Privacy Notice & Policy" at bounding box center [306, 386] width 197 height 32
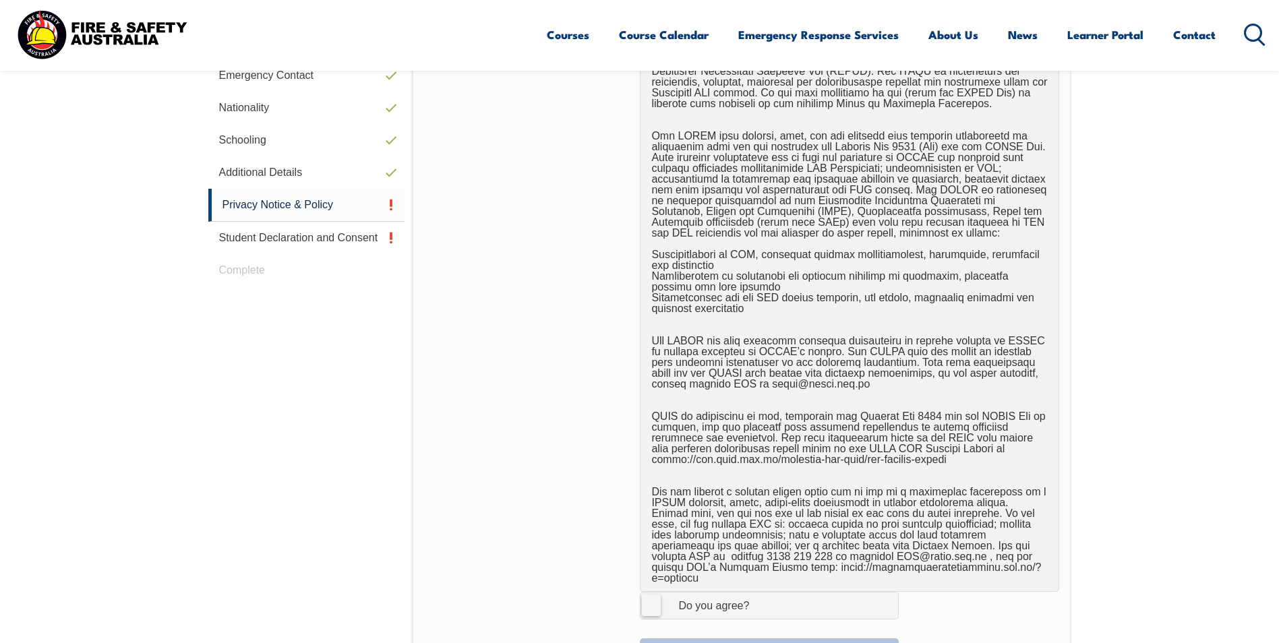
scroll to position [839, 0]
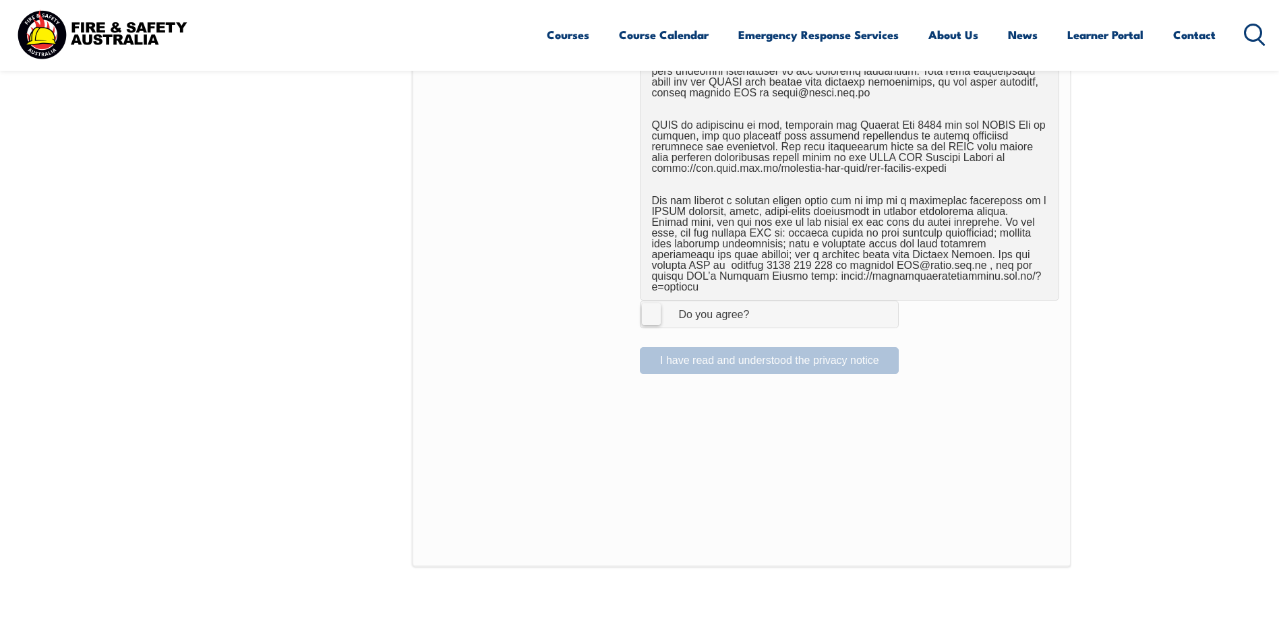
click at [650, 307] on label "I Agree Do you agree?" at bounding box center [769, 314] width 259 height 27
click at [760, 307] on input "I Agree Do you agree?" at bounding box center [771, 314] width 23 height 26
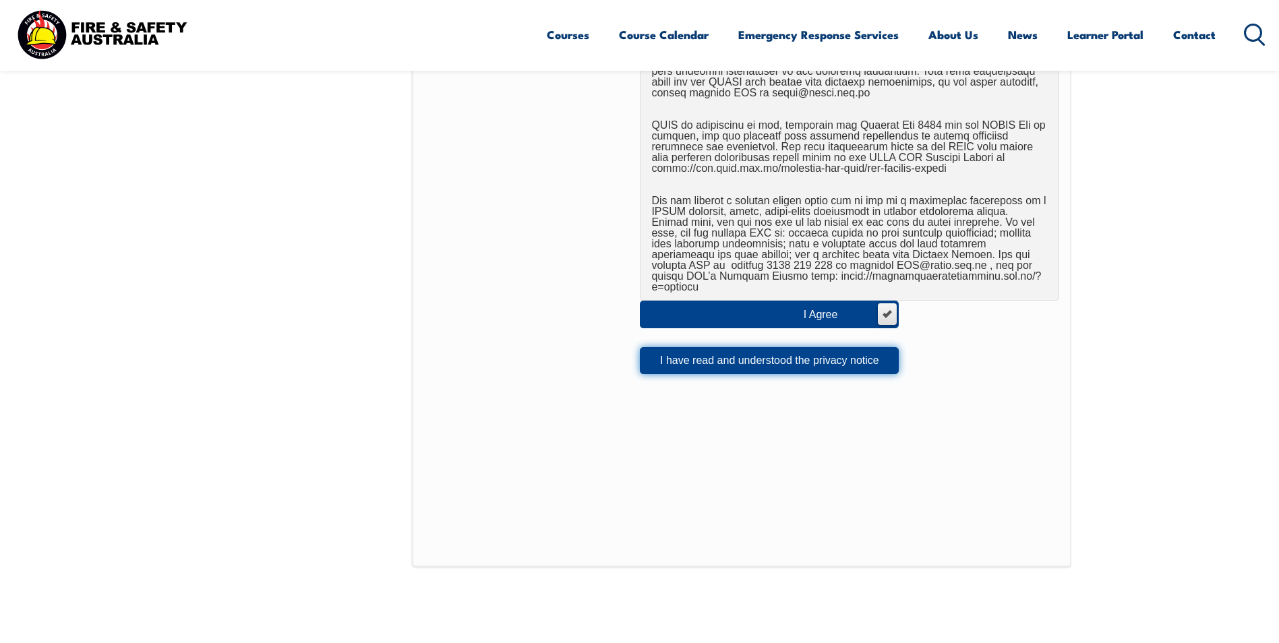
click at [683, 352] on button "I have read and understood the privacy notice" at bounding box center [769, 360] width 259 height 27
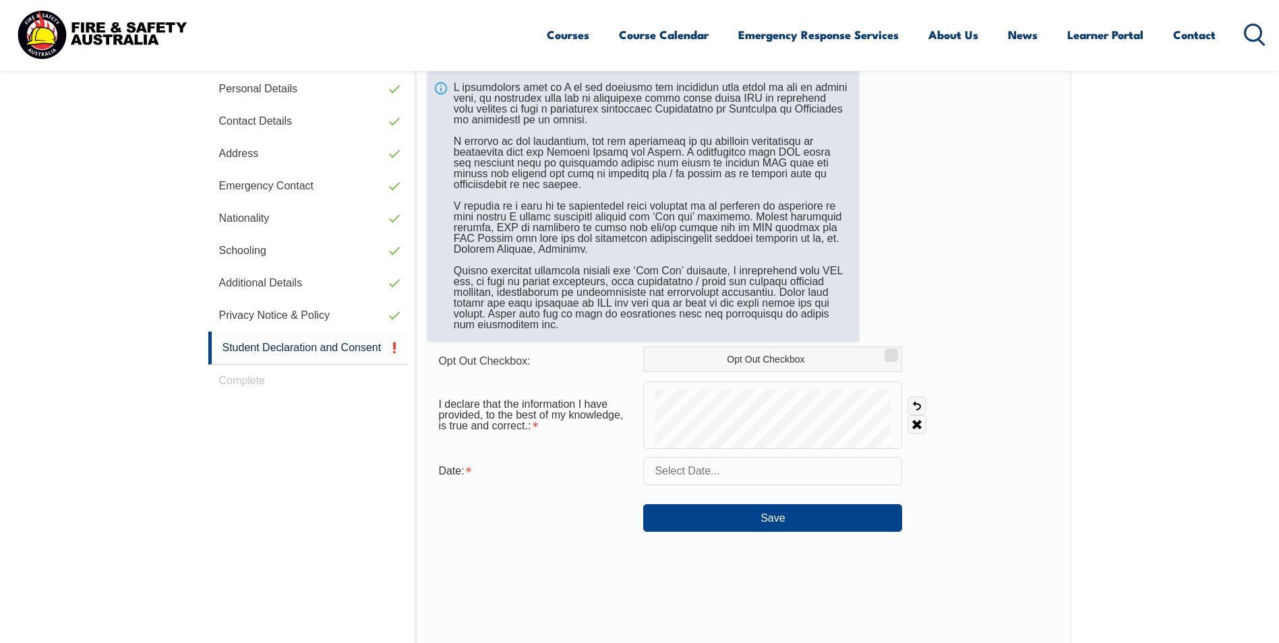
scroll to position [367, 0]
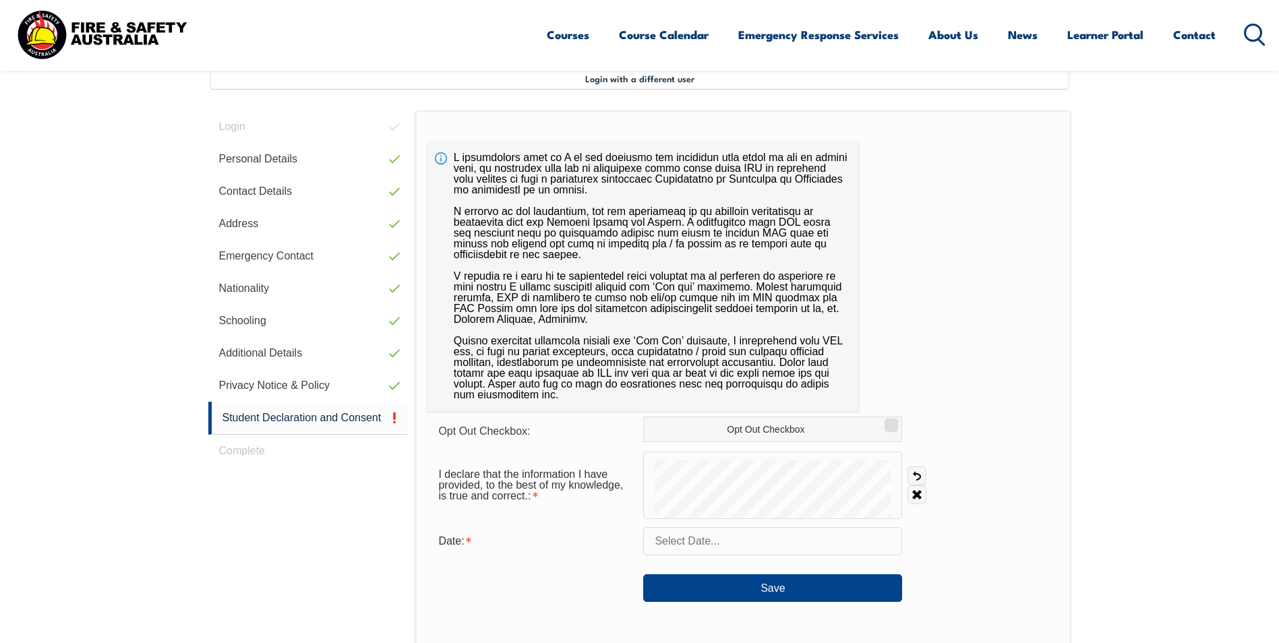
click at [730, 541] on input "text" at bounding box center [772, 541] width 259 height 28
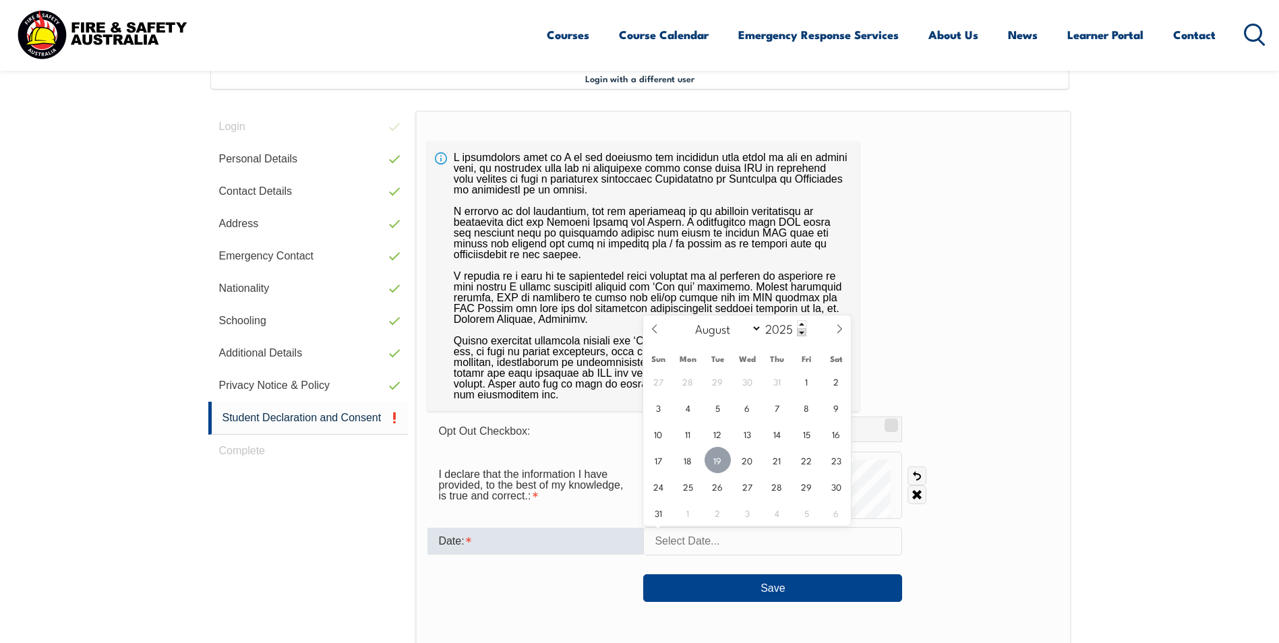
click at [721, 467] on span "19" at bounding box center [718, 460] width 26 height 26
type input "August 19, 2025"
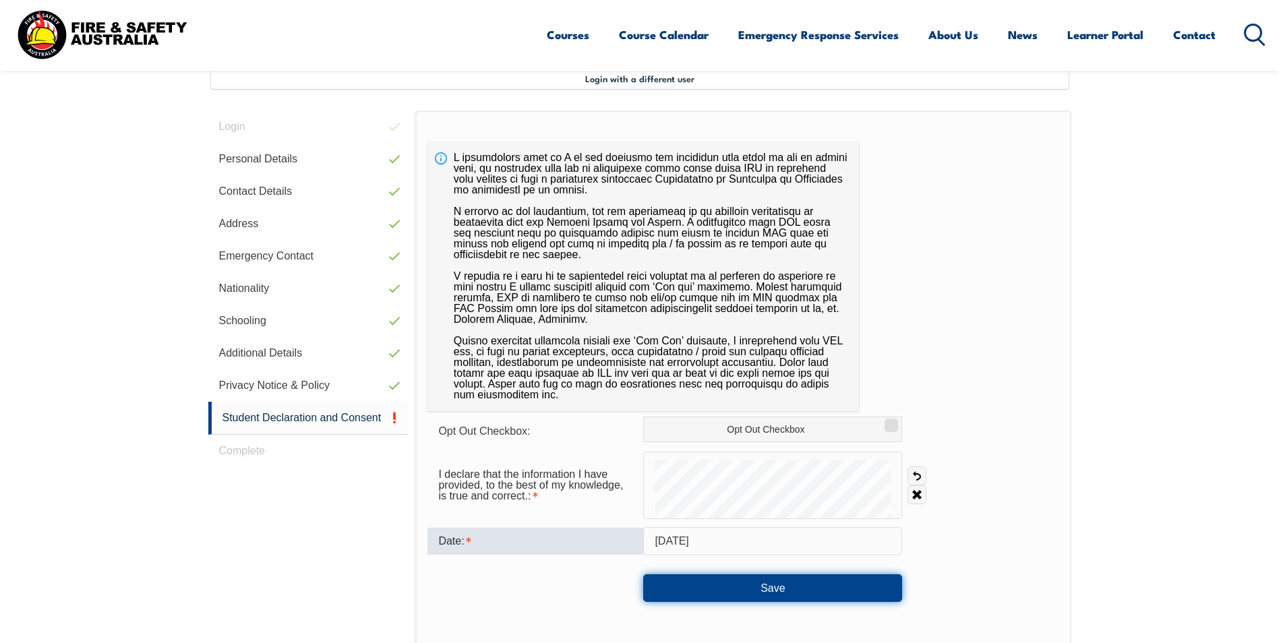
click at [740, 587] on button "Save" at bounding box center [772, 587] width 259 height 27
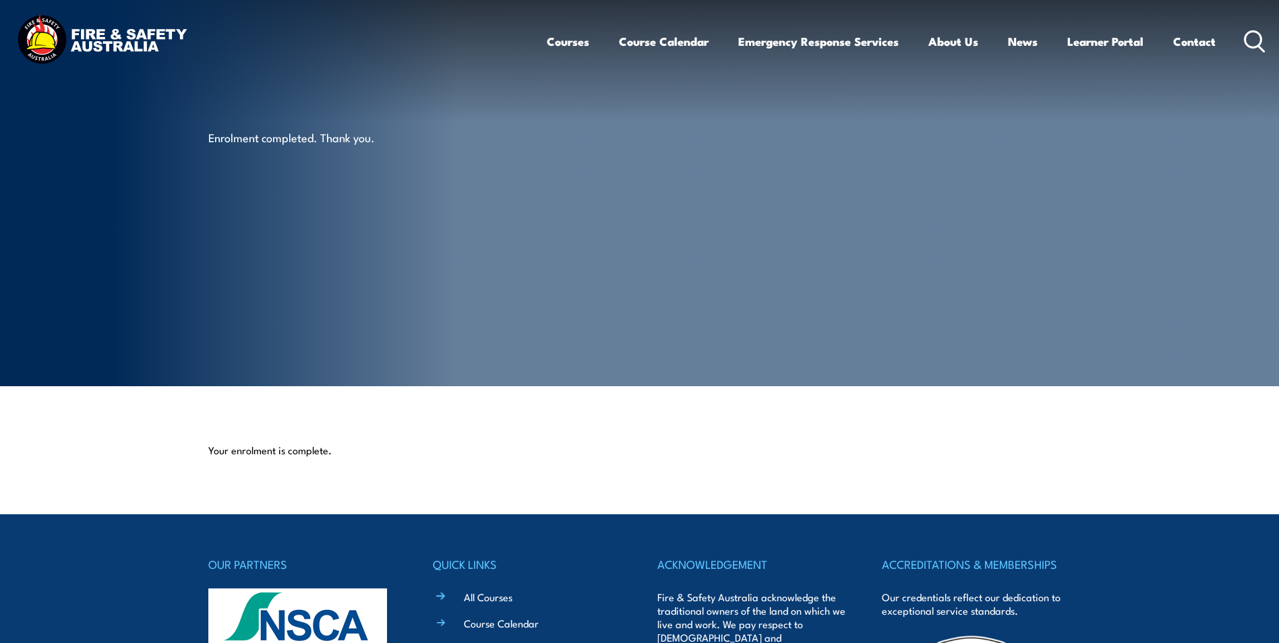
click at [711, 504] on section "Your enrolment is complete." at bounding box center [639, 450] width 1279 height 128
